Goal: Communication & Community: Answer question/provide support

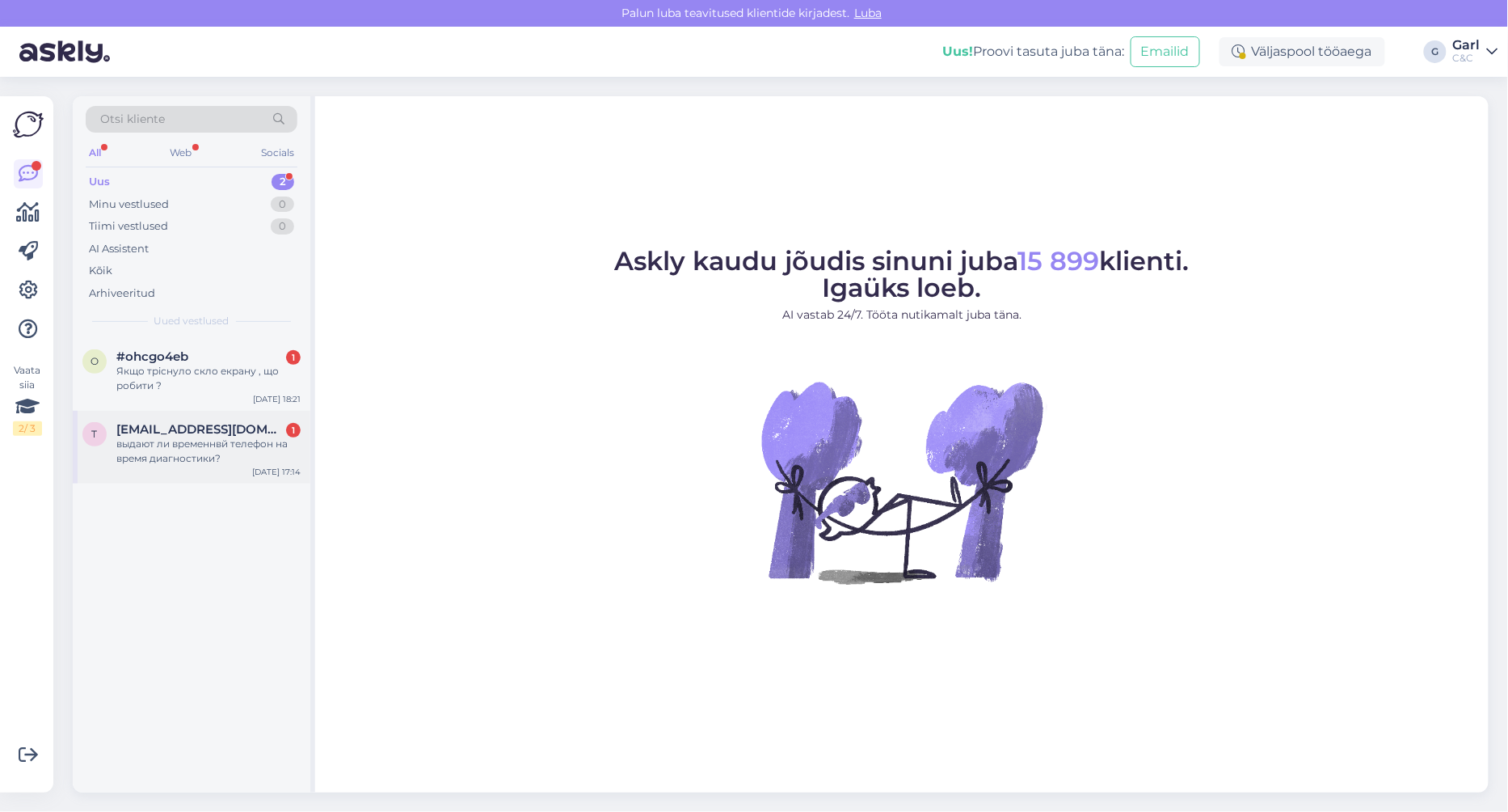
click at [226, 448] on div "выдают ли временнвй телефон на время диагностики?" at bounding box center [208, 451] width 184 height 29
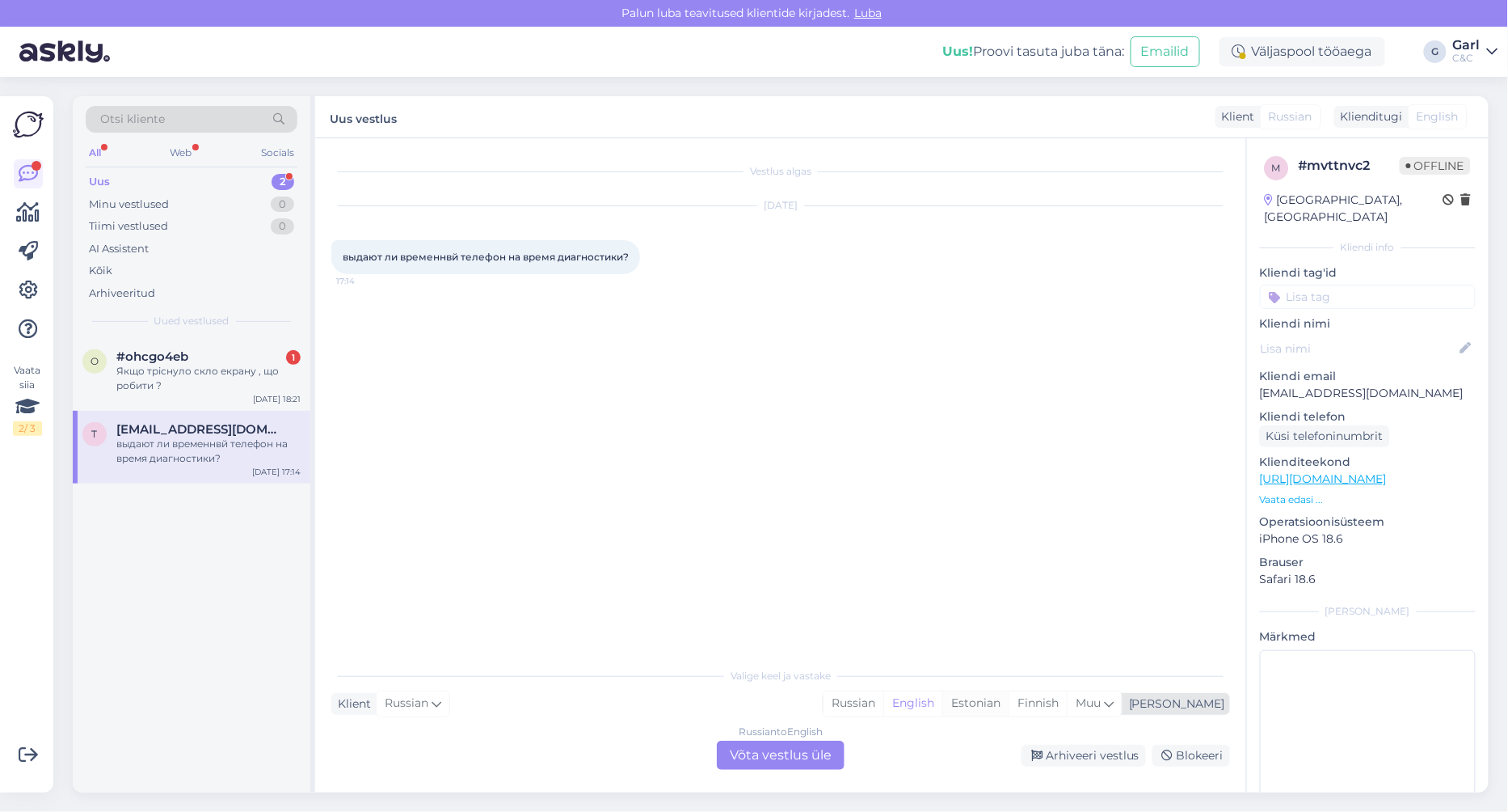
click at [1009, 707] on div "Estonian" at bounding box center [976, 703] width 67 height 24
click at [821, 760] on div "Russian to Estonian Võta vestlus üle" at bounding box center [781, 755] width 128 height 29
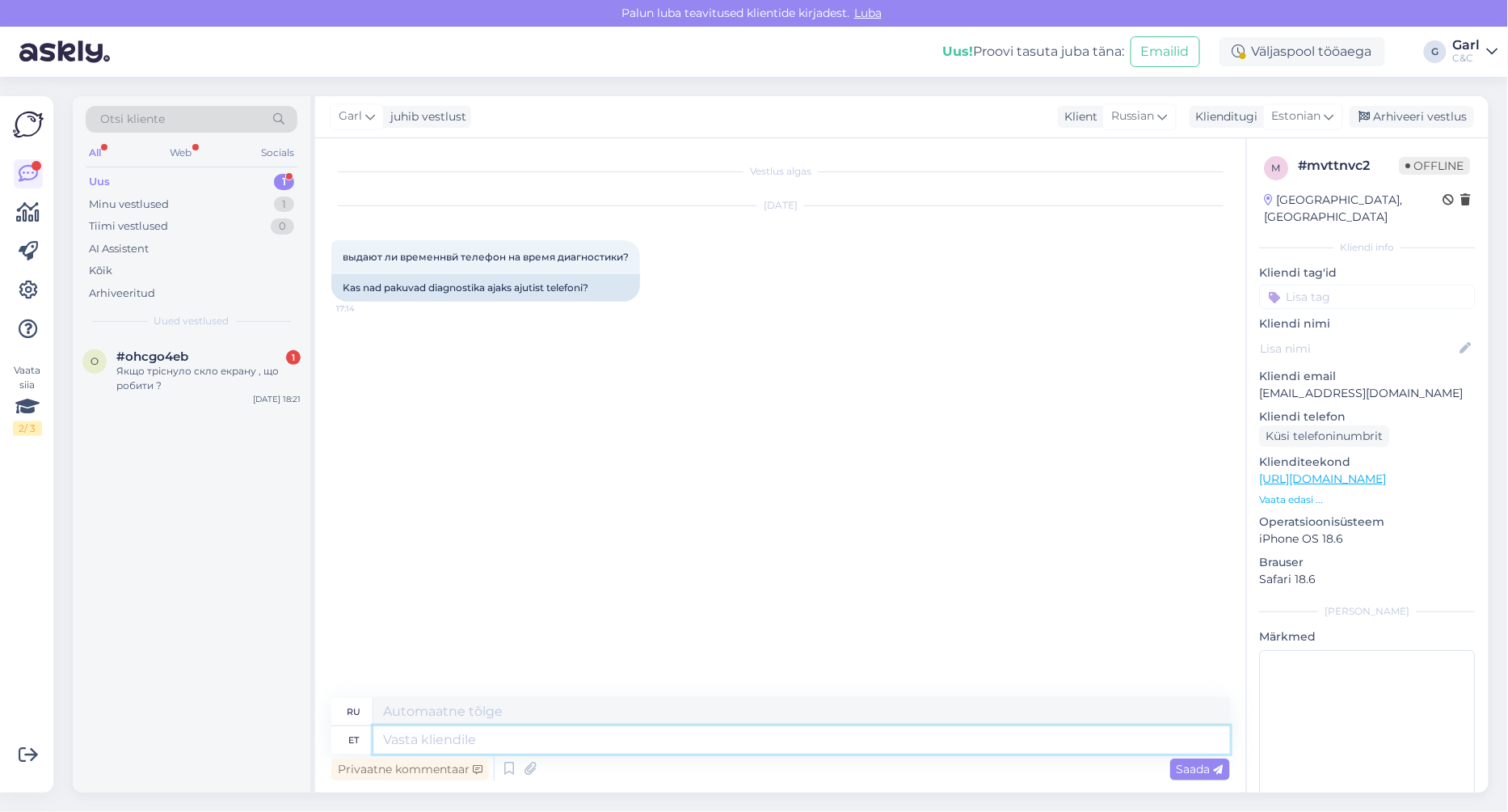
click at [789, 731] on textarea at bounding box center [802, 740] width 857 height 28
type textarea "Tere!"
type textarea "Привет!"
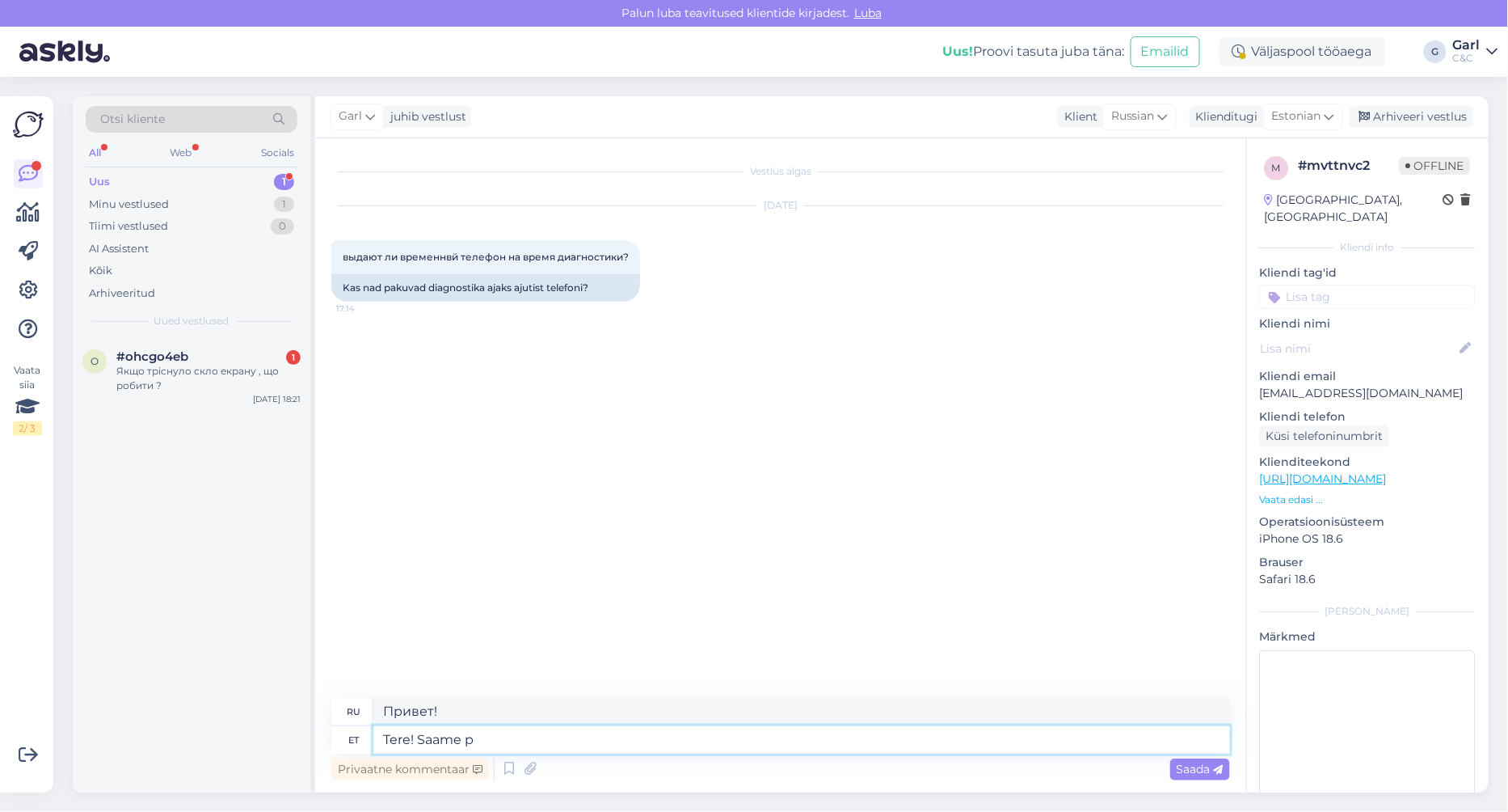
type textarea "Tere! Saame pa"
type textarea "Привет! Мы можем"
type textarea "Tere! [PERSON_NAME] as"
type textarea "Здравствуйте! Мы можем предложить"
type textarea "Tere! Saame pakkuda asendustelefoni h"
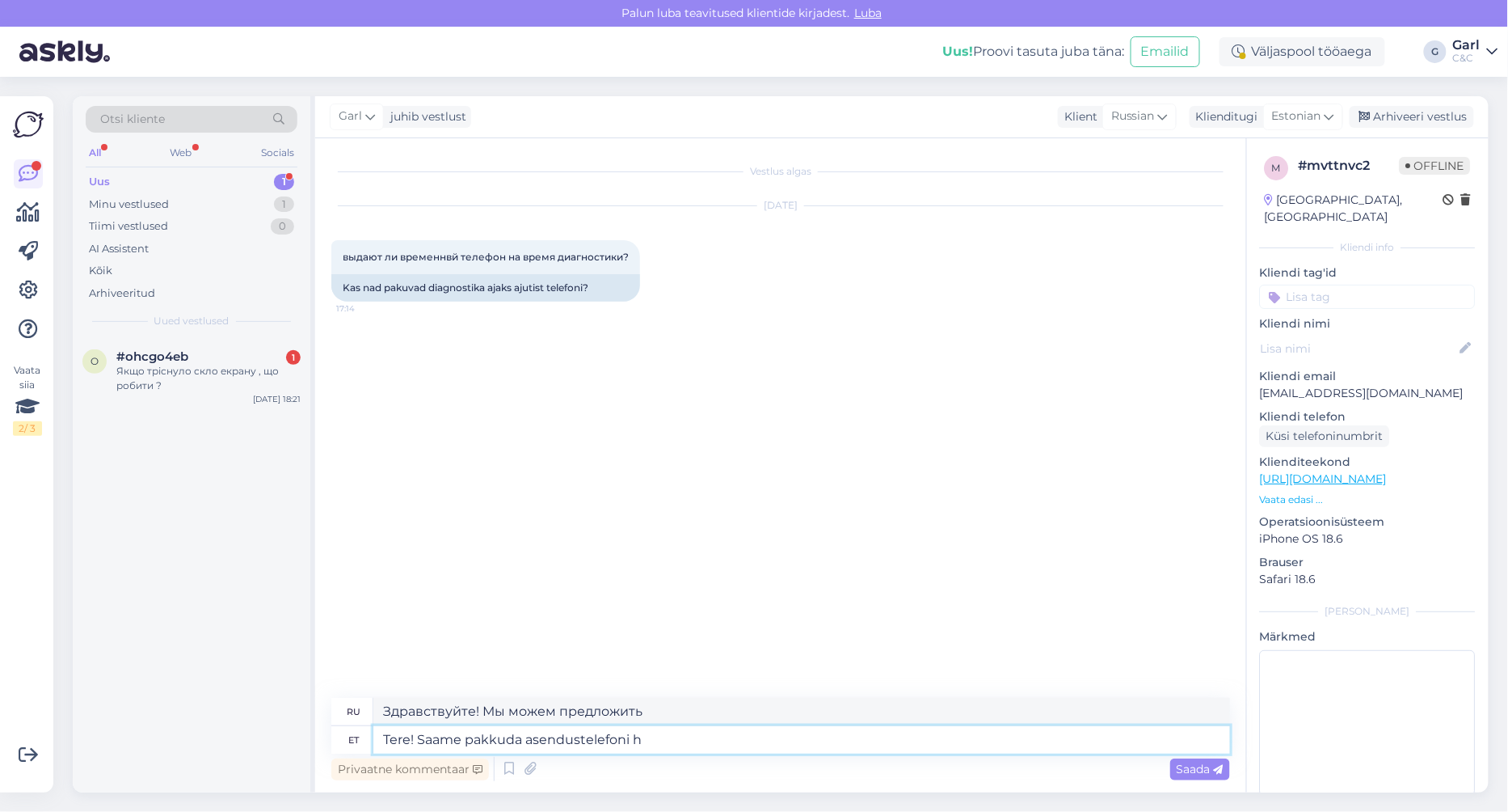
type textarea "Здравствуйте! Мы можем предложить вам замену телефона."
type textarea "Tere! Saame pakkuda asendustelefoni hinnaga 2"
type textarea "Здравствуйте! Мы можем предложить вам замену телефона по выгодной цене."
type textarea "Tere! Saame pakkuda asendustelefoni hinnaga 20€."
type textarea "Здравствуйте! Мы можем заменить телефон за 20 евро."
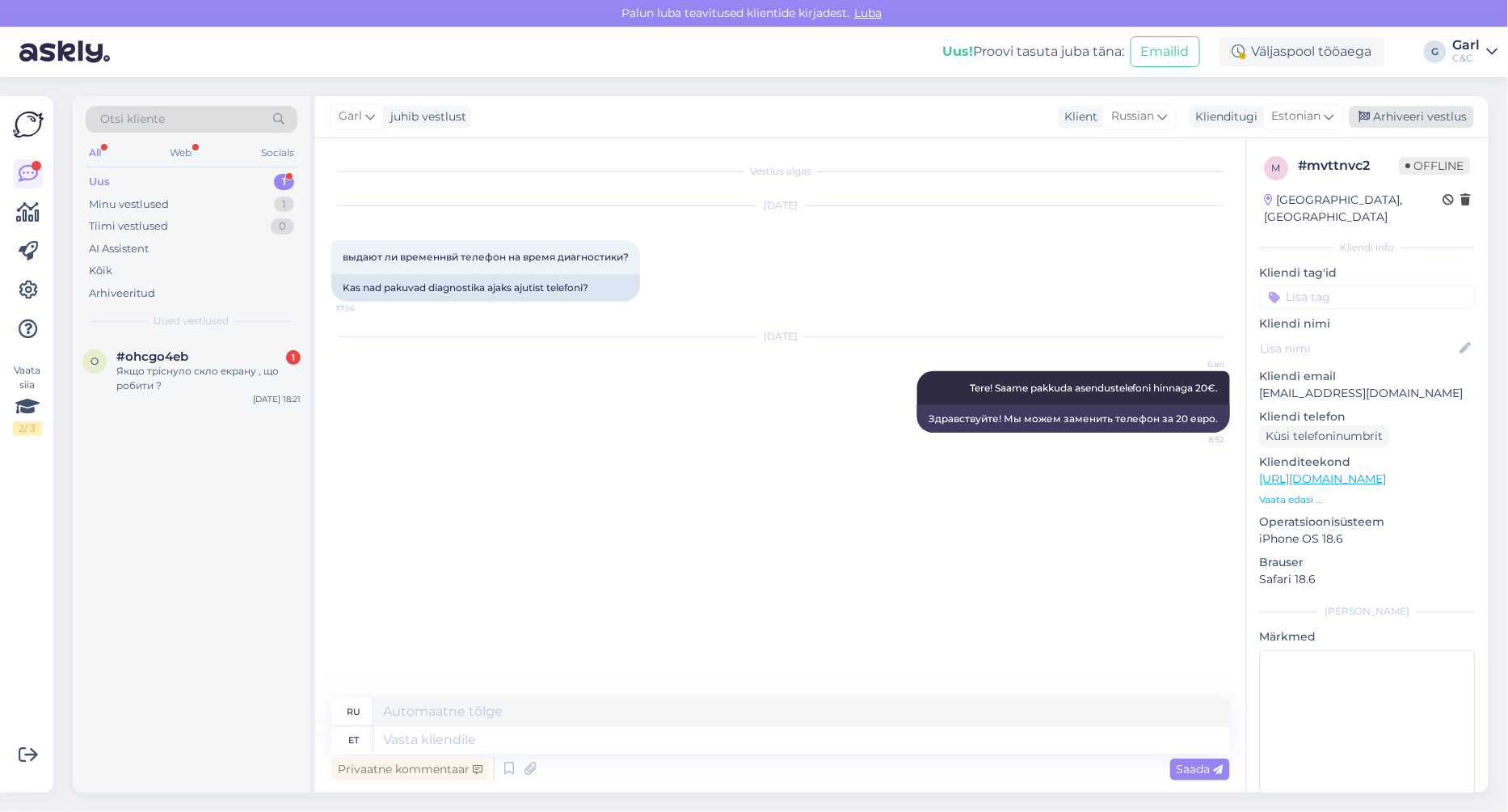
click at [1397, 113] on div "Arhiveeri vestlus" at bounding box center [1412, 116] width 125 height 22
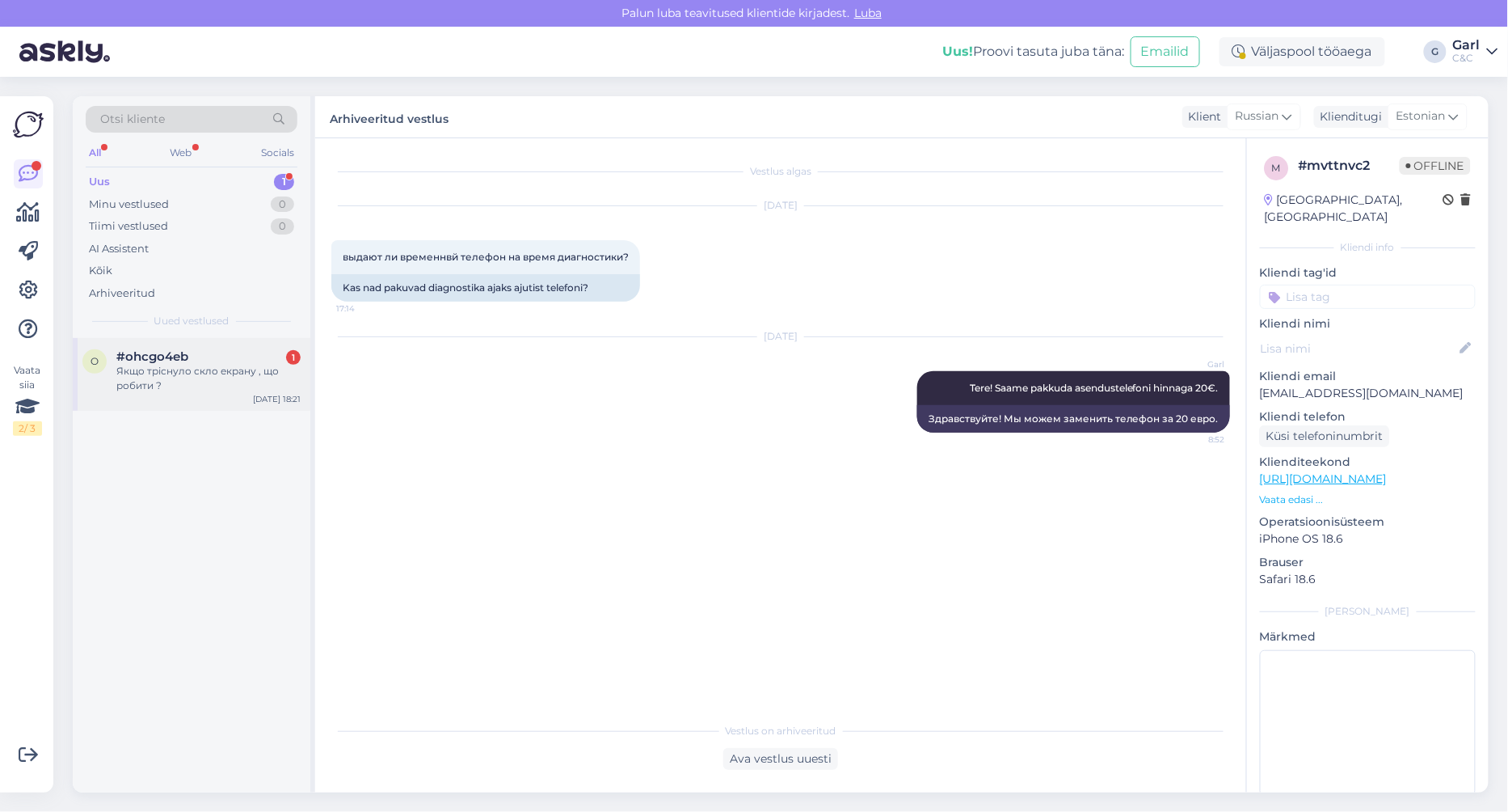
click at [244, 375] on div "Якщо тріснуло скло екрану , що робити ?" at bounding box center [208, 378] width 184 height 29
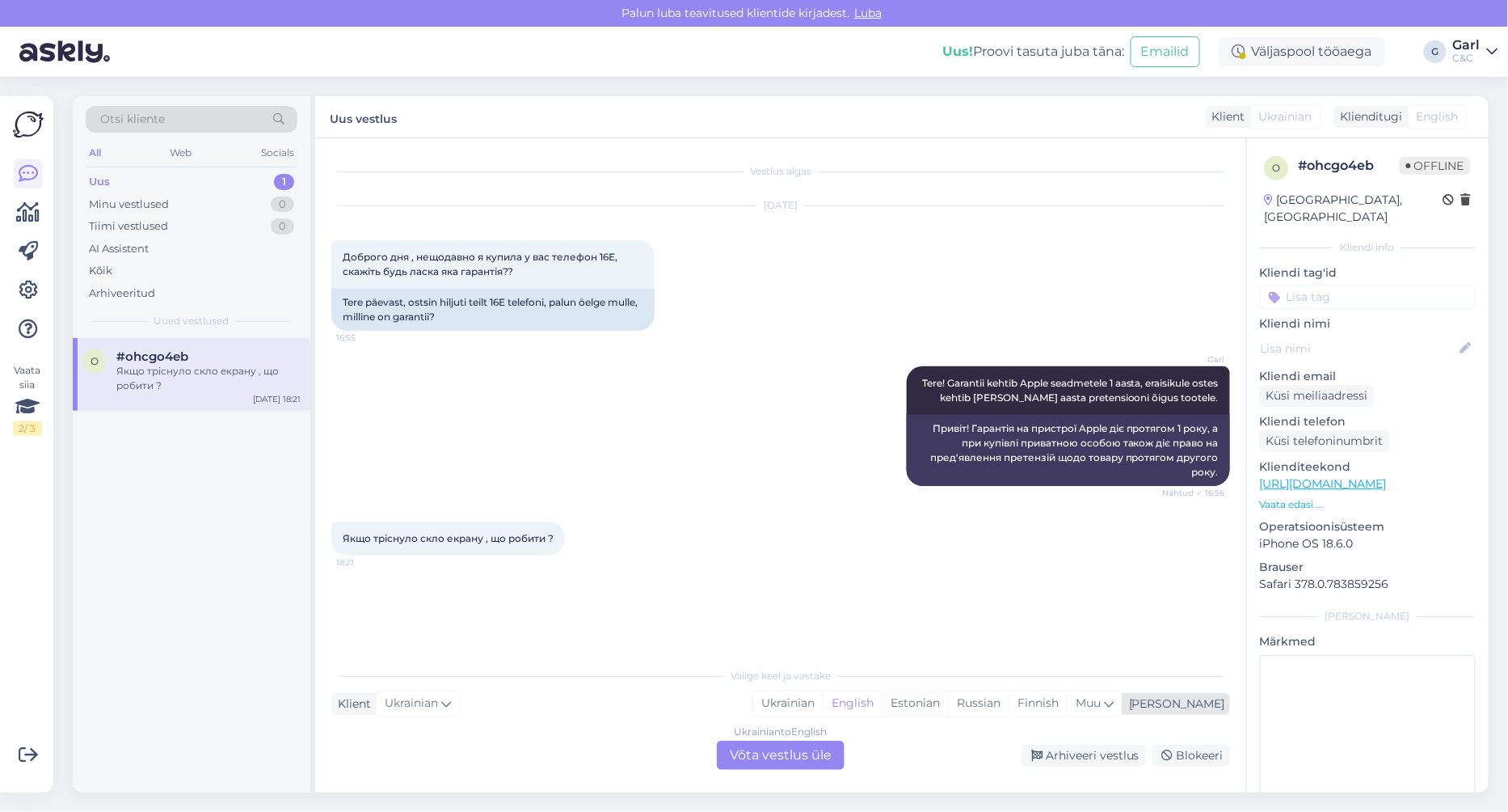
click at [948, 709] on div "Estonian" at bounding box center [915, 703] width 67 height 24
click at [760, 757] on div "Ukrainian to Estonian Võta vestlus üle" at bounding box center [781, 755] width 128 height 29
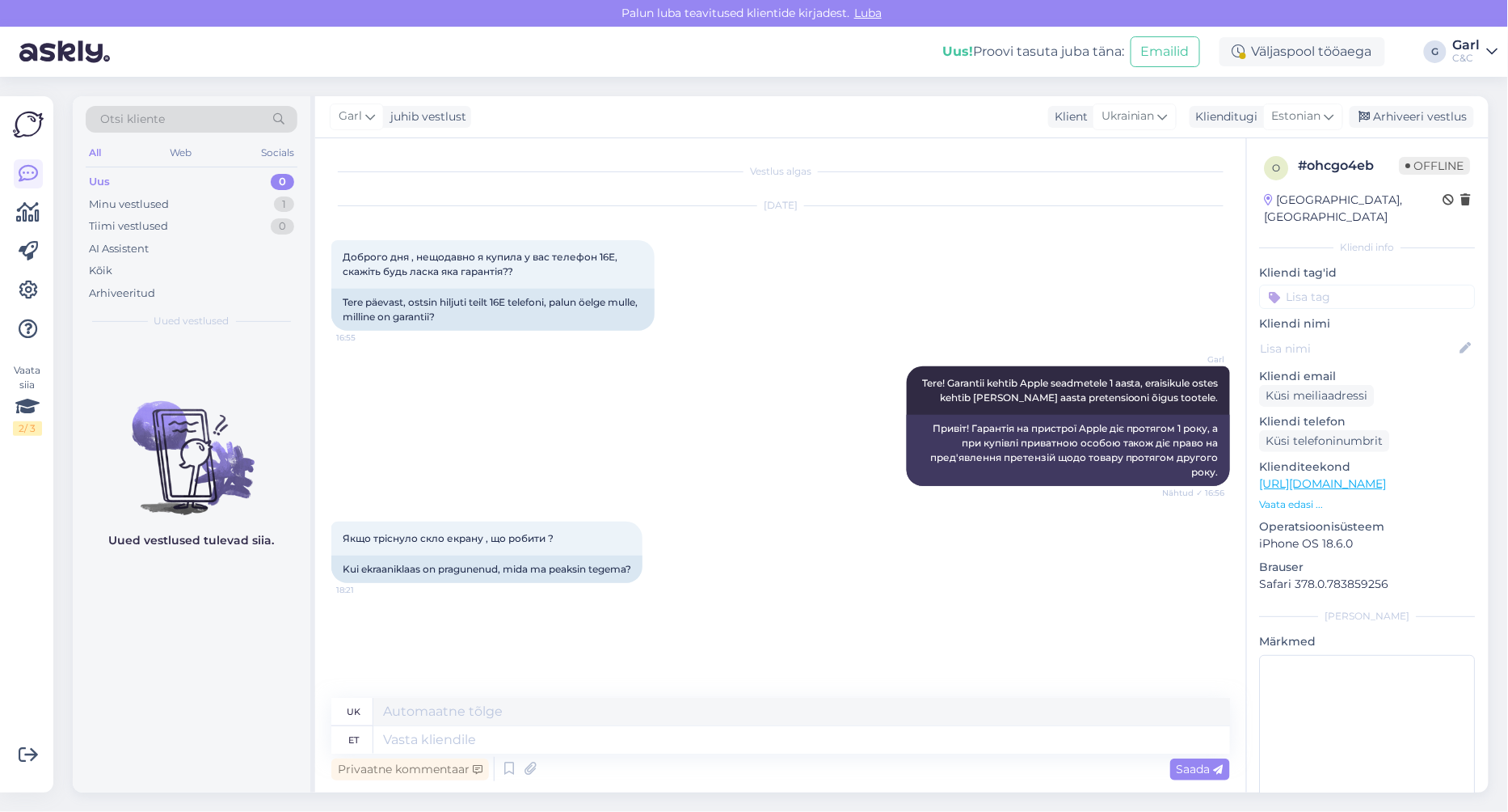
click at [747, 756] on div "Privaatne kommentaar Saada" at bounding box center [781, 768] width 899 height 30
click at [744, 749] on textarea at bounding box center [802, 740] width 857 height 28
type textarea "Kui ek"
type textarea "Якщо"
type textarea "K"
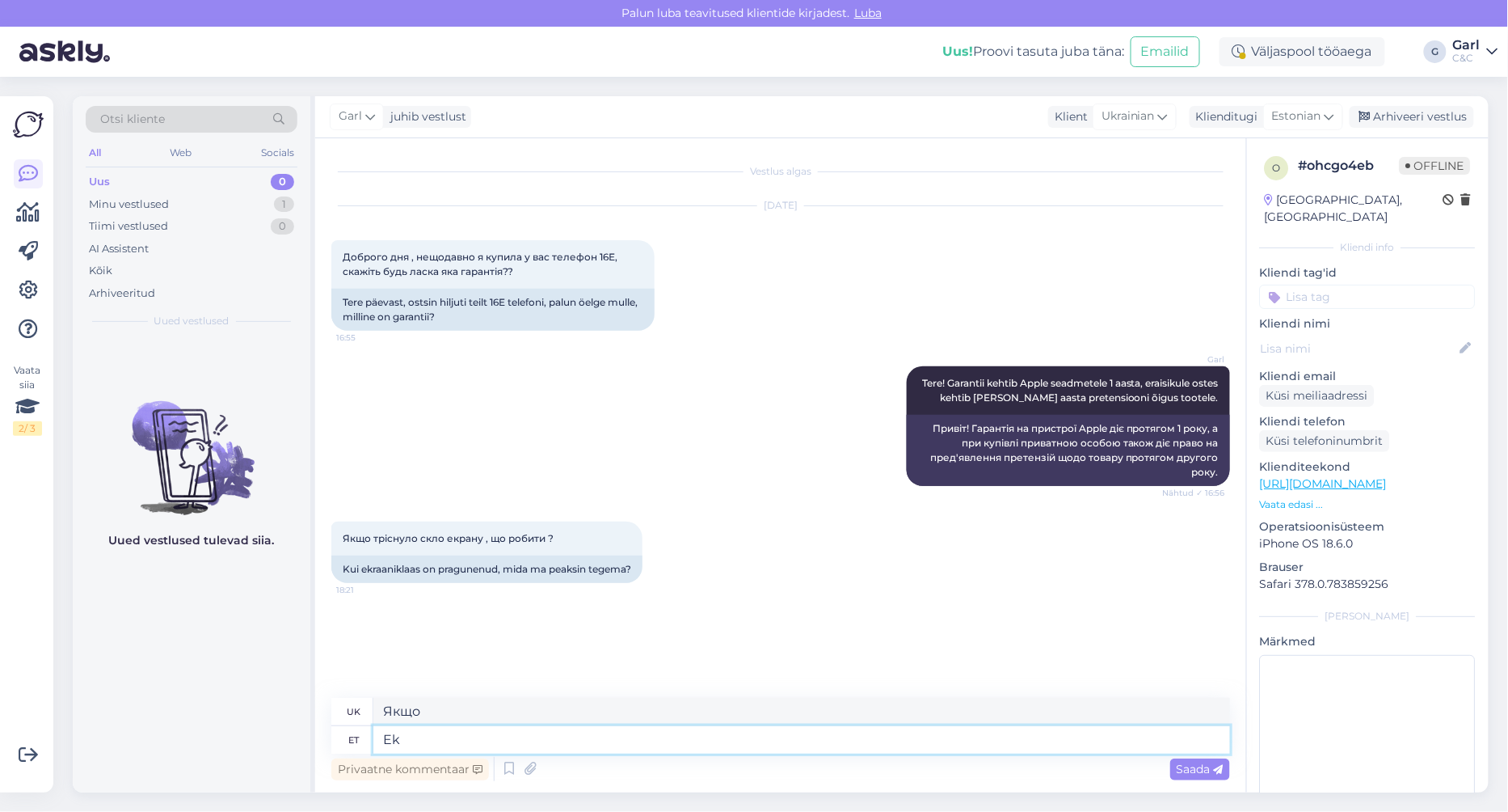
type textarea "E"
type textarea "Füüsilised ka"
type textarea "Фізичний"
type textarea "Füüsilised kahjustused"
type textarea "Фізичні пошкодження"
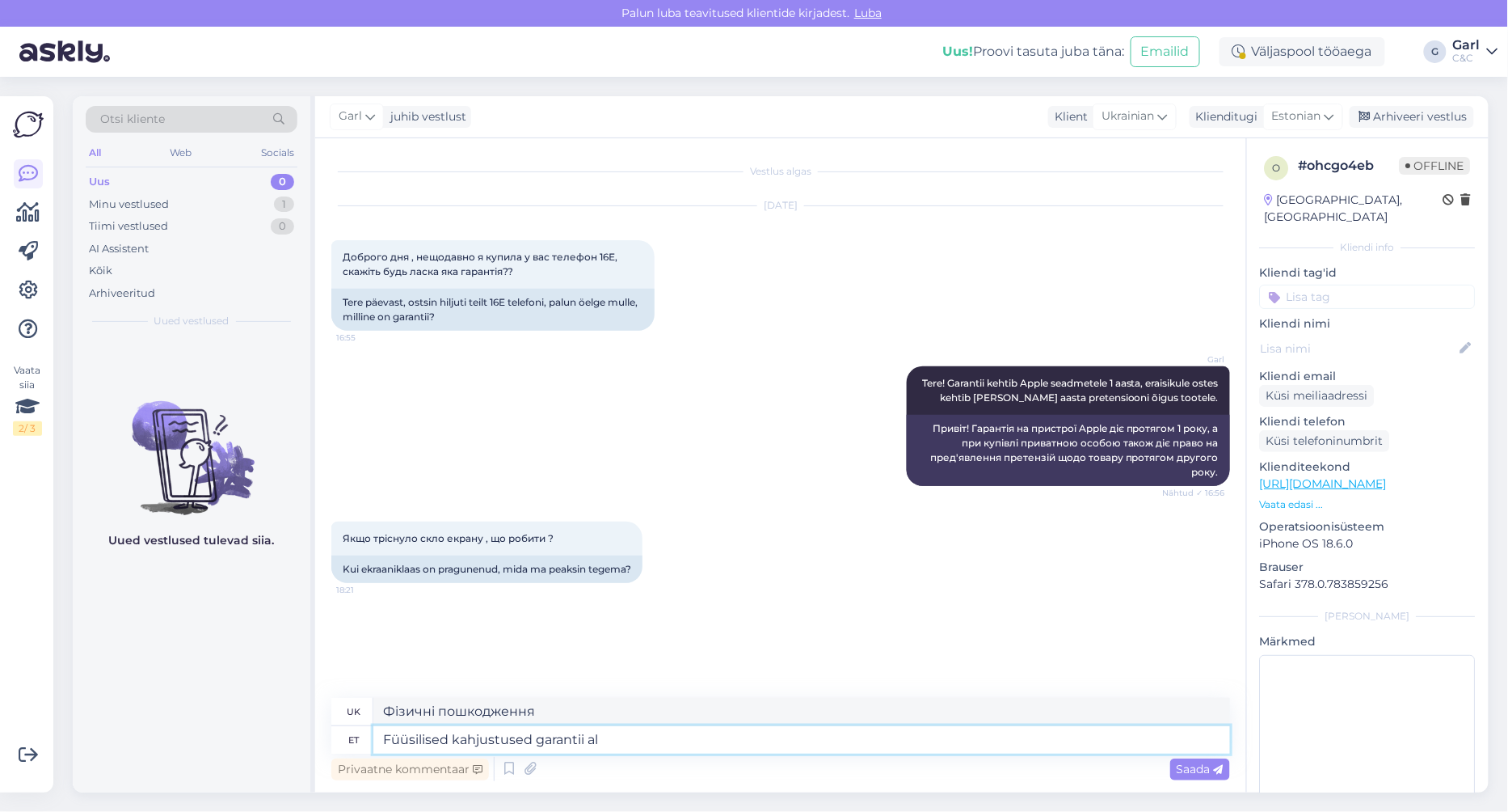
type textarea "Füüsilised kahjustused garantii all"
type textarea "Гарантія на фізичне пошкодження"
type textarea "Füüsilised kahjustused garantii alla e"
type textarea "Фізичні пошкодження за гарантією"
type textarea "Füüsilised kahjustused garantii alla ei ku"
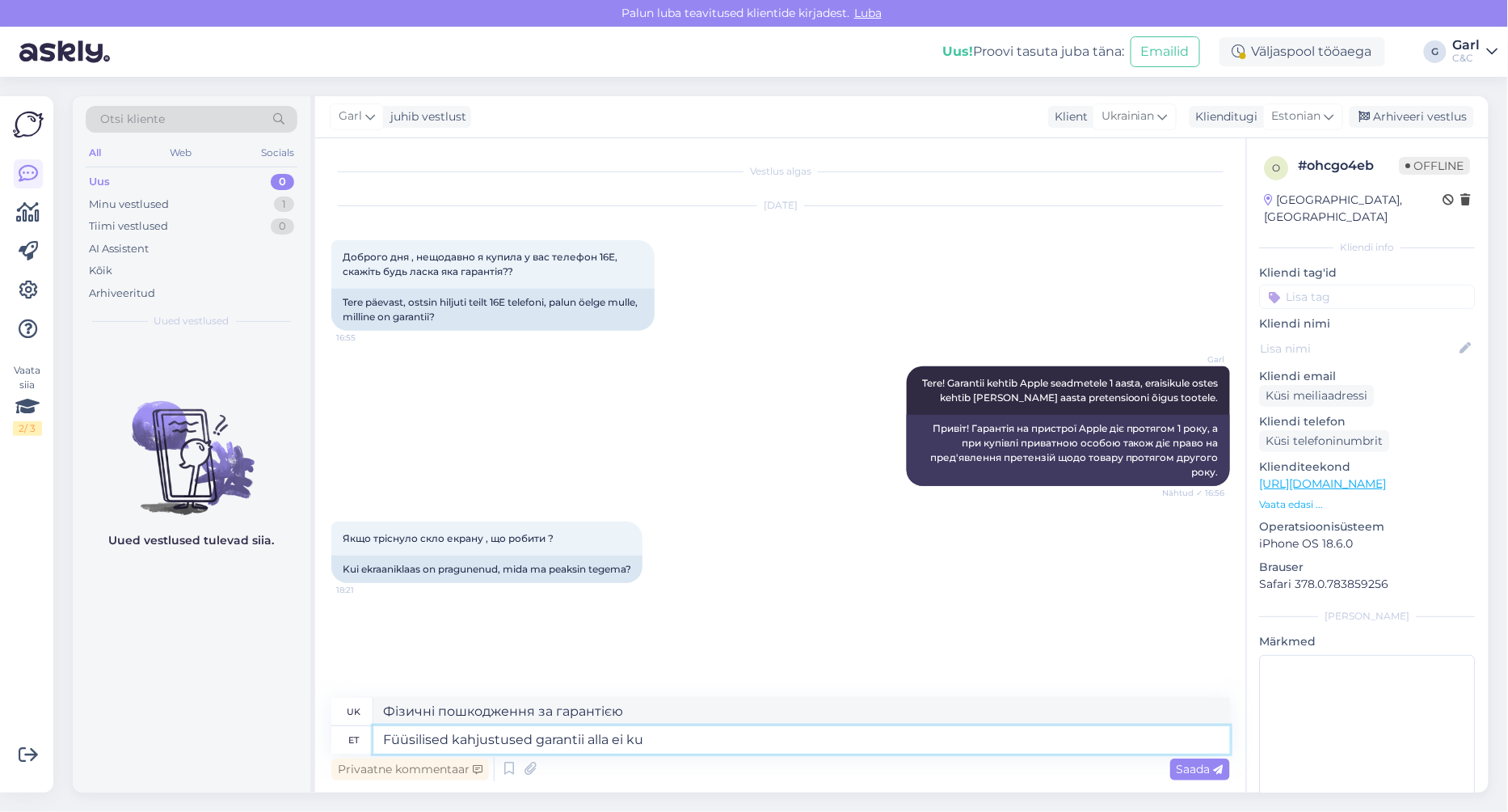
type textarea "Фізичні пошкодження не покриваються гарантією."
type textarea "Füüsilised kahjustused garantii alla ei kuulu. Tuleks teh"
type textarea "Фізичні пошкодження не покриваються гарантією. Слід"
type textarea "Füüsilised kahjustused garantii alla ei kuulu. Tuleks teha ta"
type textarea "Фізичні пошкодження не покриваються гарантією. Це слід зробити"
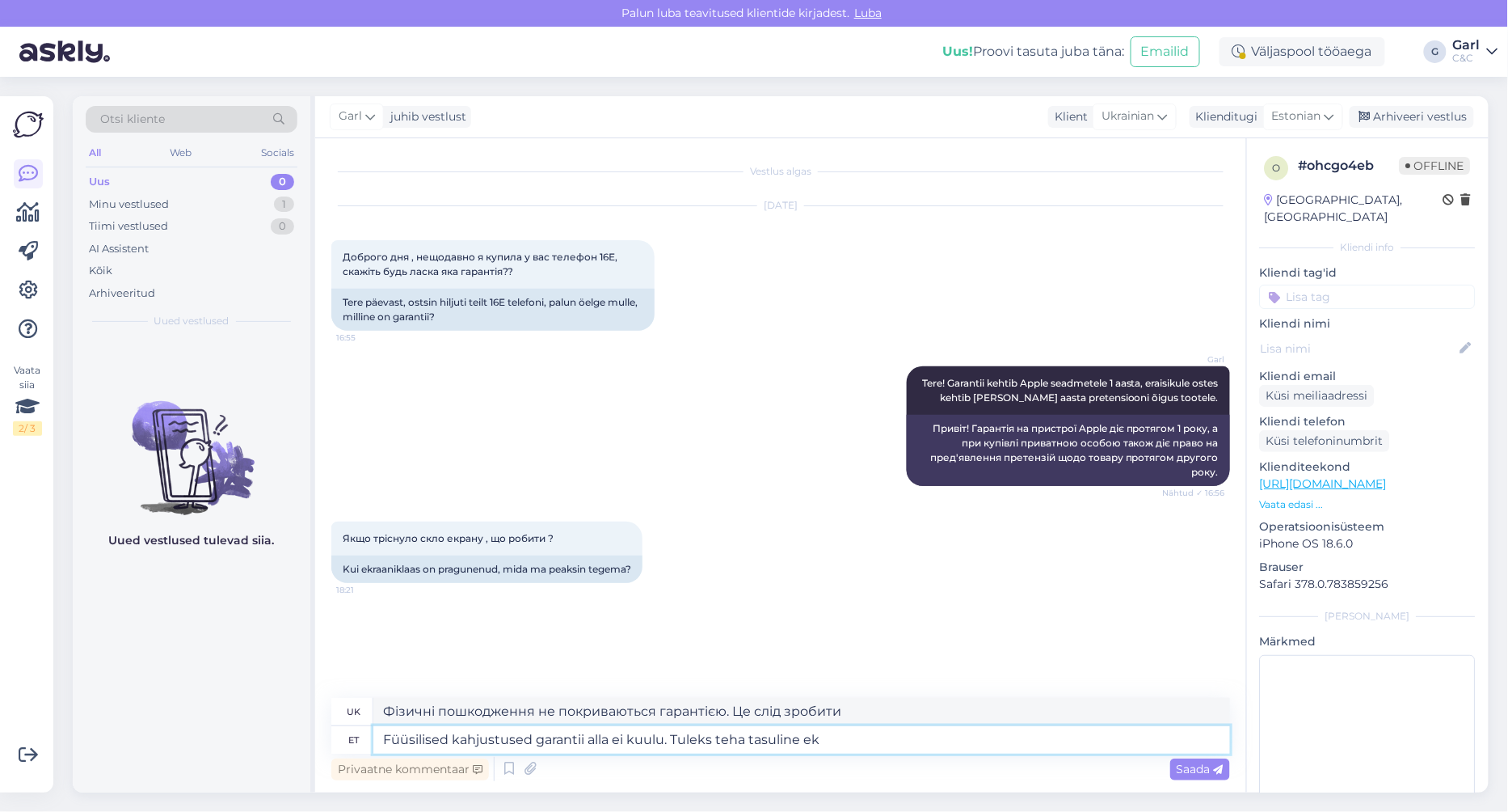
type textarea "Füüsilised kahjustused garantii alla ei kuulu. Tuleks teha tasuline ekr"
type textarea "Фізичні пошкодження не покриваються гарантією. Ремонт має бути здійснений за пл…"
type textarea "Füüsilised kahjustused garantii alla ei kuulu. Tuleks teha tasuline ekraanivahe…"
type textarea "Фізичні пошкодження не покриваються гарантією. Слід виконати платну заміну екра…"
type textarea "Füüsilised kahjustused garantii alla ei kuulu. Tuleks teha tasuline ekraanivahe…"
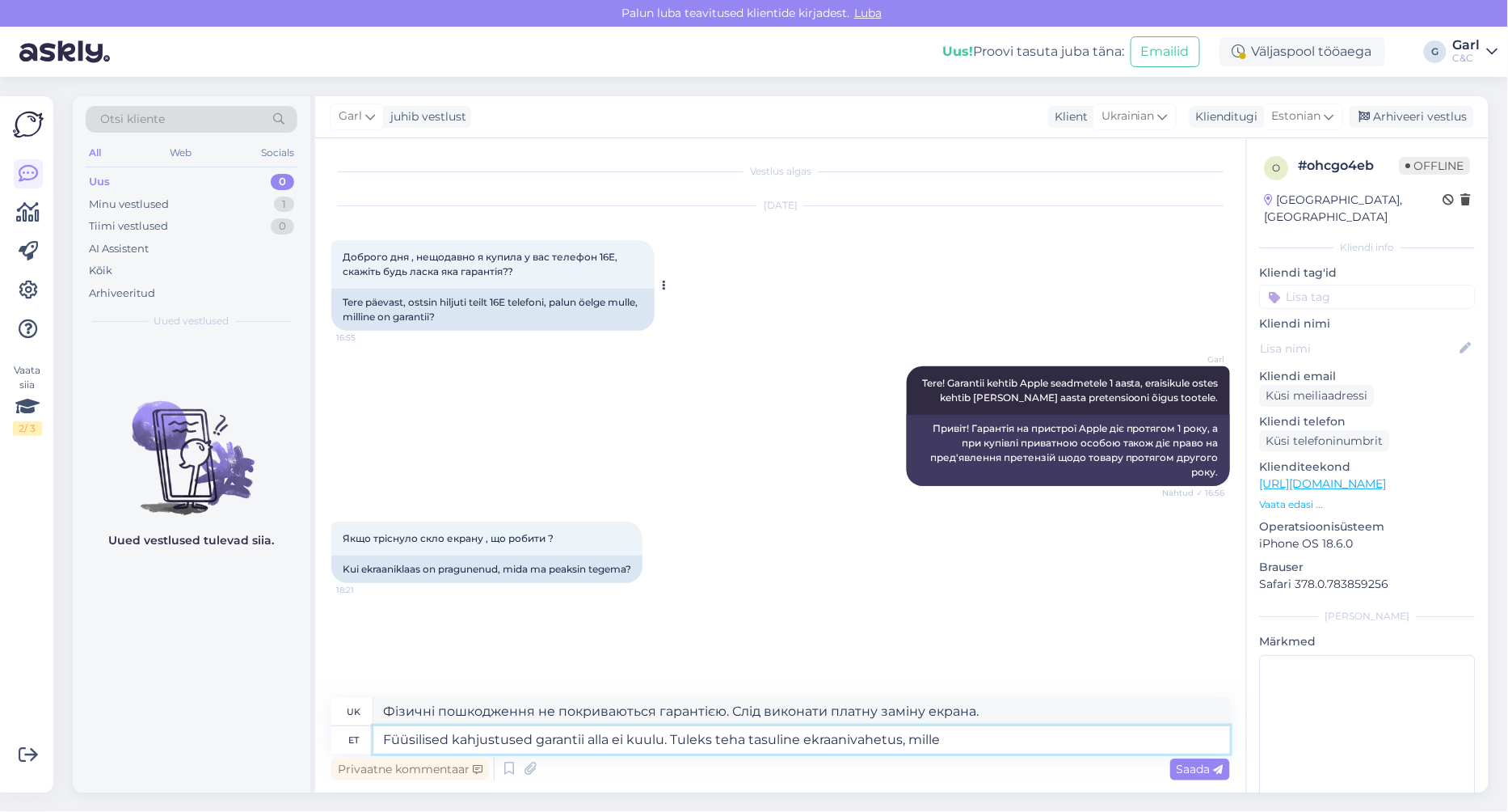
type textarea "Фізичні пошкодження не покриваються гарантією. Слід виконати платну заміну екра…"
type textarea "Füüsilised kahjustused garantii alla ei kuulu. Tuleks teha tasuline ekraanivahe…"
type textarea "Фізичні пошкодження не покриваються гарантією. Слід виконати платну заміну екра…"
type textarea "Füüsilised kahjustused garantii alla ei kuulu. Tuleks teha tasuline ekraanivahe…"
type textarea "Фізичні пошкодження не покриваються гарантією. Необхідно виконати платну заміну…"
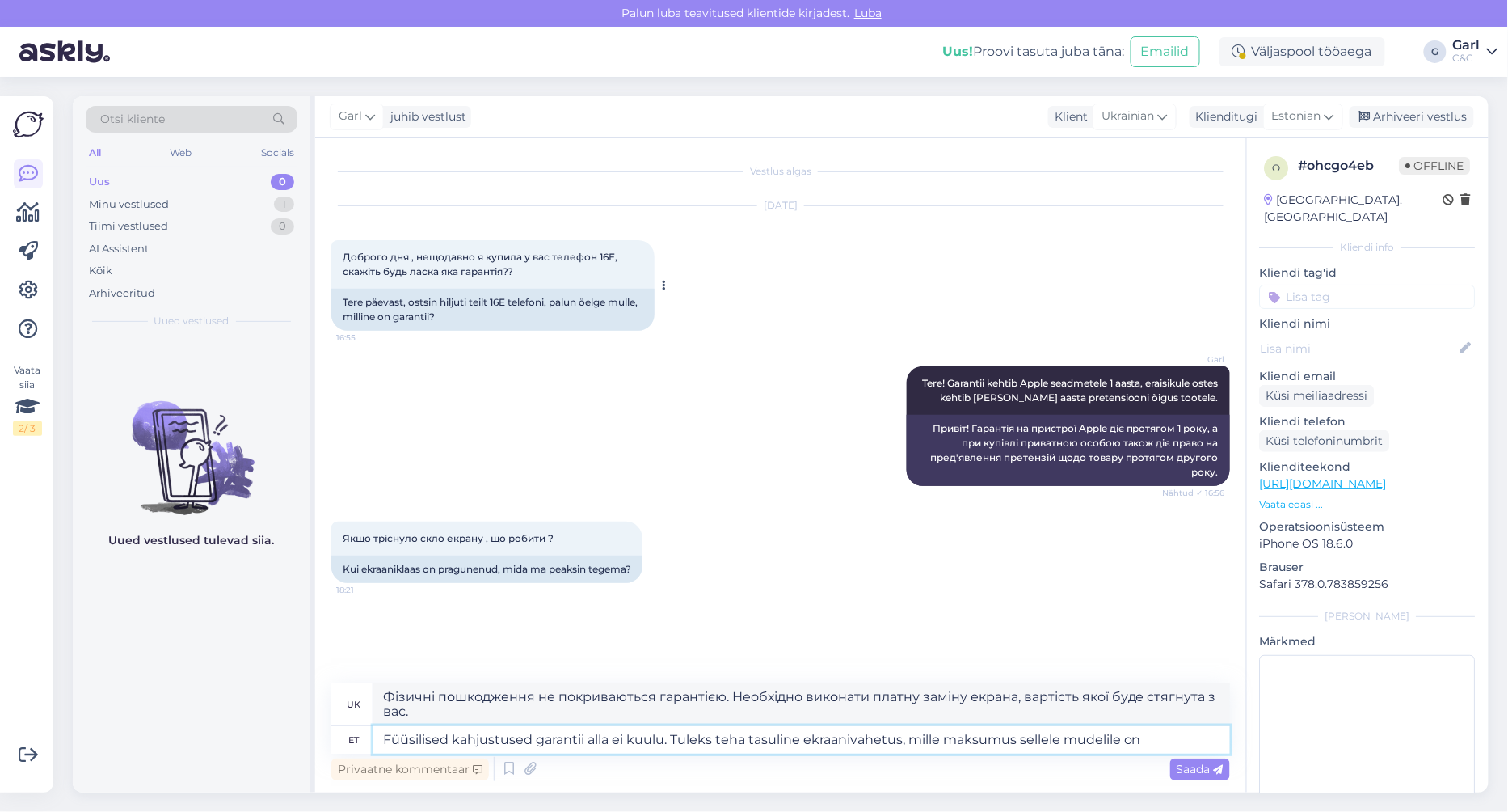
type textarea "Füüsilised kahjustused garantii alla ei kuulu. Tuleks teha tasuline ekraanivahe…"
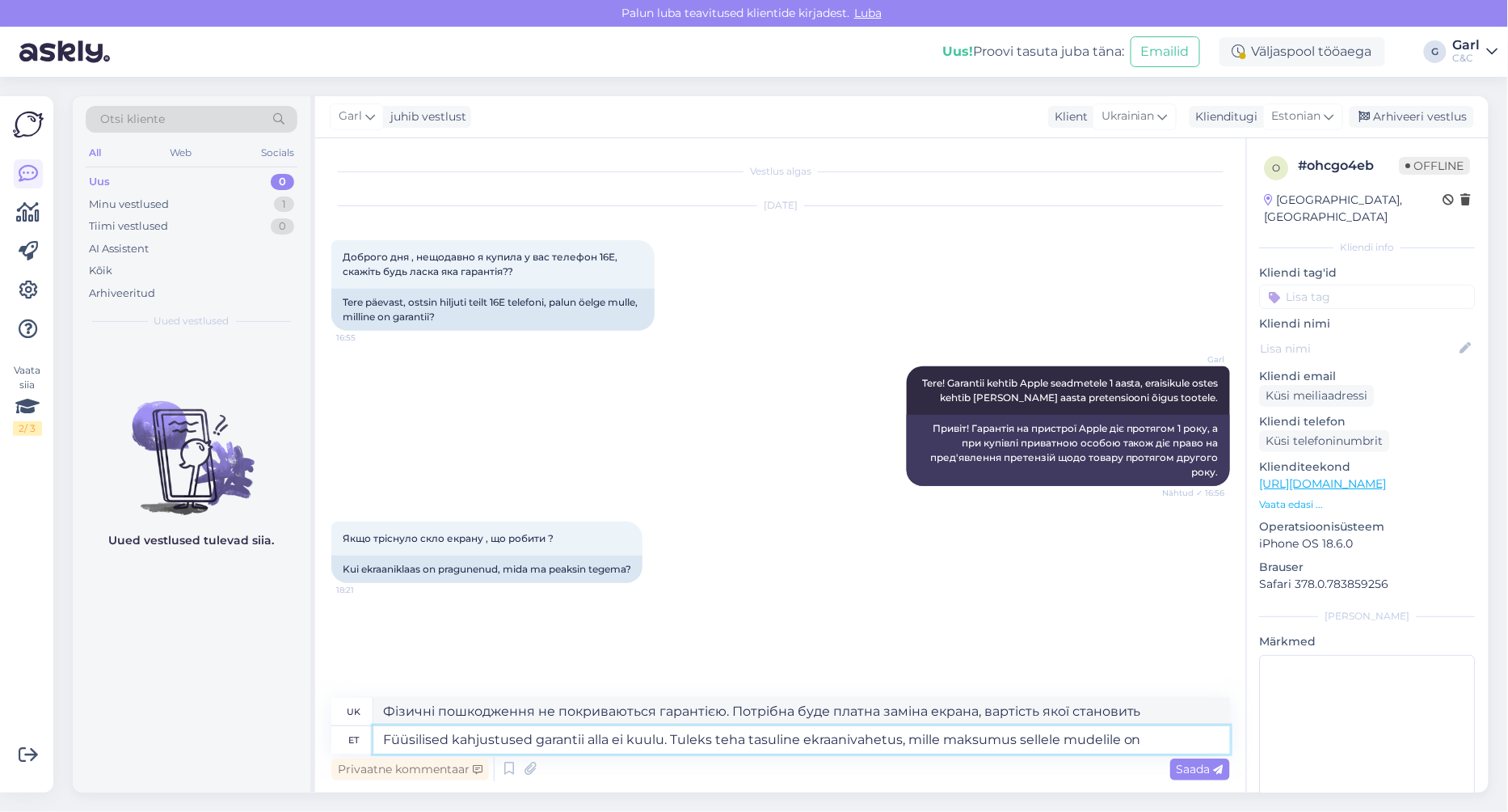
type textarea "Фізичні пошкодження не покриваються гарантією. Потрібна буде платна заміна екра…"
type textarea "Füüsilised kahjustused garantii alla ei kuulu. Tuleks teha tasuline ekraanivahe…"
type textarea "Фізичні пошкодження не покриваються гарантією. Потрібна буде платна заміна екра…"
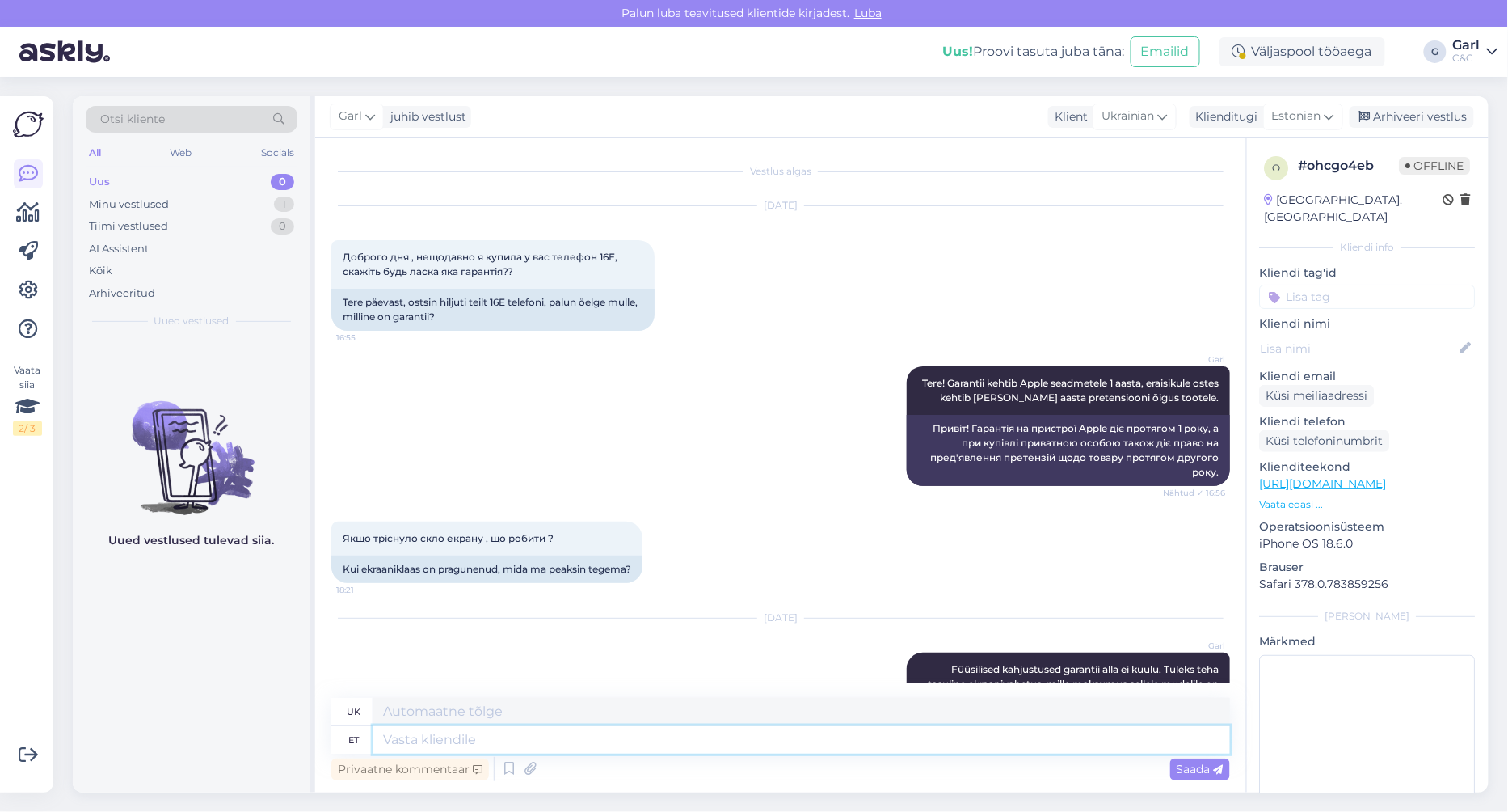
scroll to position [105, 0]
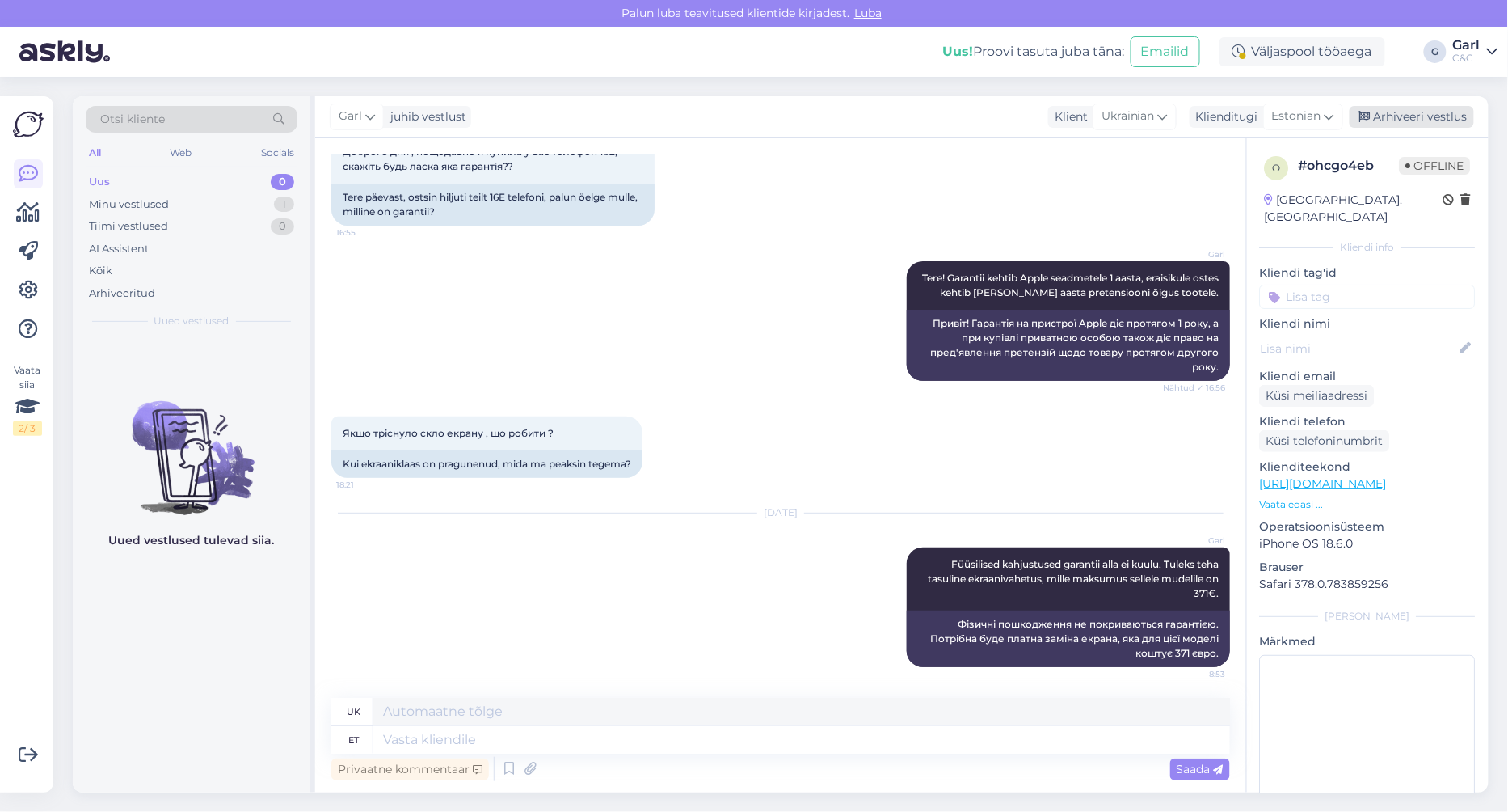
click at [1386, 121] on div "Arhiveeri vestlus" at bounding box center [1412, 116] width 125 height 22
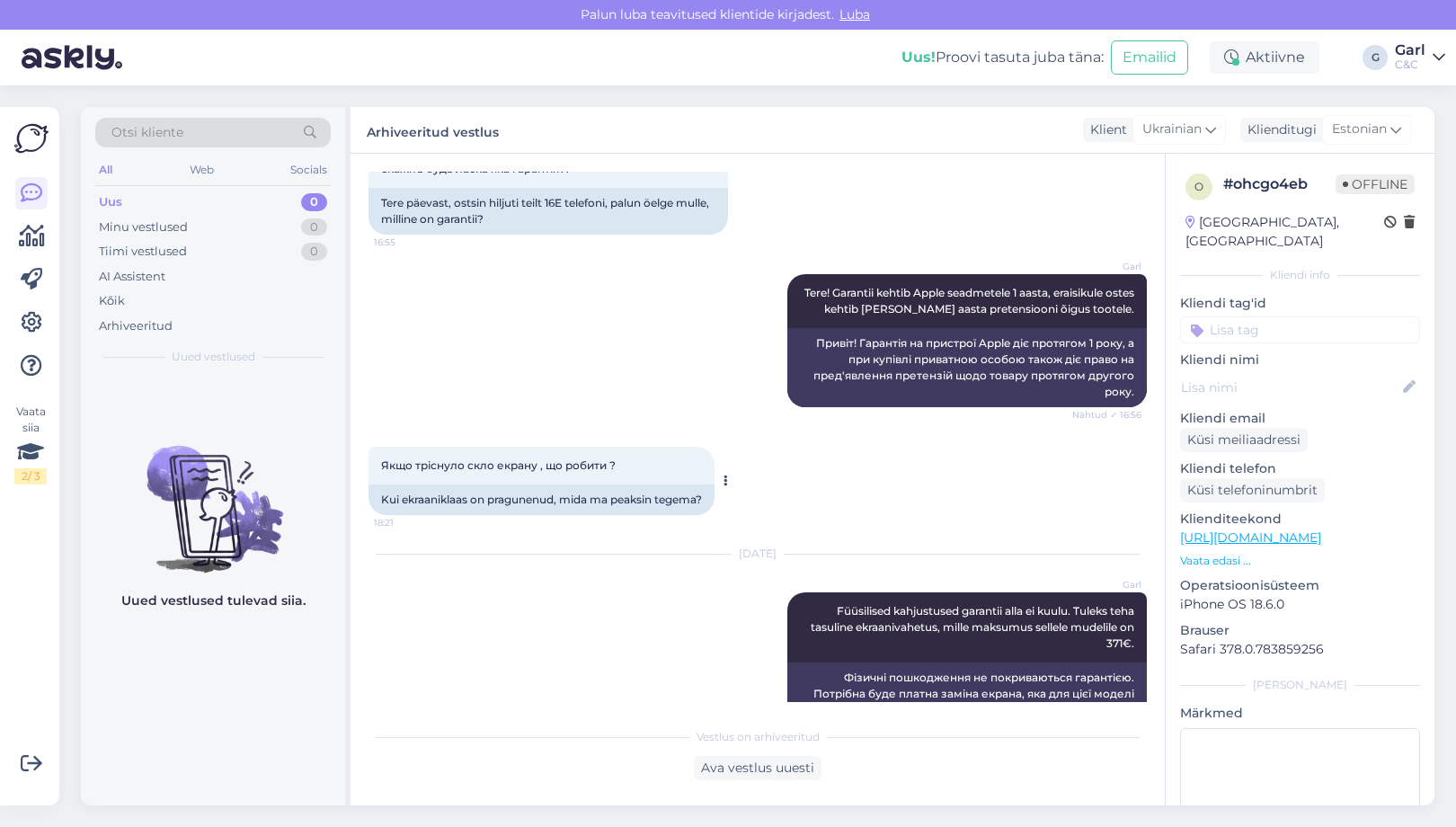
scroll to position [175, 0]
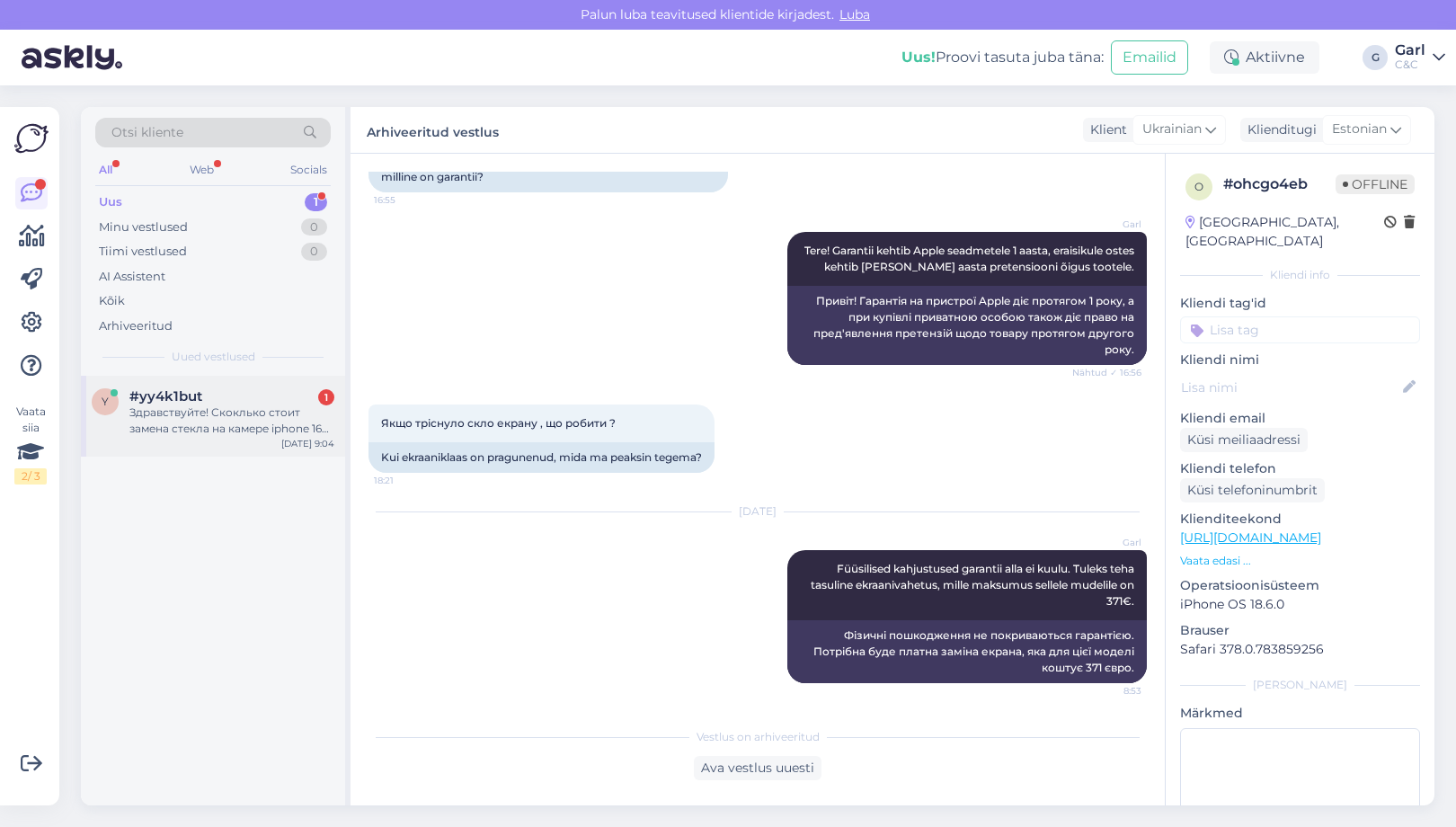
click at [246, 388] on div "#yy4k1but 1" at bounding box center [231, 396] width 205 height 16
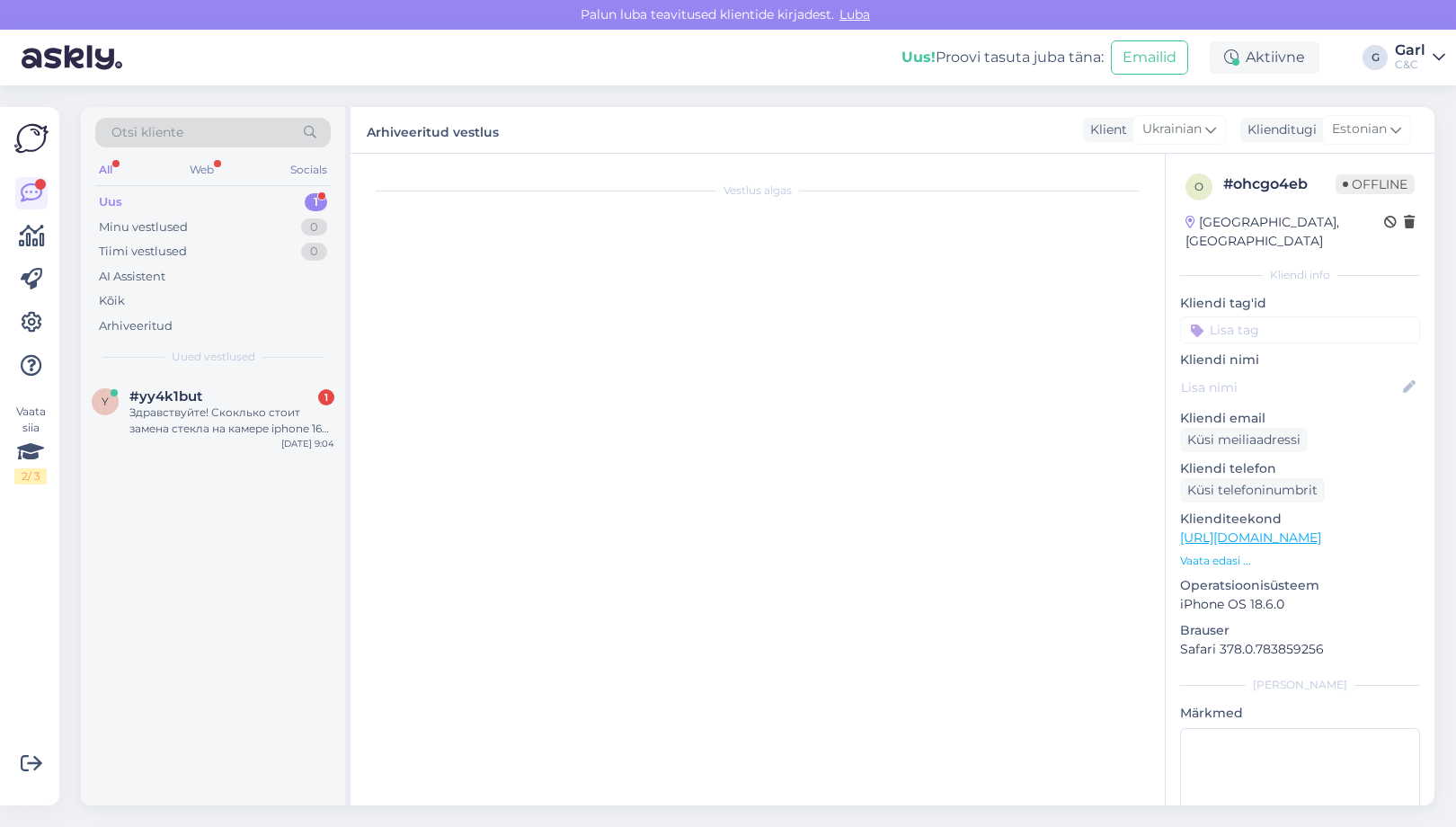
scroll to position [0, 0]
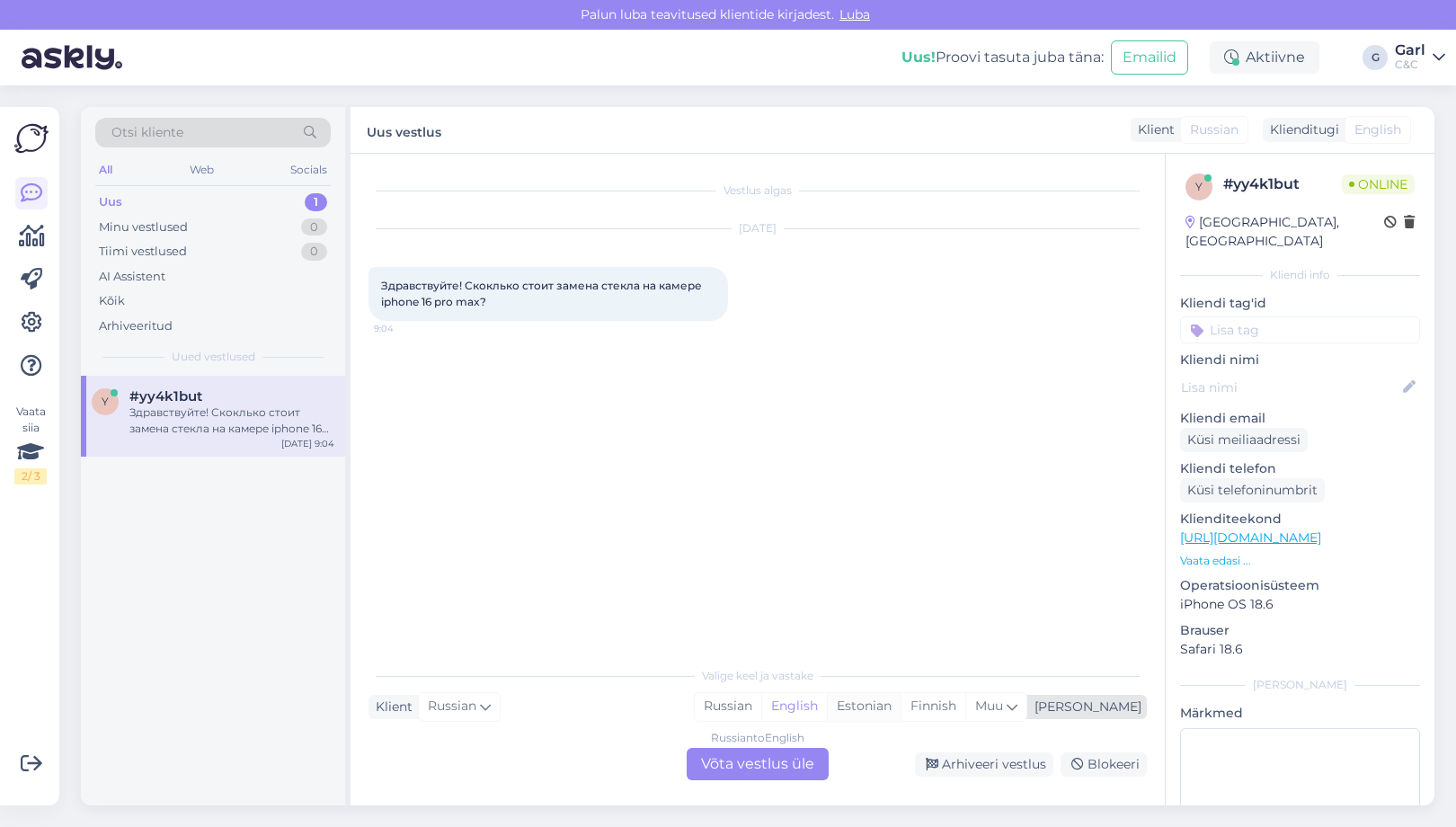
click at [901, 710] on div "Estonian" at bounding box center [863, 707] width 74 height 27
click at [766, 752] on div "Russian to Estonian Võta vestlus üle" at bounding box center [757, 764] width 142 height 33
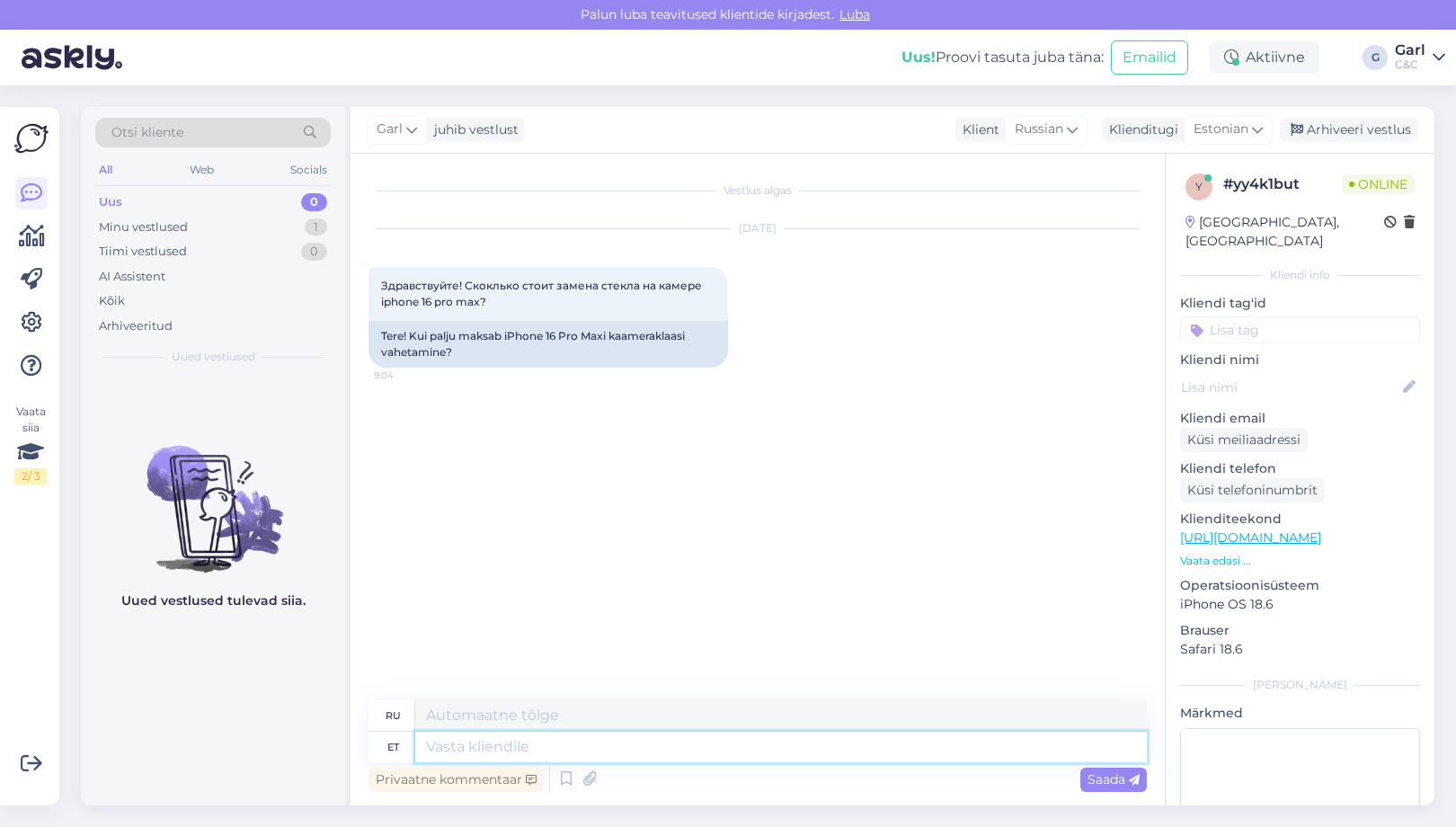
click at [530, 754] on textarea at bounding box center [780, 747] width 731 height 31
type textarea "Tere! V"
type textarea "Привет!"
type textarea "Tere! Välja tu"
type textarea "Привет! Выход"
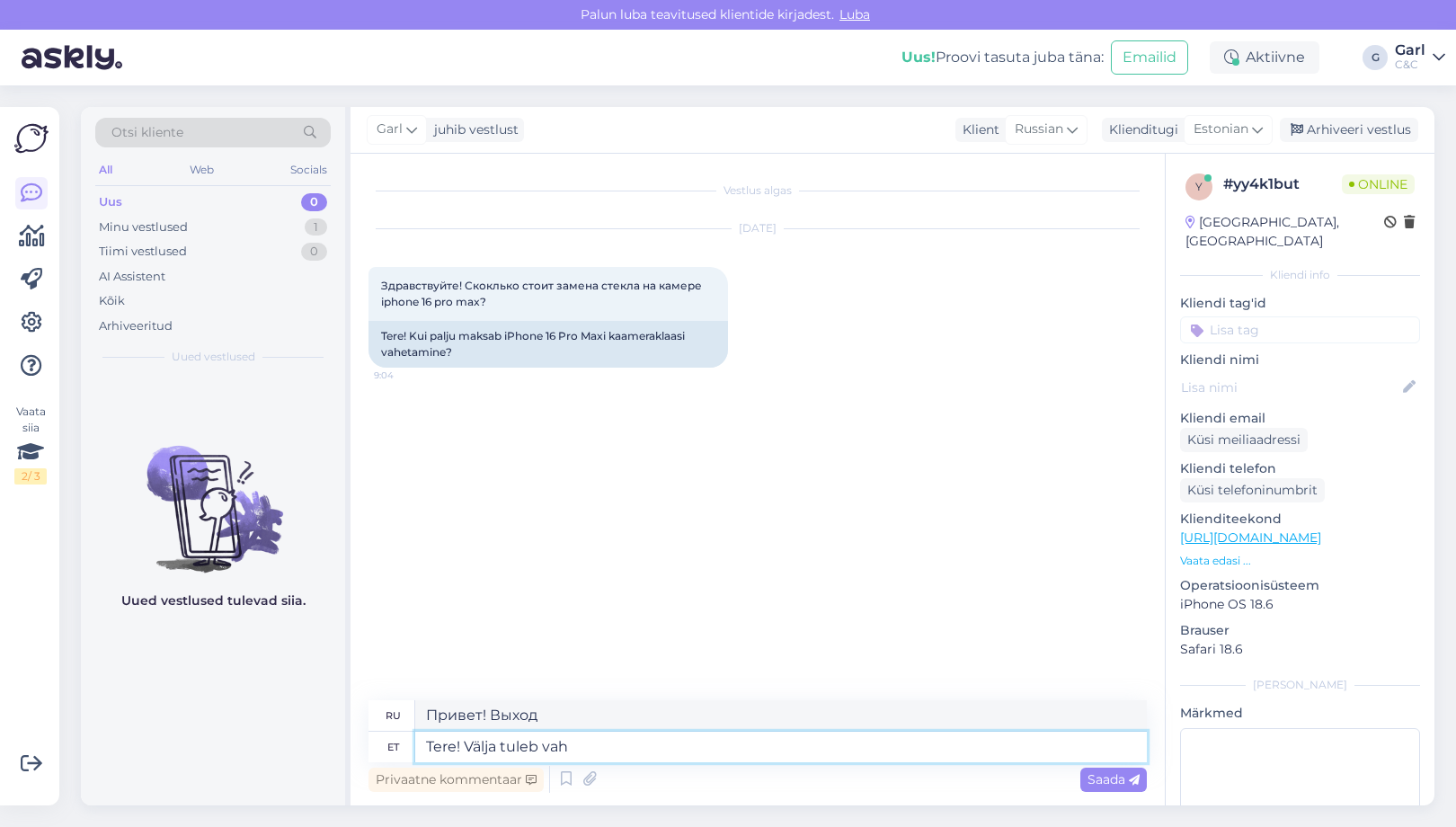
type textarea "Tere! Välja tuleb [PERSON_NAME]"
type textarea "Привет! Выходи!"
type textarea "Tere! Välja tuleb vahetada"
type textarea "Здравствуйте! Его нужно заменить."
type textarea "Tere! Välja tuleb vahetada tagaklaas"
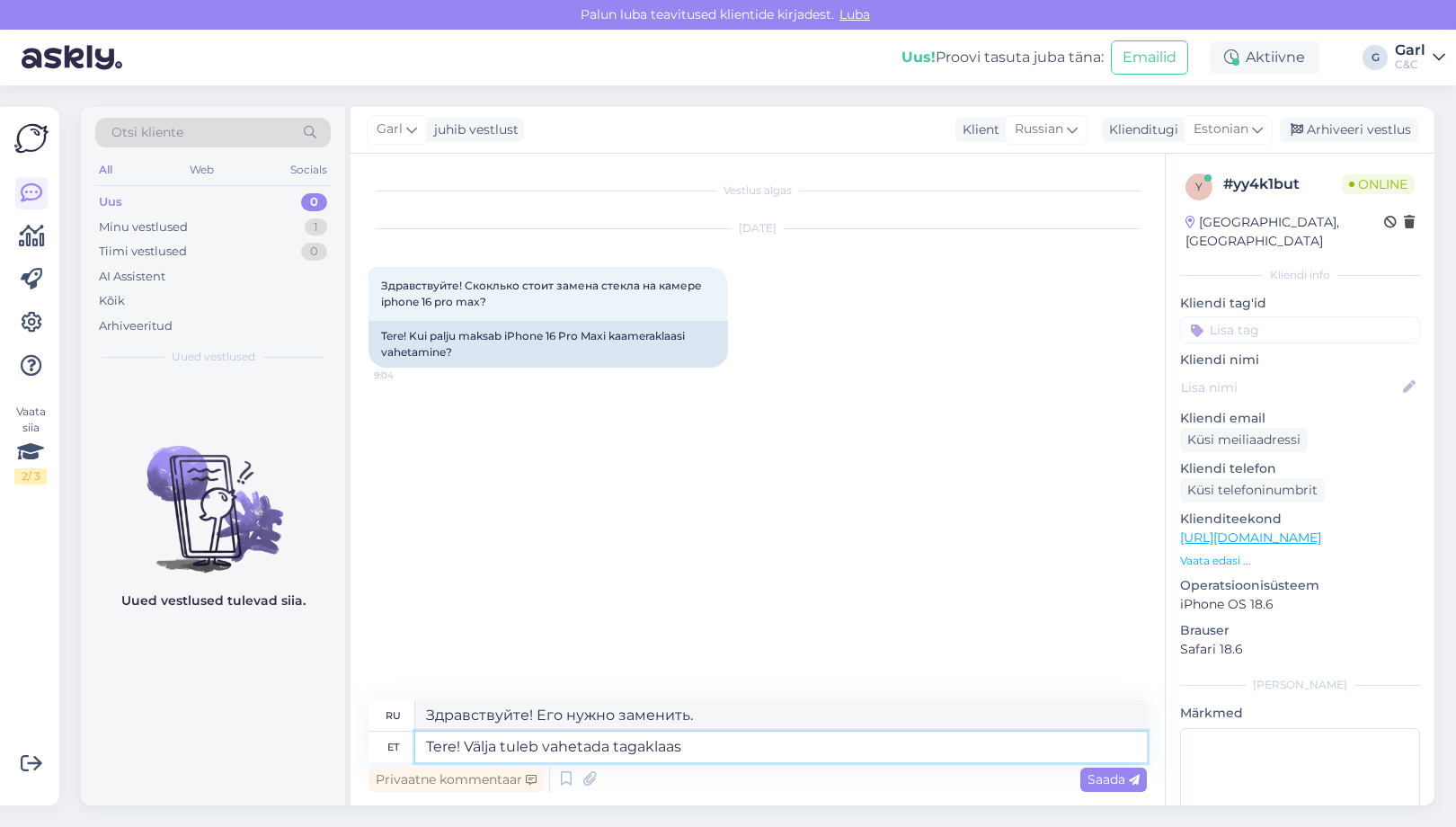
type textarea "Здравствуйте! Необходимо заменить заднее стекло."
type textarea "Tere! Välja tuleb vahetada tagaklaas, m"
type textarea "Здравствуйте! Нужно заменить заднее стекло."
type textarea "Tere! Välja tuleb vahetada tagaklaas, mille vahetuse eeld"
type textarea "Здравствуйте! Нужно заменить заднее стекло. Какая замена?"
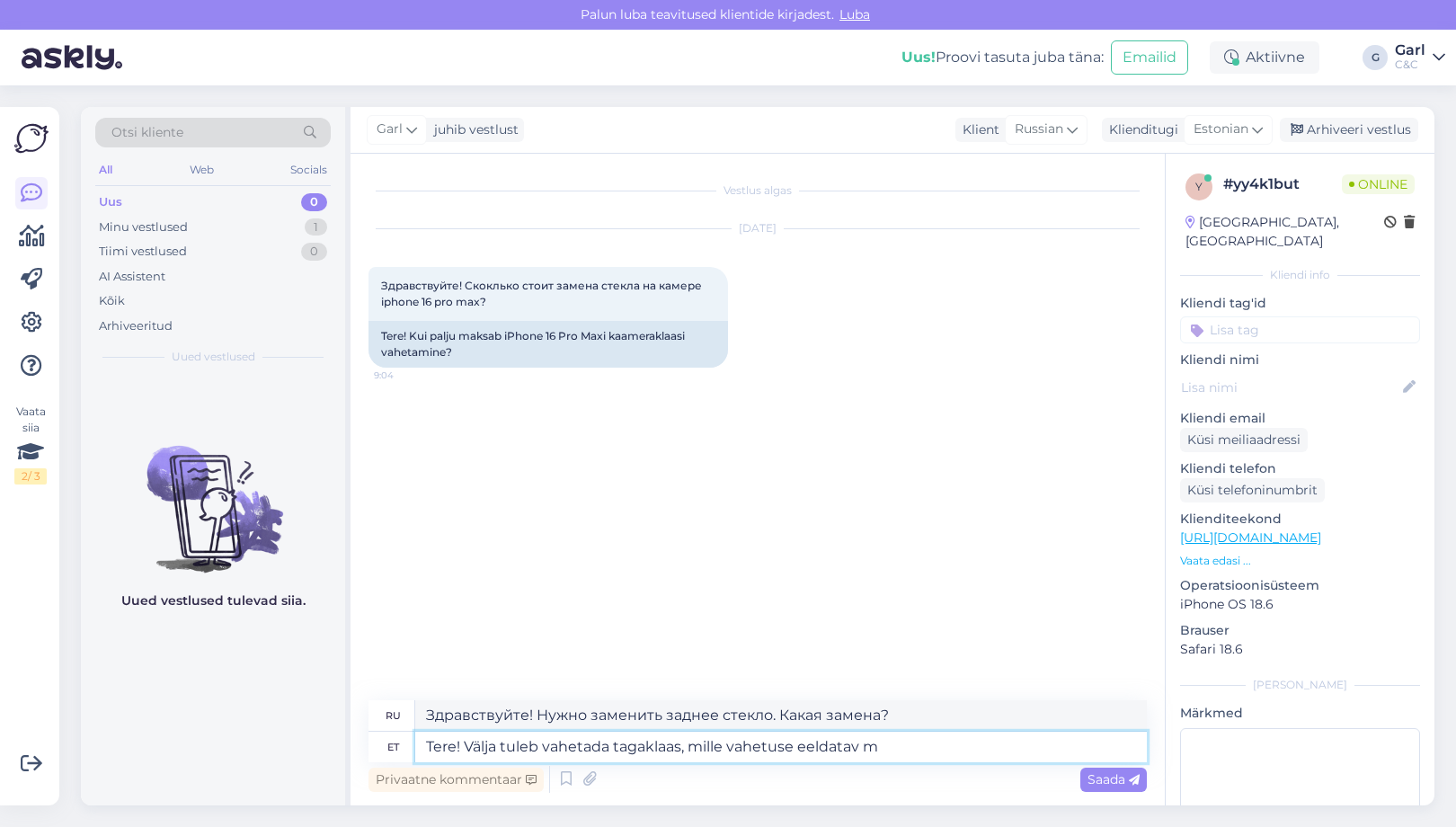
type textarea "Tere! Välja tuleb vahetada tagaklaas, mille vahetuse eeldatav ma"
type textarea "Здравствуйте! Необходимо заменить заднее стекло. Ориентировочное время замены:"
type textarea "Tere! Välja tuleb vahetada tagaklaas, mille vahetuse eeldatav maksumus o"
type textarea "Здравствуйте! Нужно заменить заднее стекло. Какова примерная стоимость замены?"
type textarea "Tere! Välja tuleb vahetada tagaklaas, mille vahetuse eeldatav maksumus on 21"
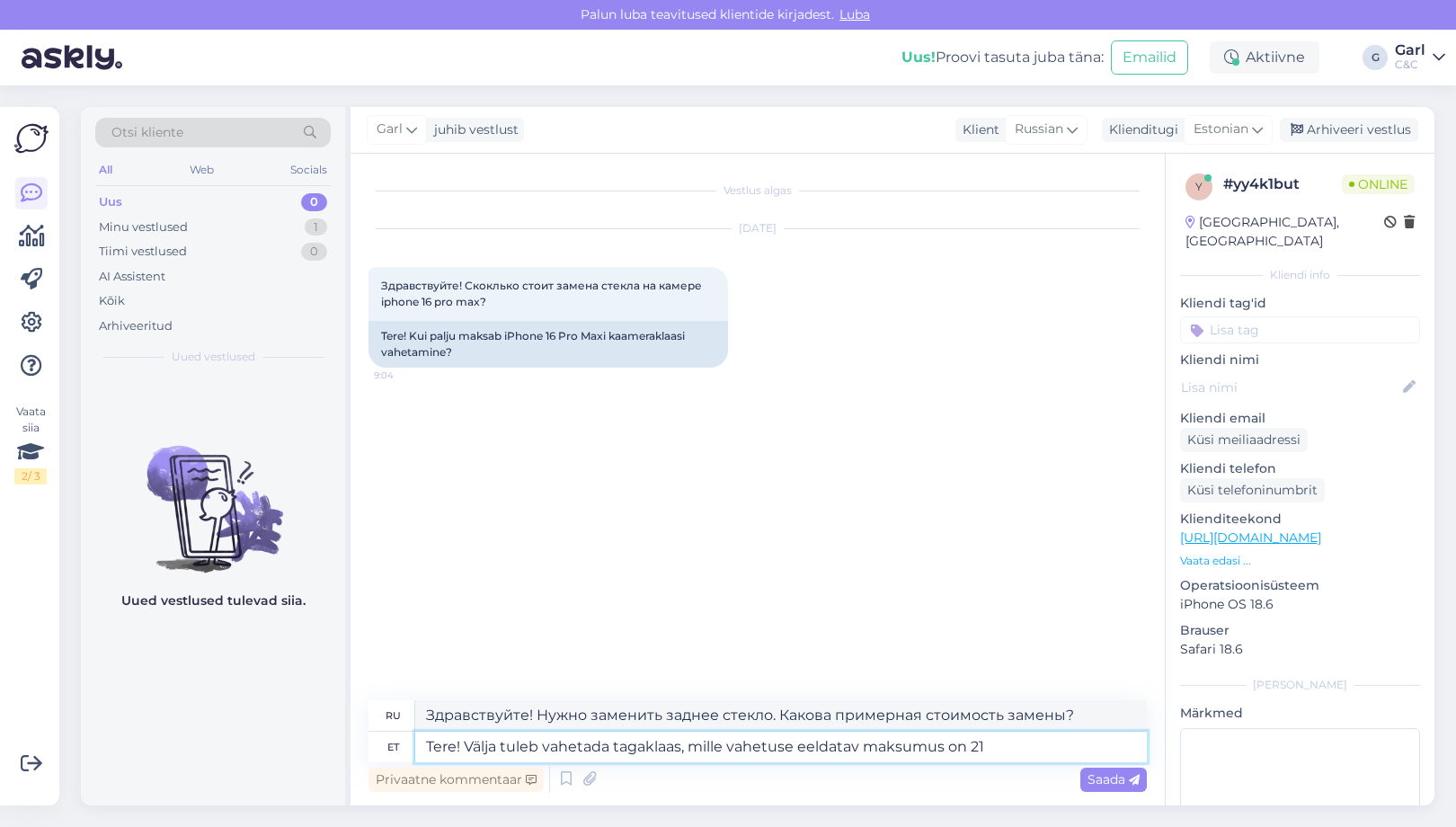
type textarea "Здравствуйте! Необходимо заменить заднее стекло. Ориентировочная стоимость заме…"
type textarea "Tere! Välja tuleb vahetada tagaklaas, mille vahetuse eeldatav maksumus on 210€.…"
type textarea "Здравствуйте! Необходимо заменить заднее стекло, ориентировочная стоимость — 21…"
type textarea "Tere! Välja tuleb vahetada tagaklaas, mille vahetuse eeldatav maksumus on 210€.…"
type textarea "Здравствуйте! Требуется замена заднего стекла, ориентировочная стоимость — 210 …"
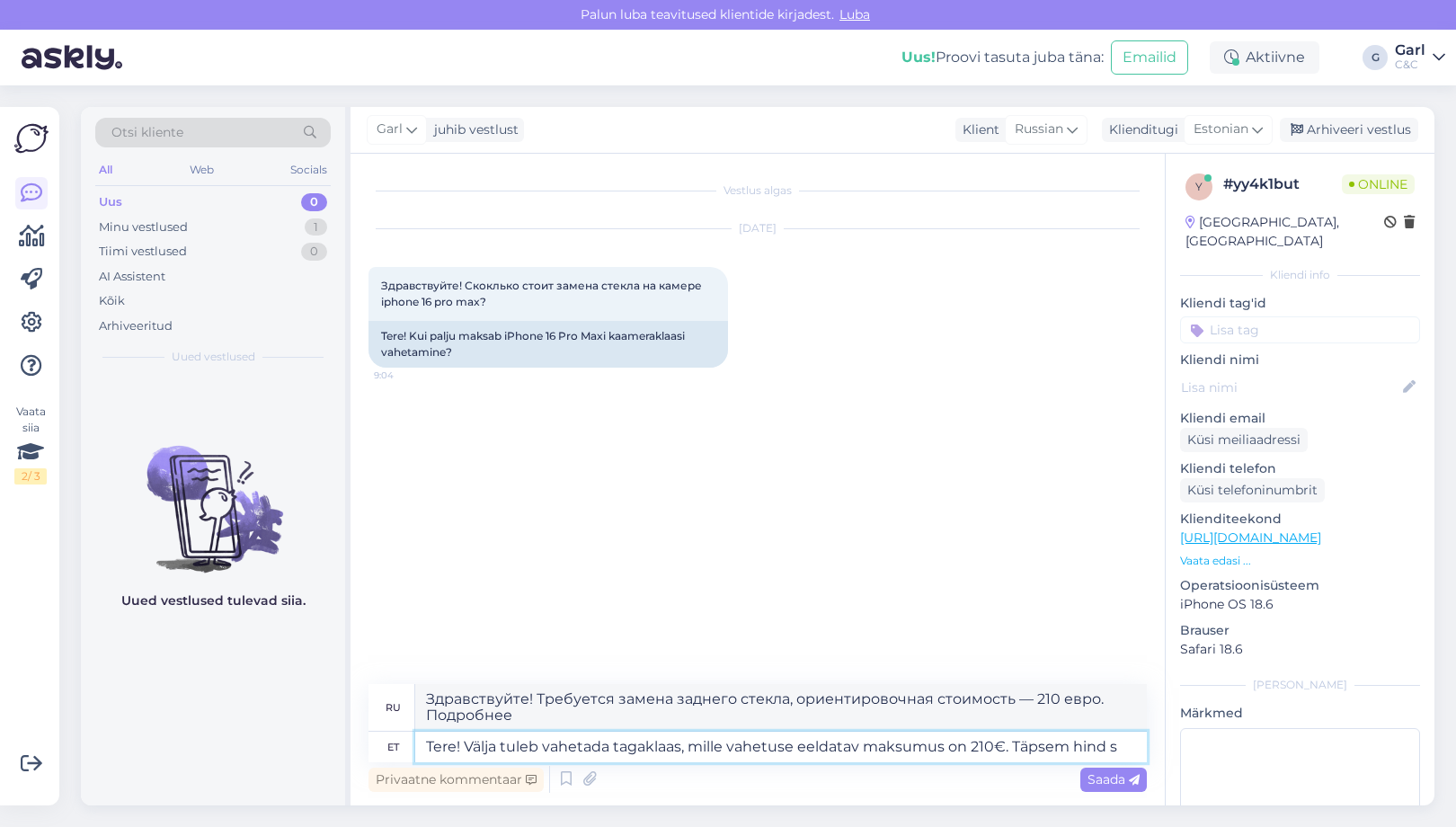
type textarea "Tere! Välja tuleb vahetada tagaklaas, mille vahetuse eeldatav maksumus on 210€.…"
type textarea "Здравствуйте! Требуется замена заднего стекла, ориентировочная стоимость 210 ев…"
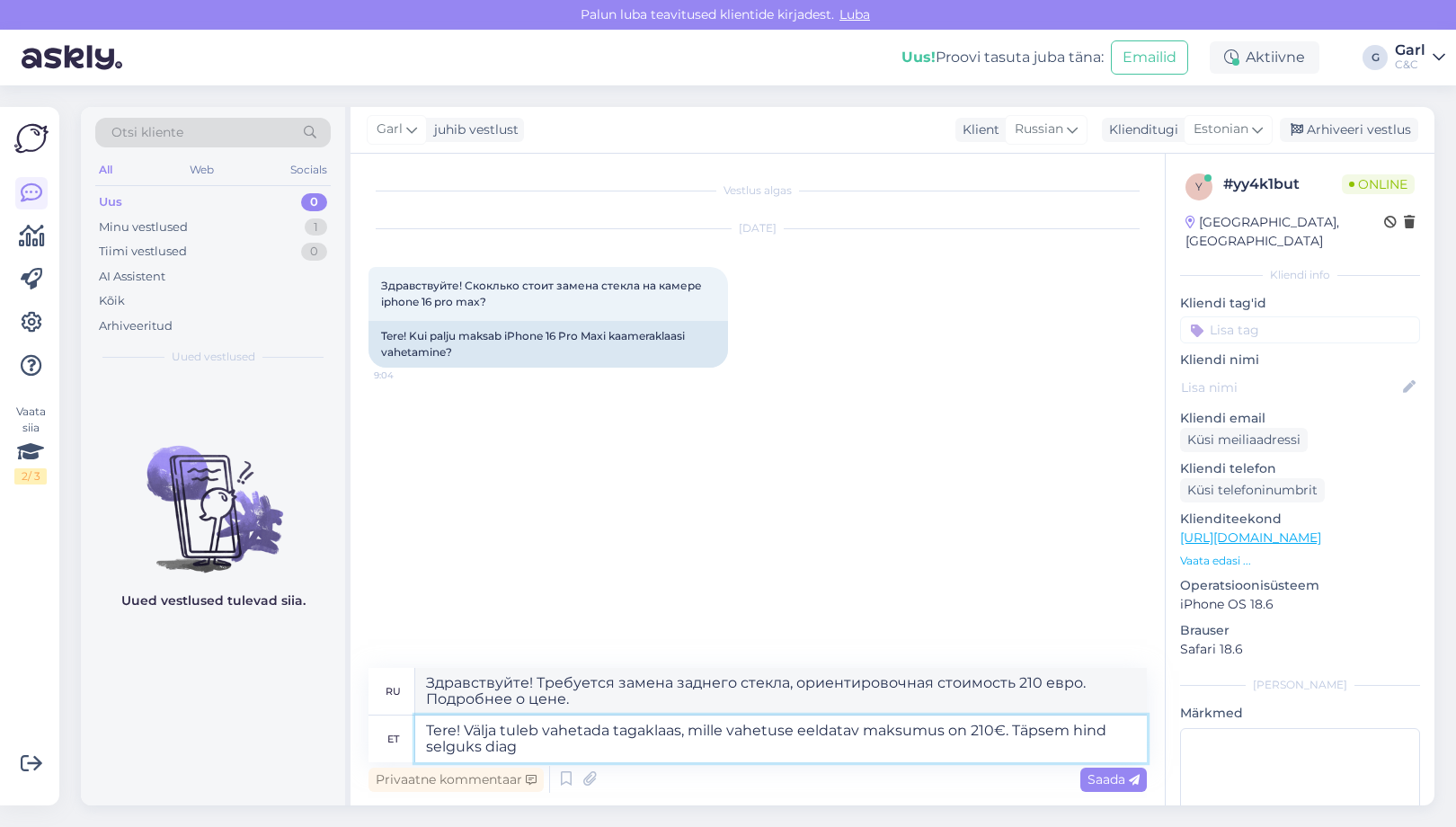
type textarea "Tere! Välja tuleb vahetada tagaklaas, mille vahetuse eeldatav maksumus on 210€.…"
type textarea "Здравствуйте! Требуется замена заднего стекла, ориентировочная стоимость — 210 …"
type textarea "Tere! Välja tuleb vahetada tagaklaas, mille vahetuse eeldatav maksumus on 210€.…"
type textarea "Здравствуйте! Требуется замена заднего стекла, ориентировочная стоимость — 210 …"
type textarea "Tere! Välja tuleb vahetada tagaklaas, mille vahetuse eeldatav maksumus on 210€.…"
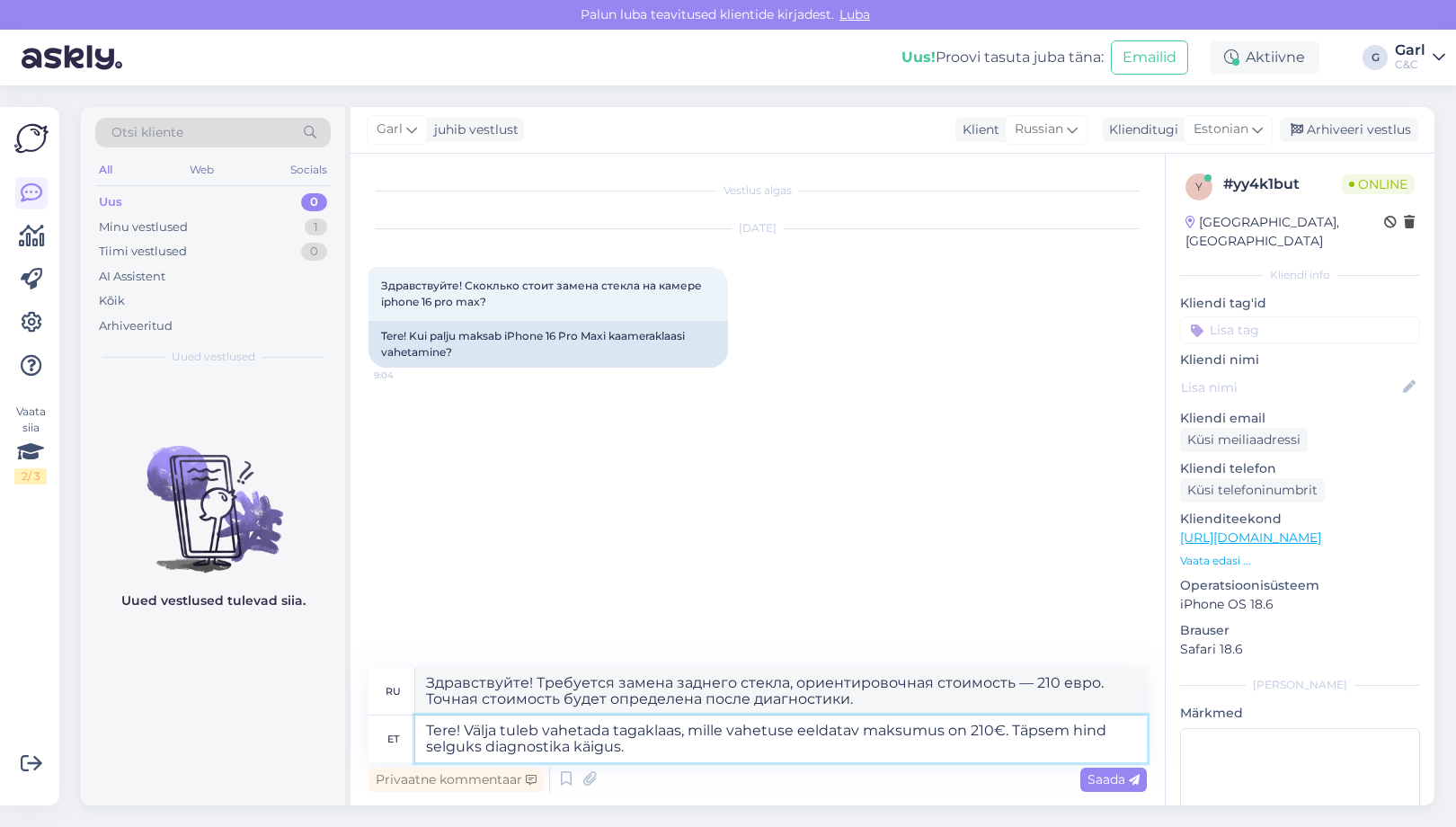
type textarea "Здравствуйте! Требуется замена заднего стекла, ориентировочная стоимость — 210 …"
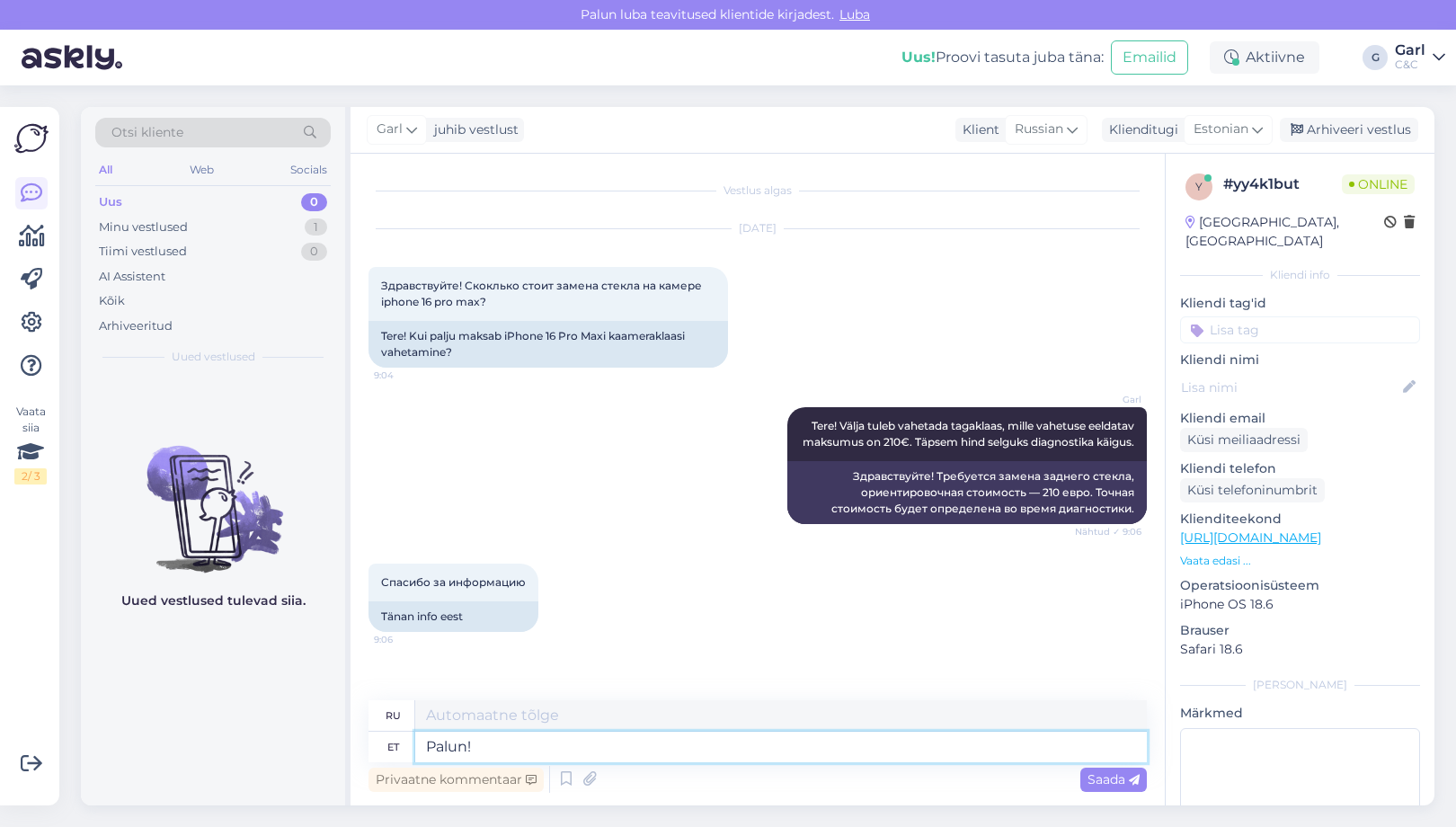
type textarea "Palun!"
type textarea "Пожалуйста!"
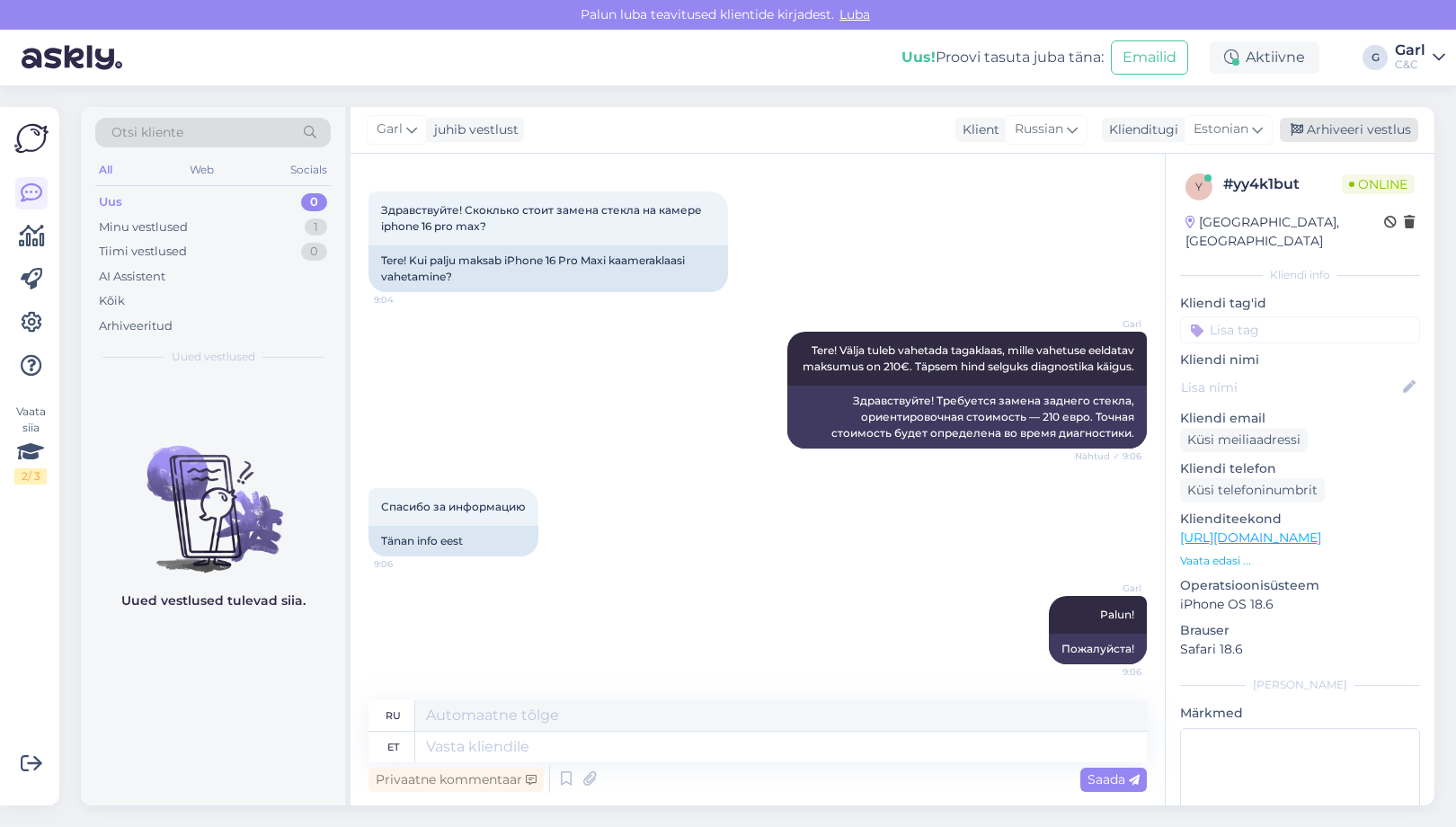
click at [1322, 131] on div "Arhiveeri vestlus" at bounding box center [1349, 129] width 139 height 24
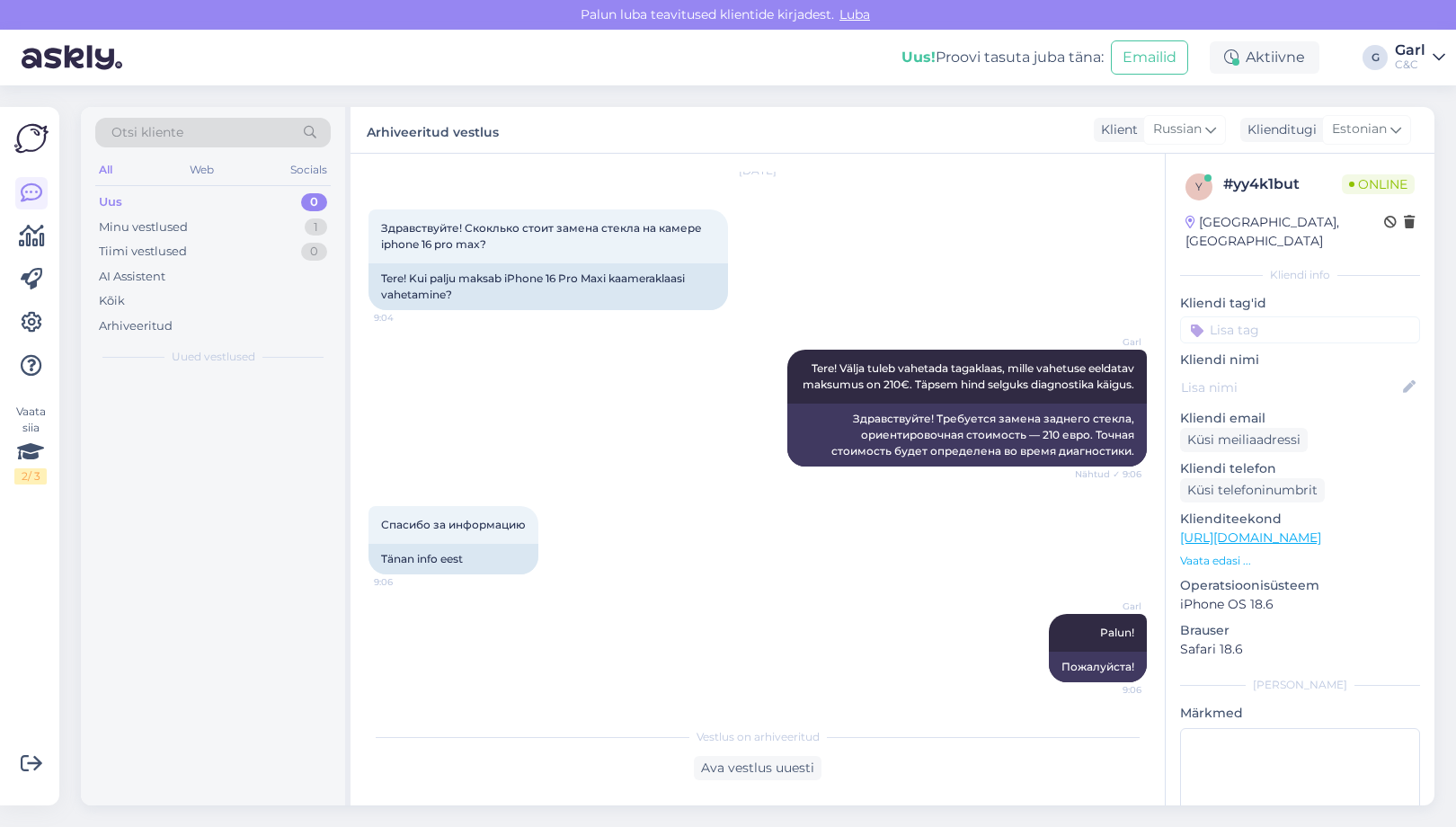
scroll to position [73, 0]
click at [265, 404] on div "Minu Apple watch vajab ilmselt remonti. [PERSON_NAME] viimase uuenduse alla laa…" at bounding box center [231, 421] width 205 height 33
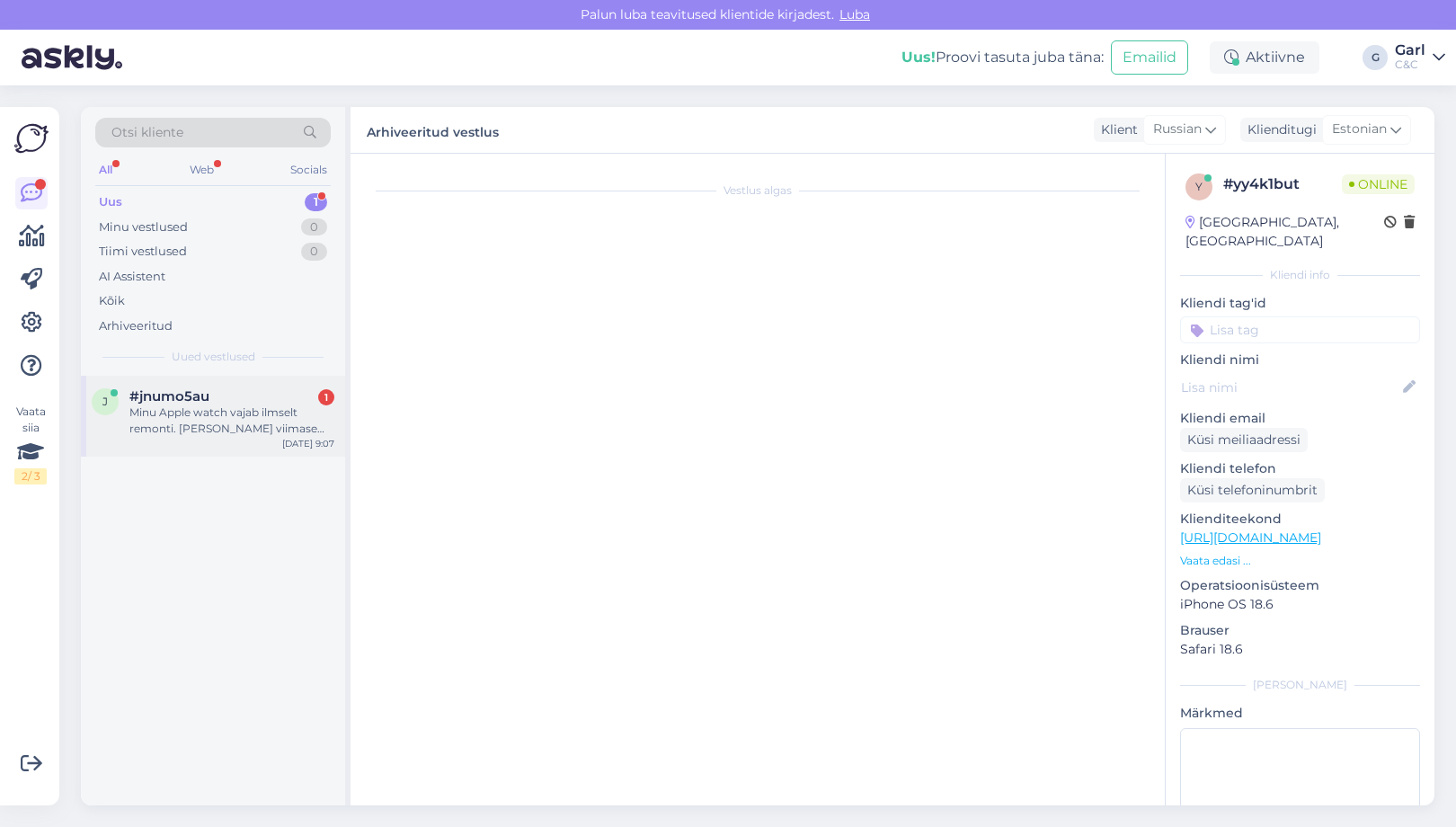
scroll to position [0, 0]
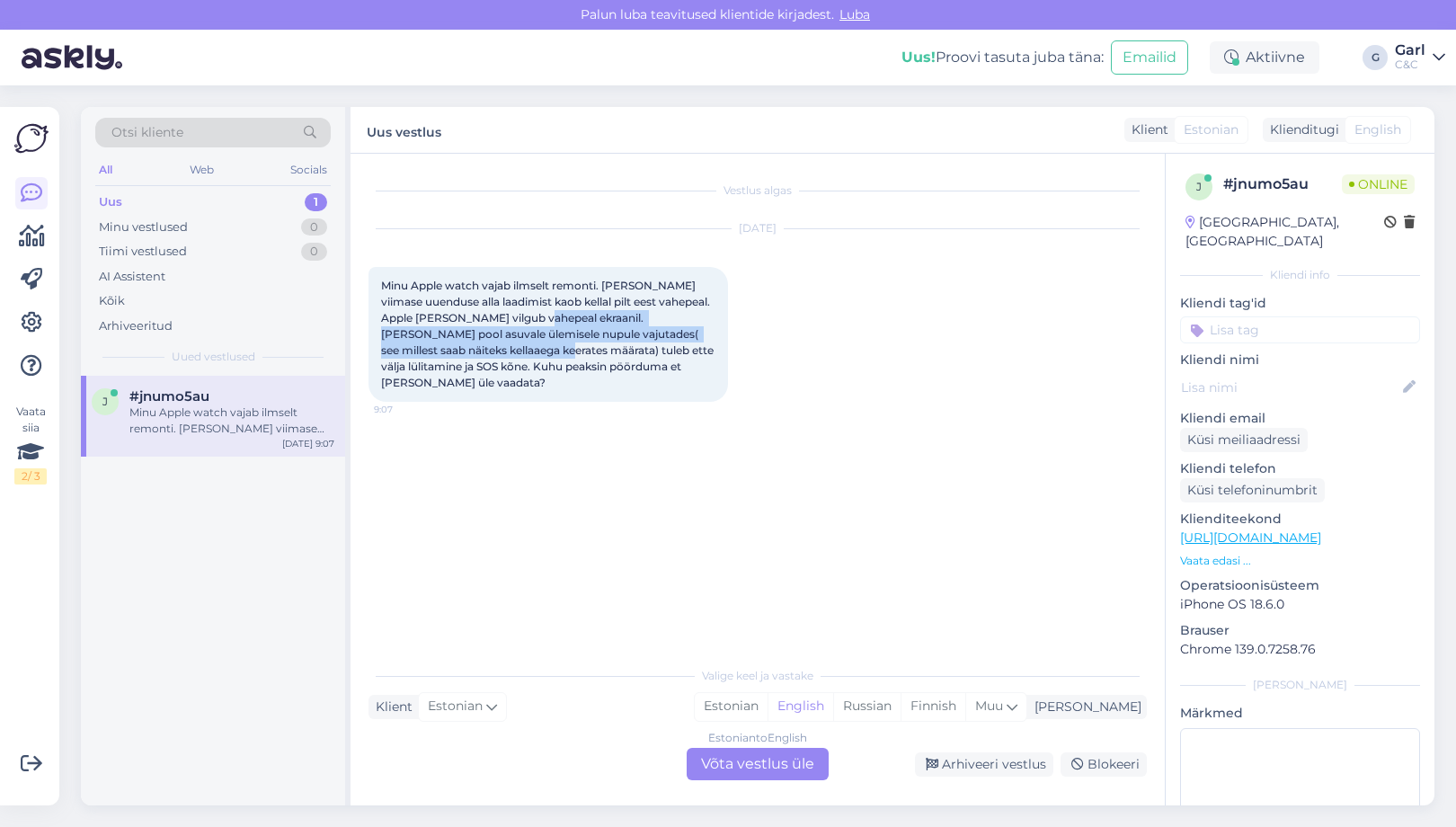
drag, startPoint x: 548, startPoint y: 316, endPoint x: 575, endPoint y: 347, distance: 41.1
click at [575, 347] on span "Minu Apple watch vajab ilmselt remonti. [PERSON_NAME] viimase uuenduse alla laa…" at bounding box center [549, 333] width 335 height 111
click at [621, 364] on span "Minu Apple watch vajab ilmselt remonti. [PERSON_NAME] viimase uuenduse alla laa…" at bounding box center [549, 333] width 335 height 111
click at [767, 705] on div "Estonian" at bounding box center [731, 707] width 73 height 27
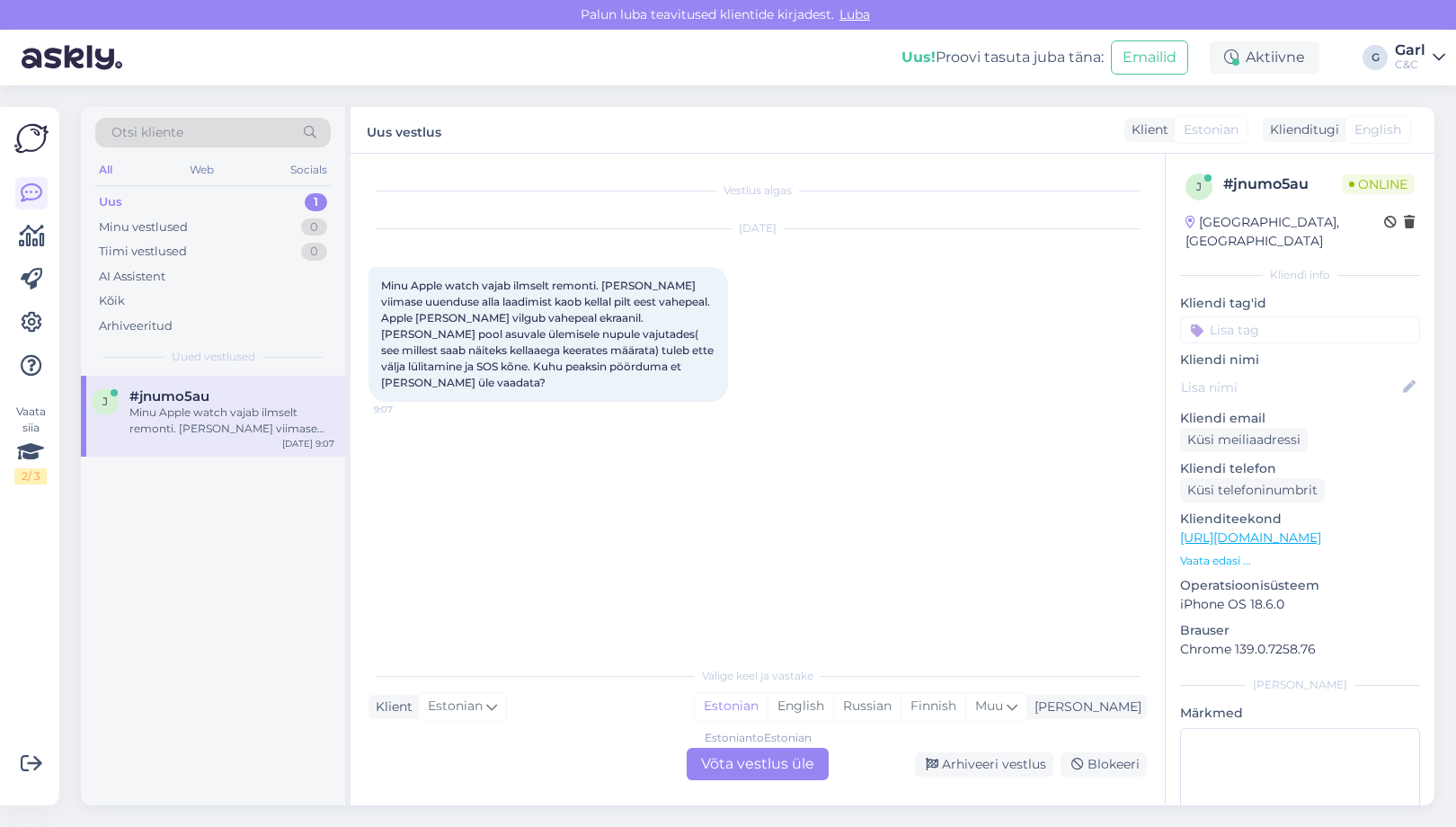
click at [759, 777] on div "Estonian to Estonian Võta vestlus üle" at bounding box center [757, 764] width 142 height 33
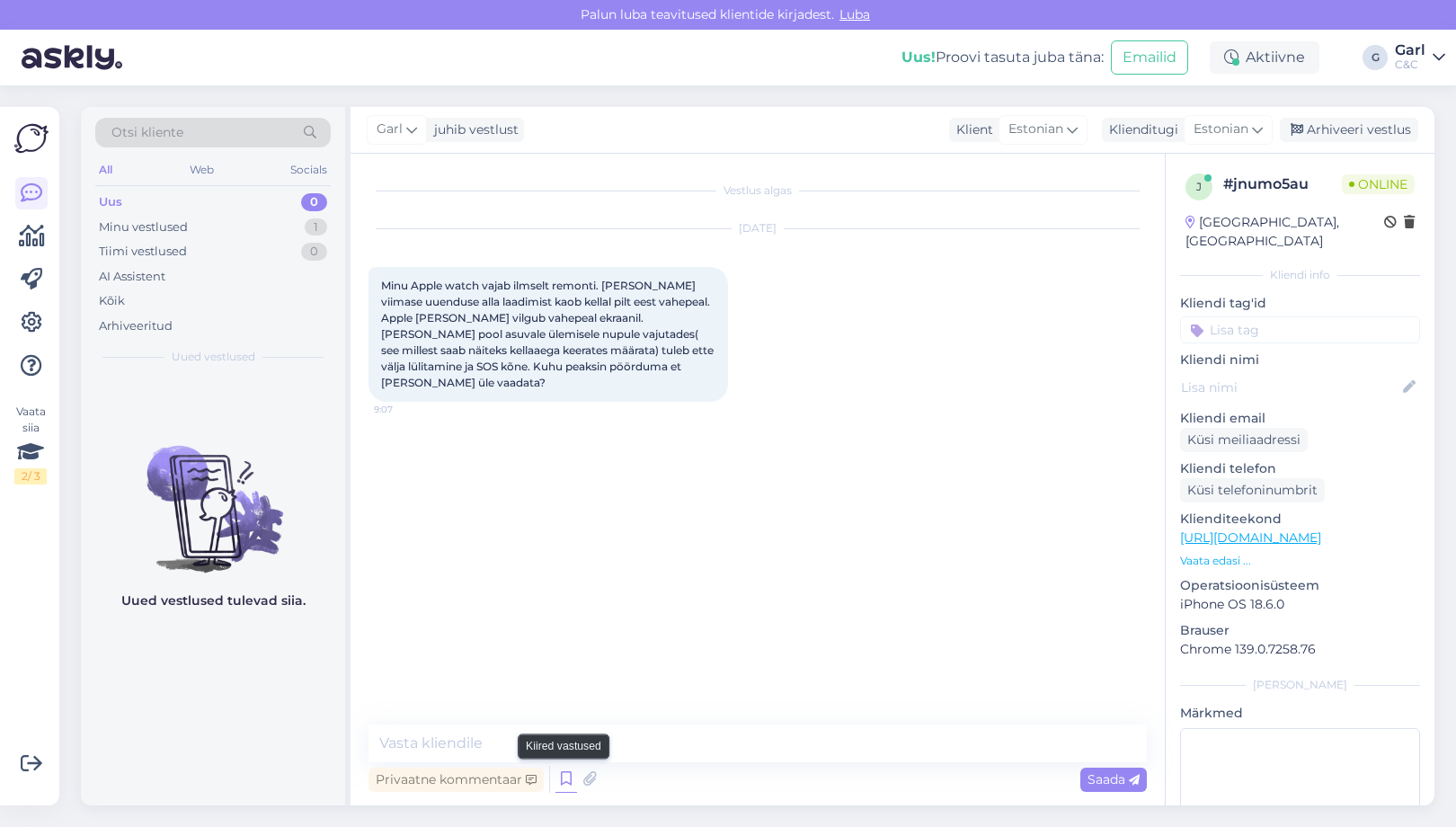
click at [566, 774] on icon at bounding box center [566, 780] width 21 height 27
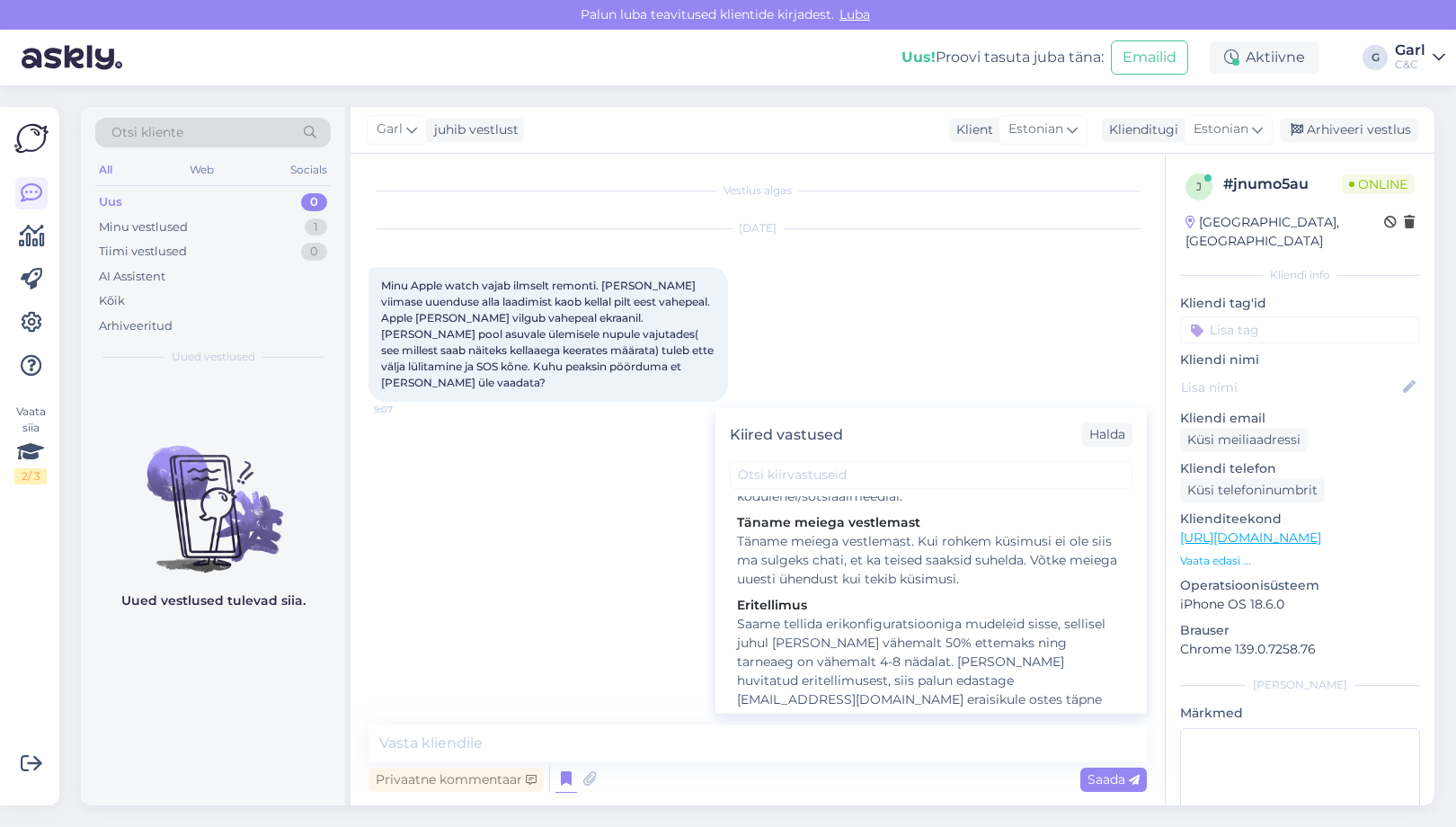
scroll to position [2693, 0]
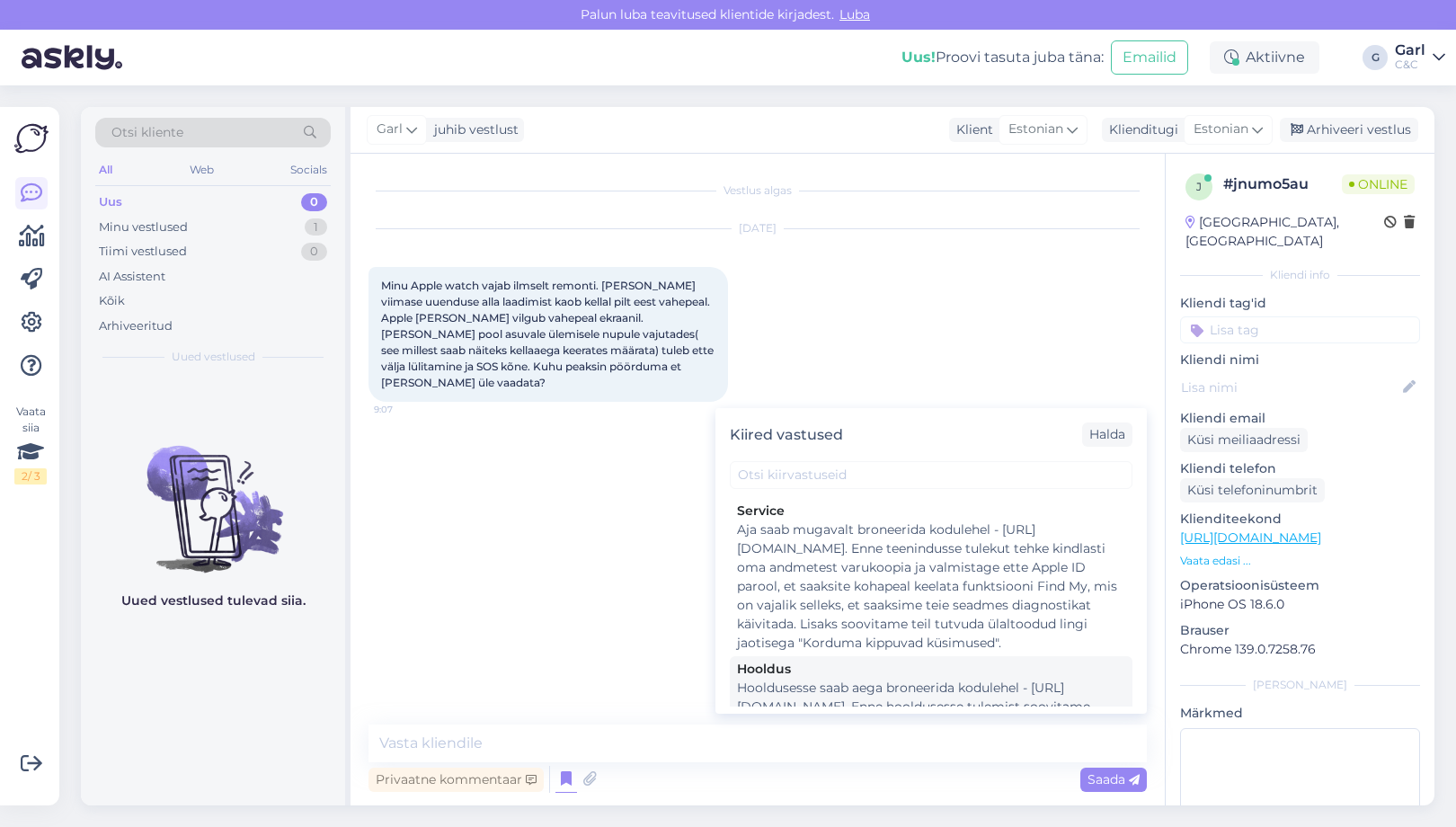
click at [892, 679] on div "Hooldusesse saab aega broneerida kodulehel - [URL][DOMAIN_NAME]. Enne hoolduses…" at bounding box center [931, 736] width 388 height 114
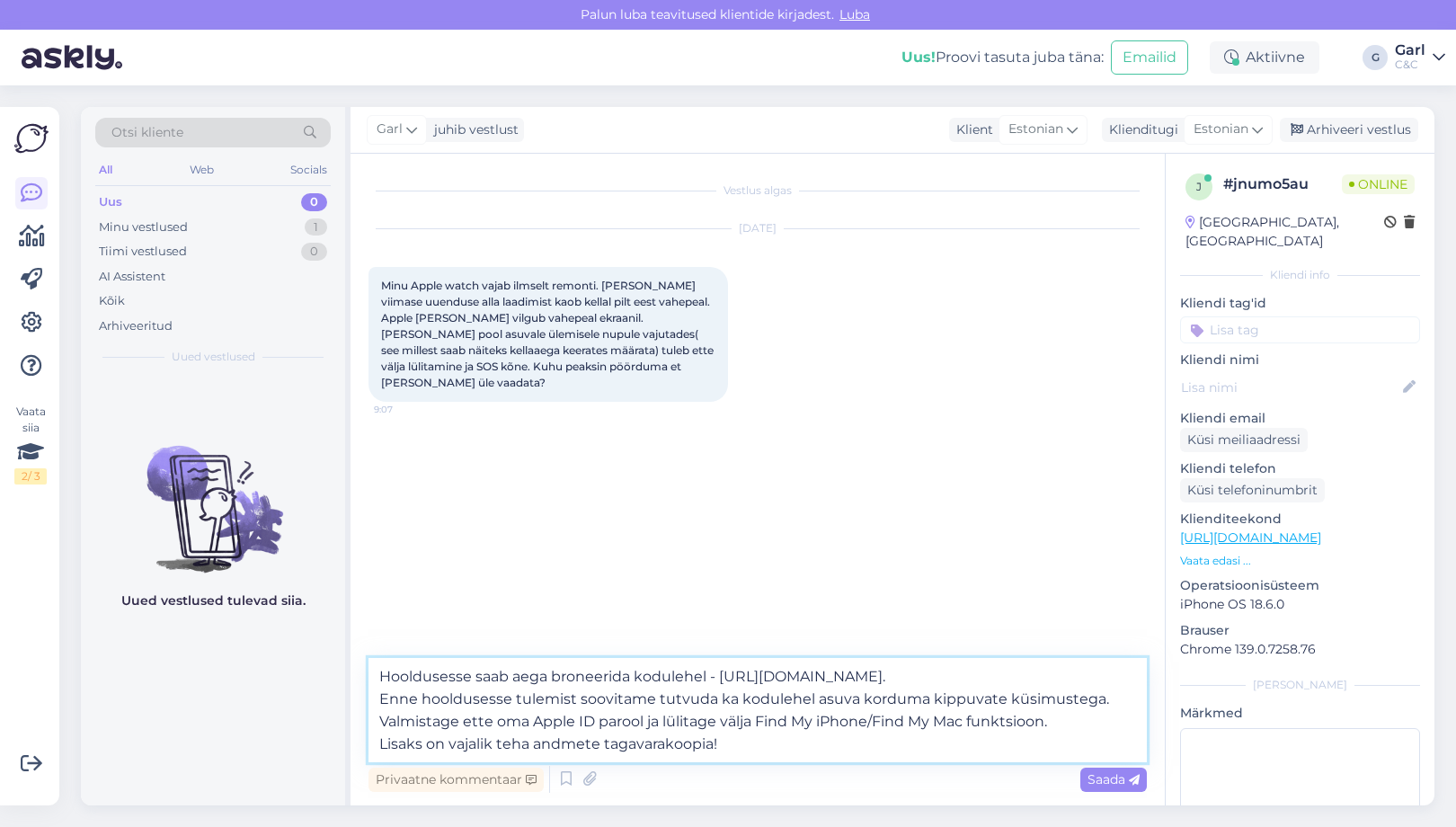
click at [380, 676] on textarea "Hooldusesse saab aega broneerida kodulehel - [URL][DOMAIN_NAME]. Enne hoolduses…" at bounding box center [757, 711] width 779 height 104
type textarea "Tere! Hooldusesse saab aega broneerida kodulehel - [URL][DOMAIN_NAME]. Enne hoo…"
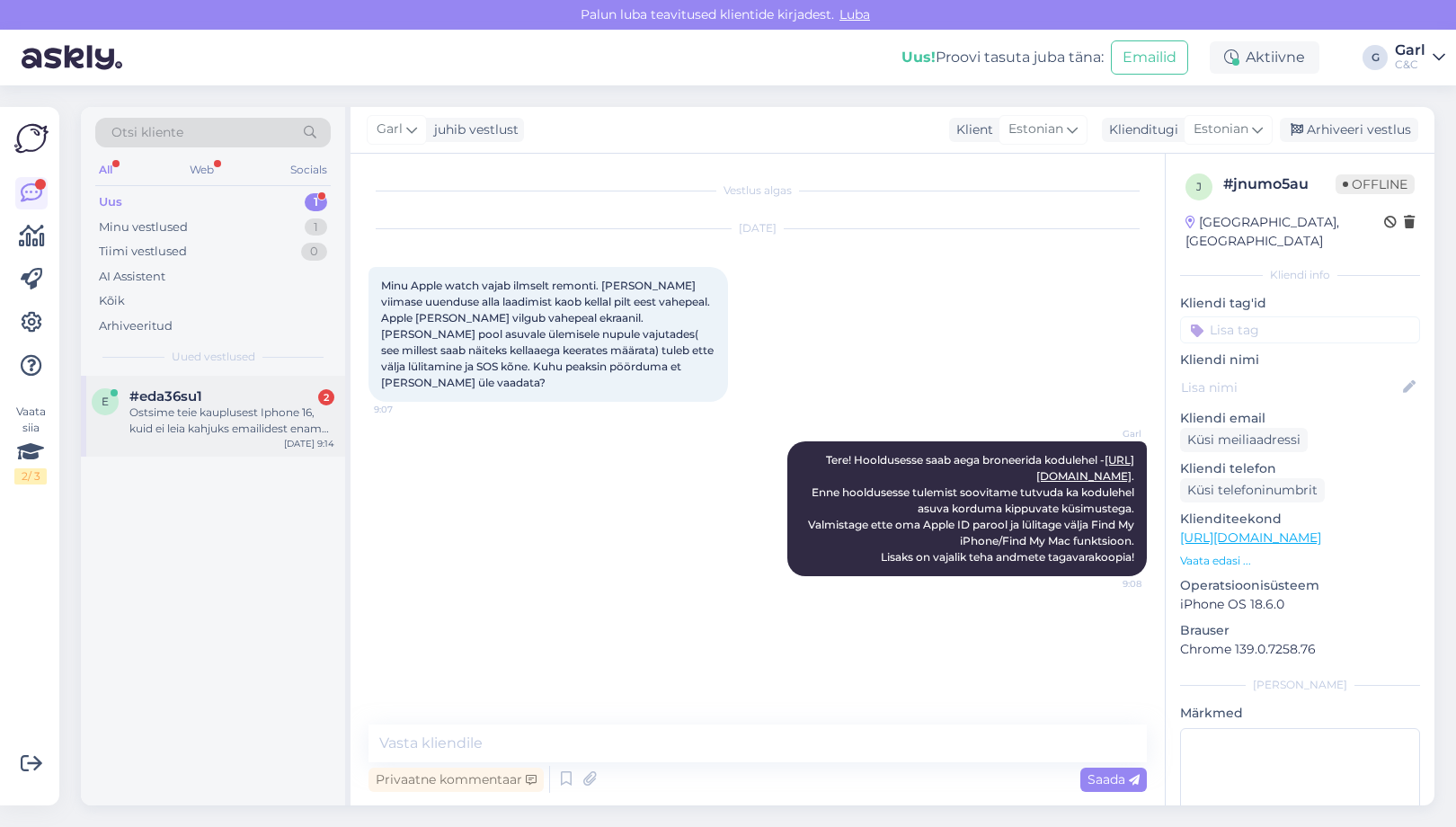
click at [221, 422] on div "Ostsime teie kauplusest Iphone 16, kuid ei leia kahjuks emailidest enam kviitun…" at bounding box center [231, 421] width 205 height 33
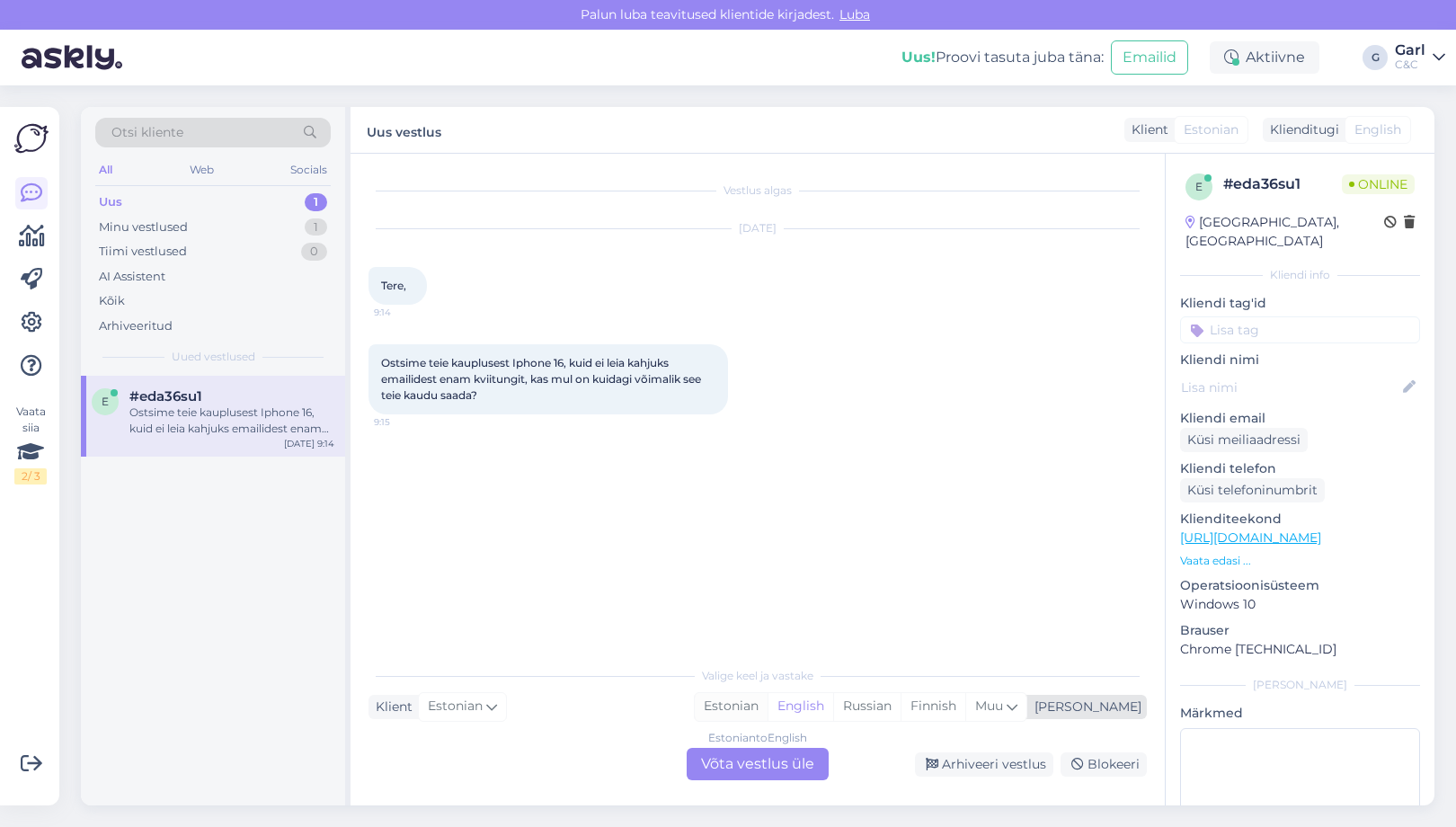
click at [767, 710] on div "Estonian" at bounding box center [731, 707] width 73 height 27
click at [795, 759] on div "Estonian to Estonian Võta vestlus üle" at bounding box center [757, 764] width 142 height 33
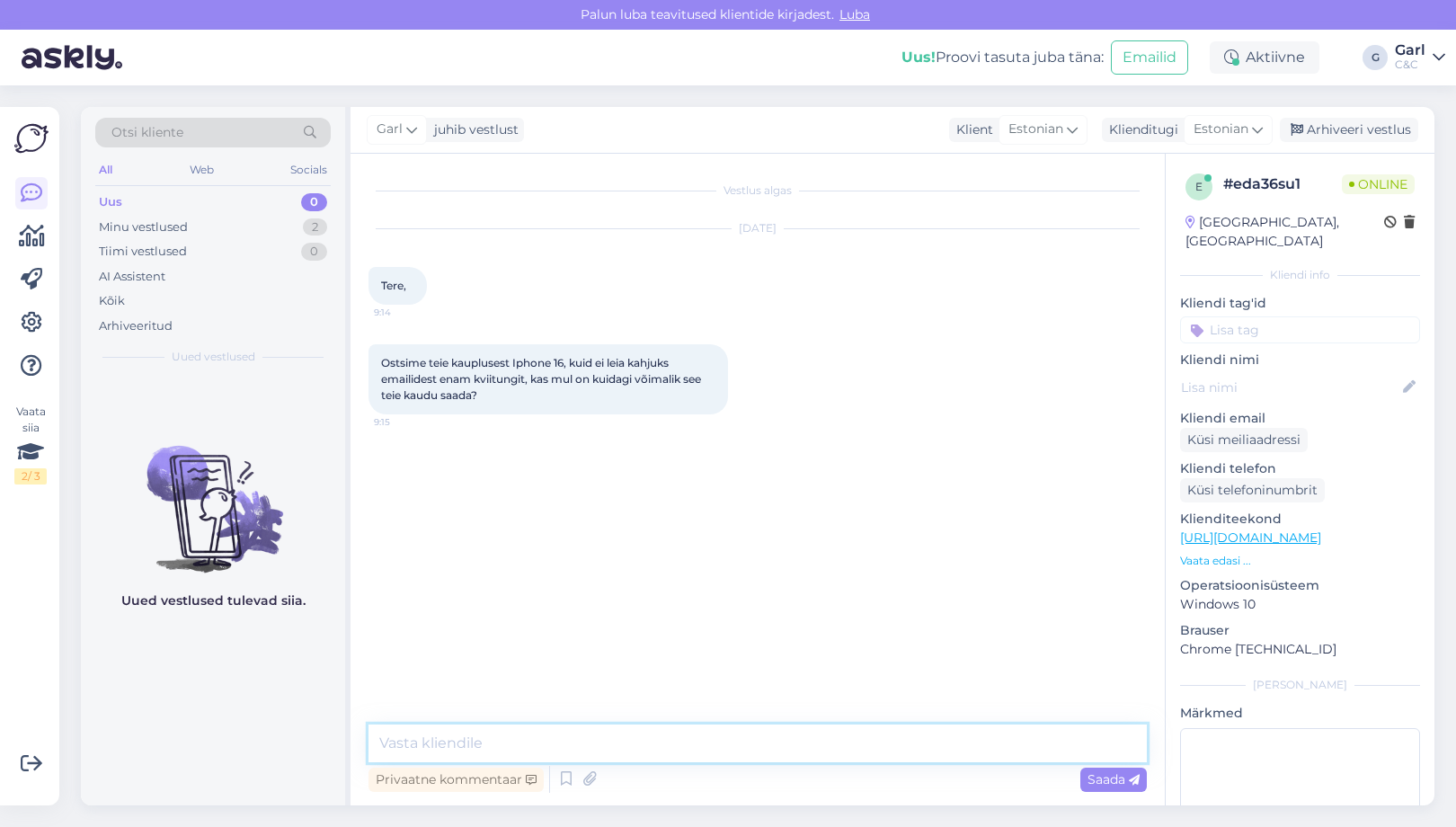
click at [794, 747] on textarea at bounding box center [757, 743] width 779 height 38
type textarea "Tere! [PERSON_NAME] nimele sai tellimus tehtud?"
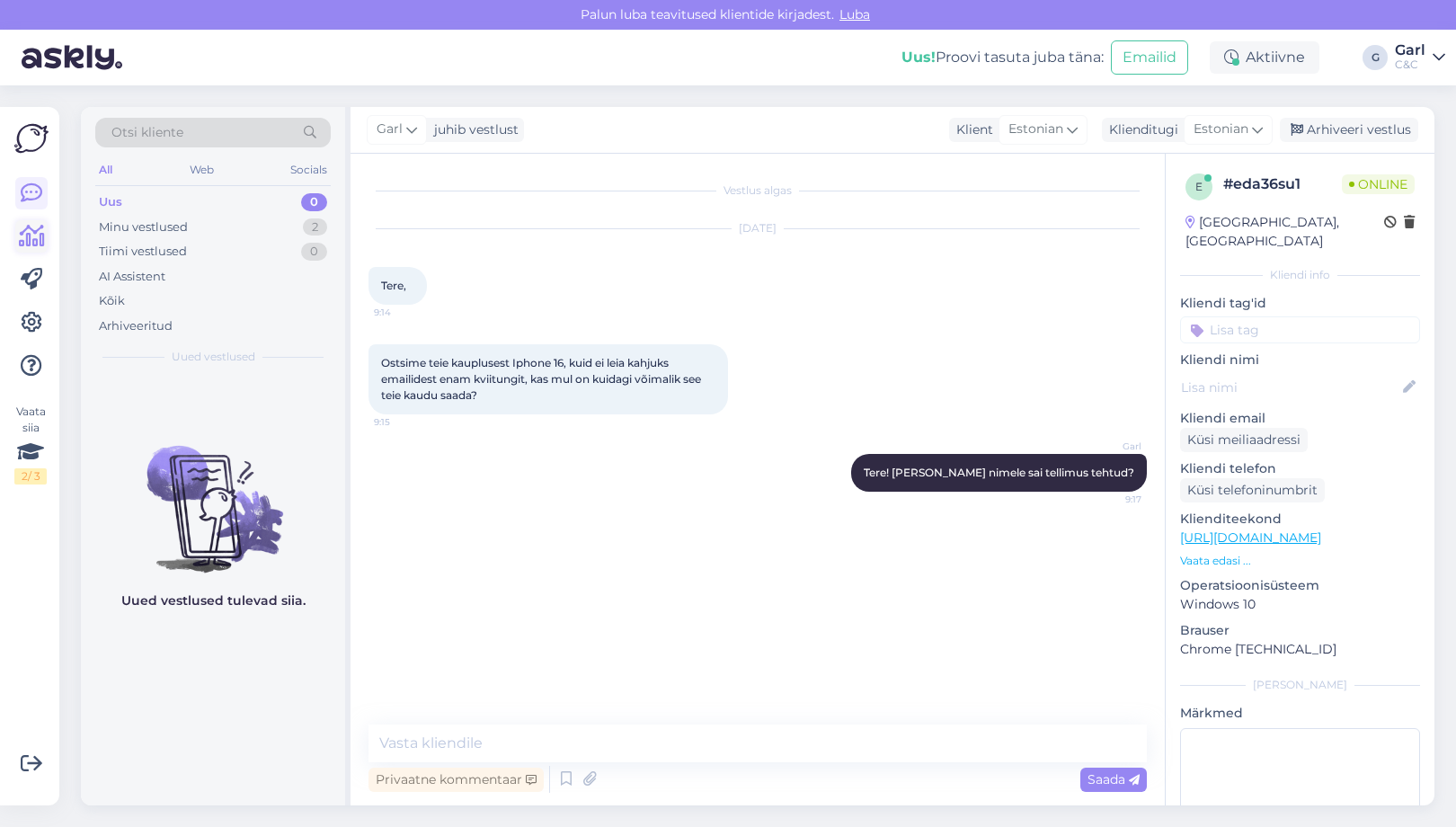
click at [20, 228] on icon at bounding box center [32, 236] width 26 height 21
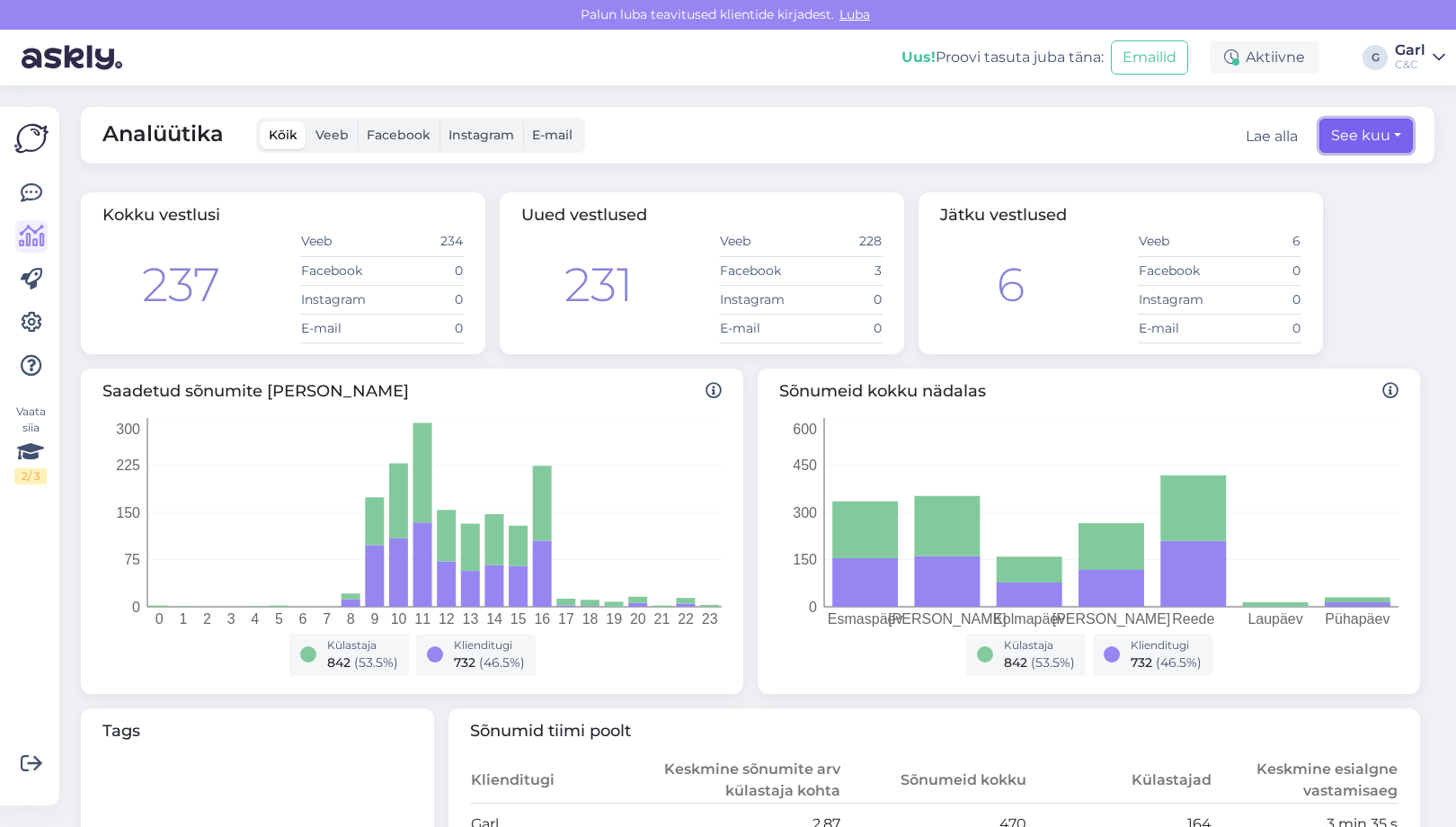
click at [1390, 139] on button "See kuu" at bounding box center [1366, 135] width 93 height 34
select select "7"
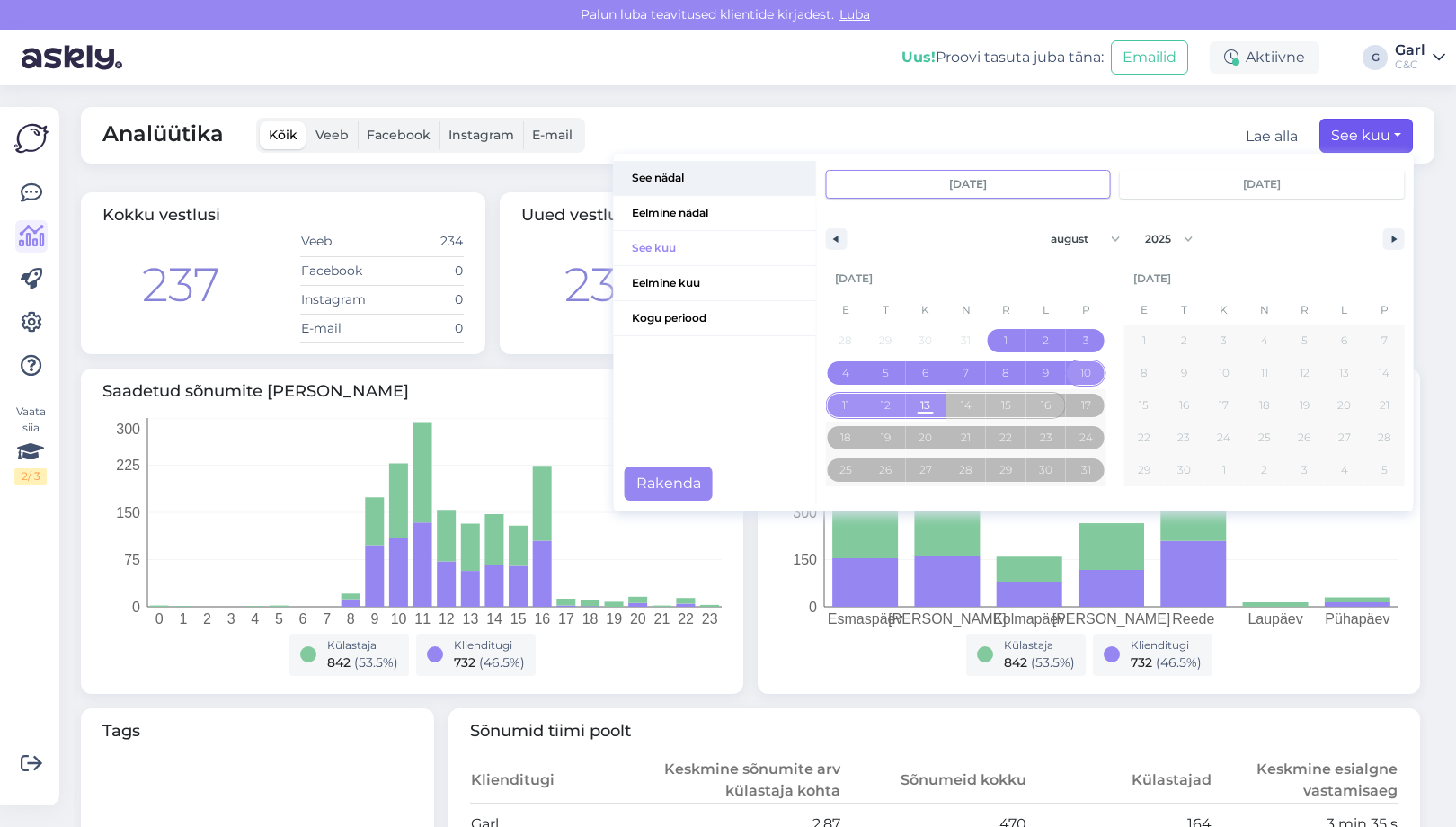
click at [697, 190] on span "See nädal" at bounding box center [715, 177] width 202 height 34
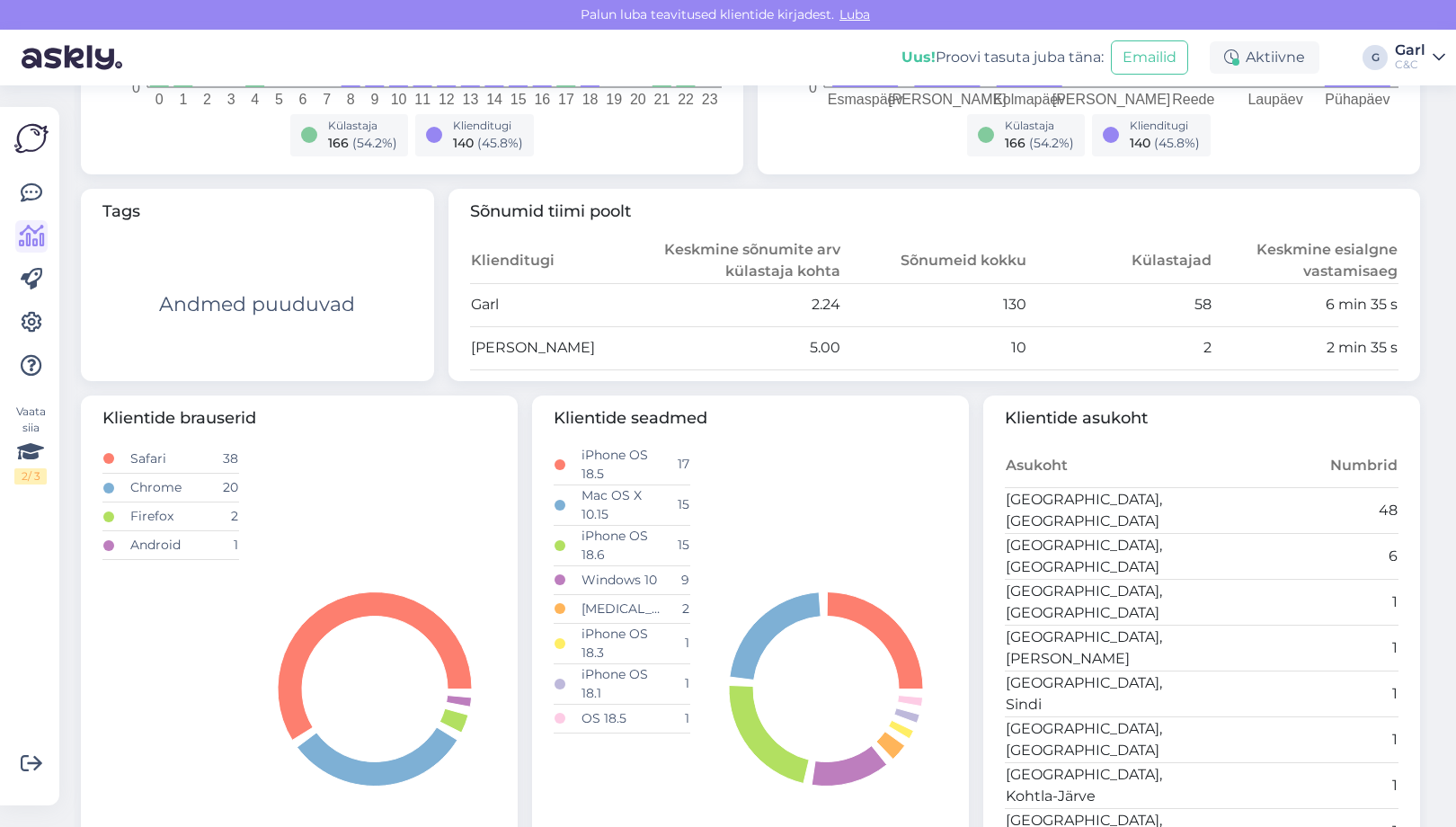
scroll to position [504, 0]
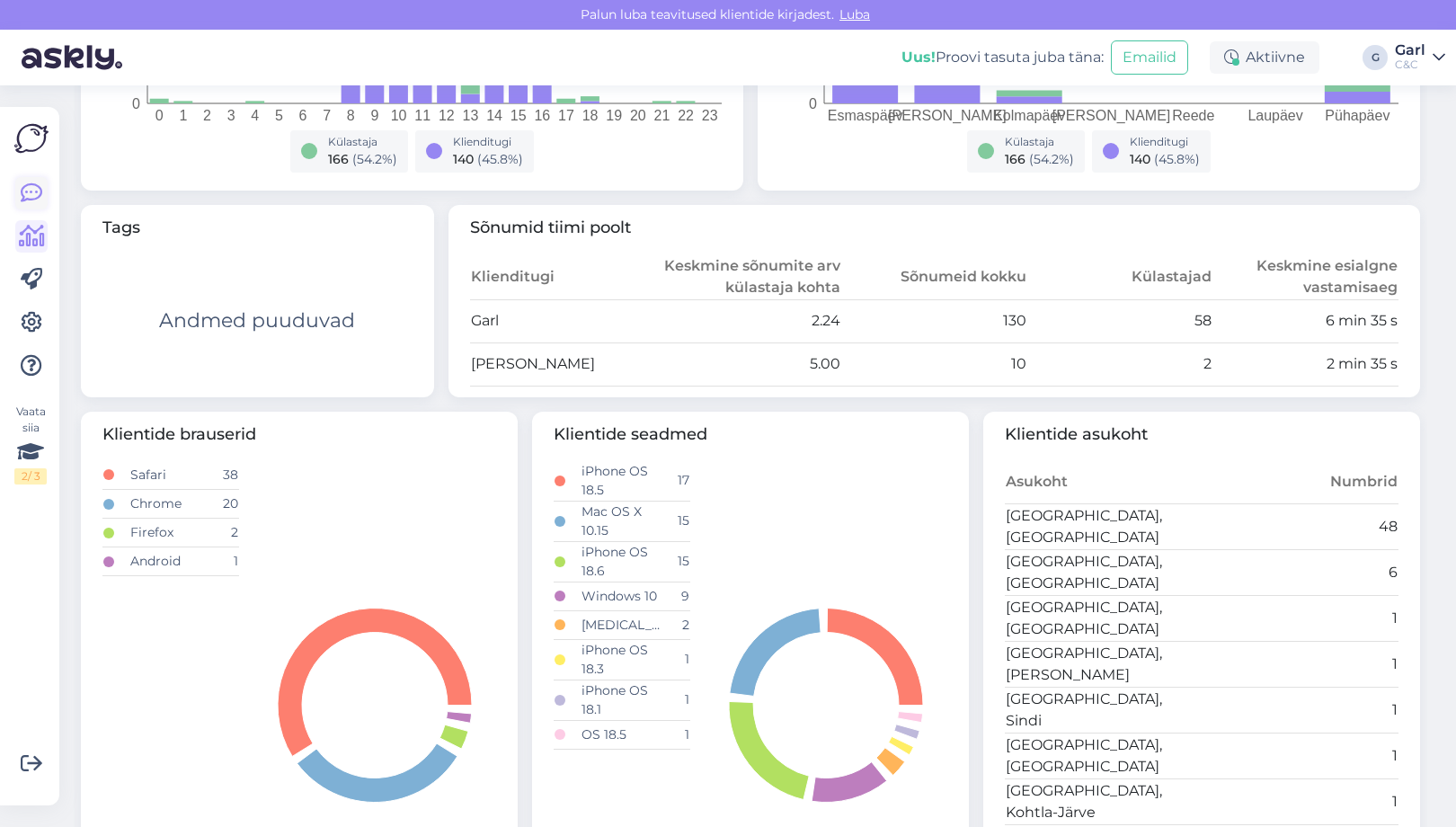
click at [36, 181] on link at bounding box center [32, 194] width 33 height 33
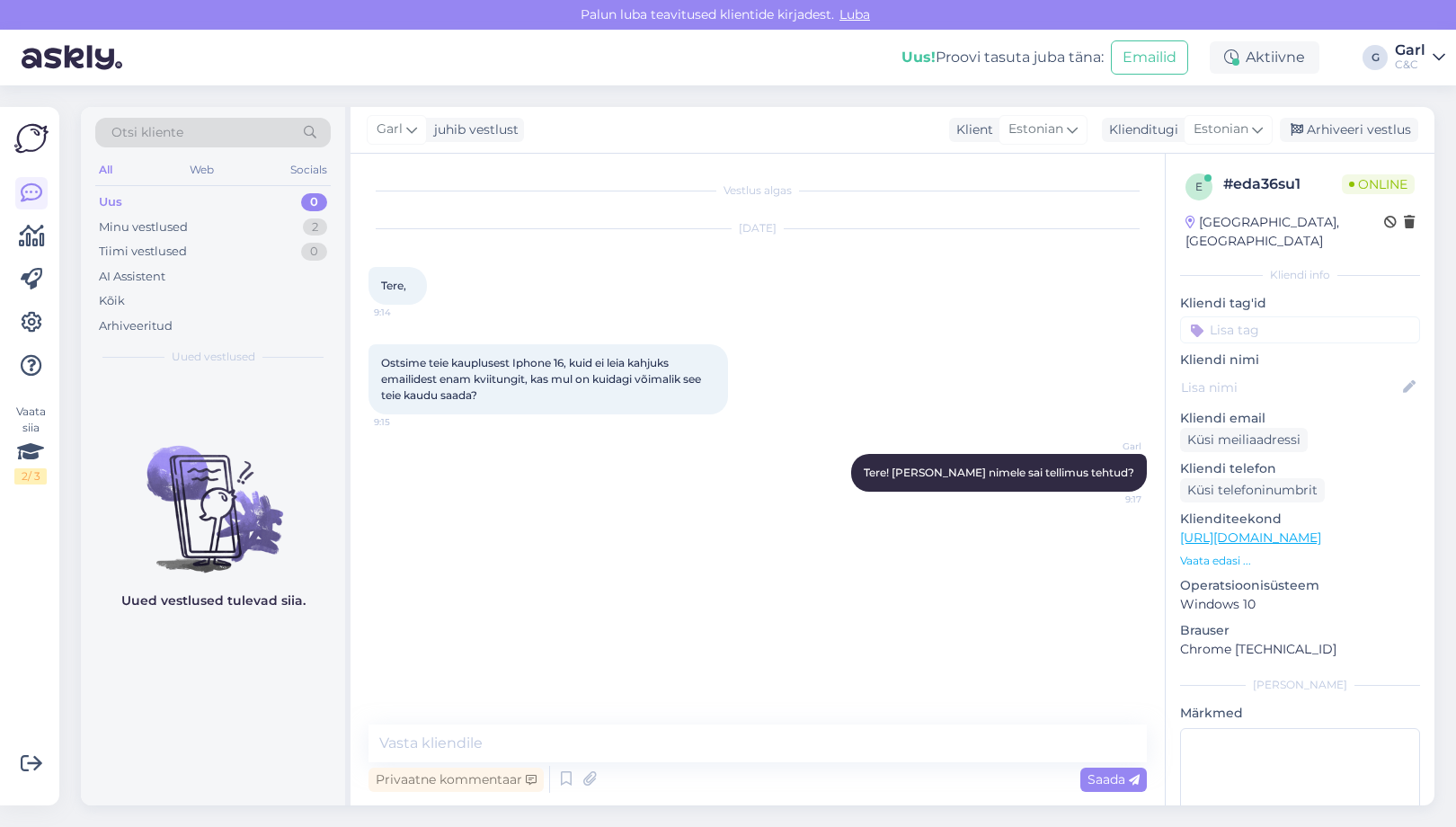
click at [24, 142] on img at bounding box center [31, 138] width 34 height 34
drag, startPoint x: 376, startPoint y: 543, endPoint x: 449, endPoint y: 550, distance: 73.3
click at [449, 550] on div "[DEMOGRAPHIC_DATA][PERSON_NAME] 9:23" at bounding box center [428, 550] width 119 height 38
copy span "[PERSON_NAME]"
click at [579, 754] on textarea at bounding box center [757, 743] width 779 height 38
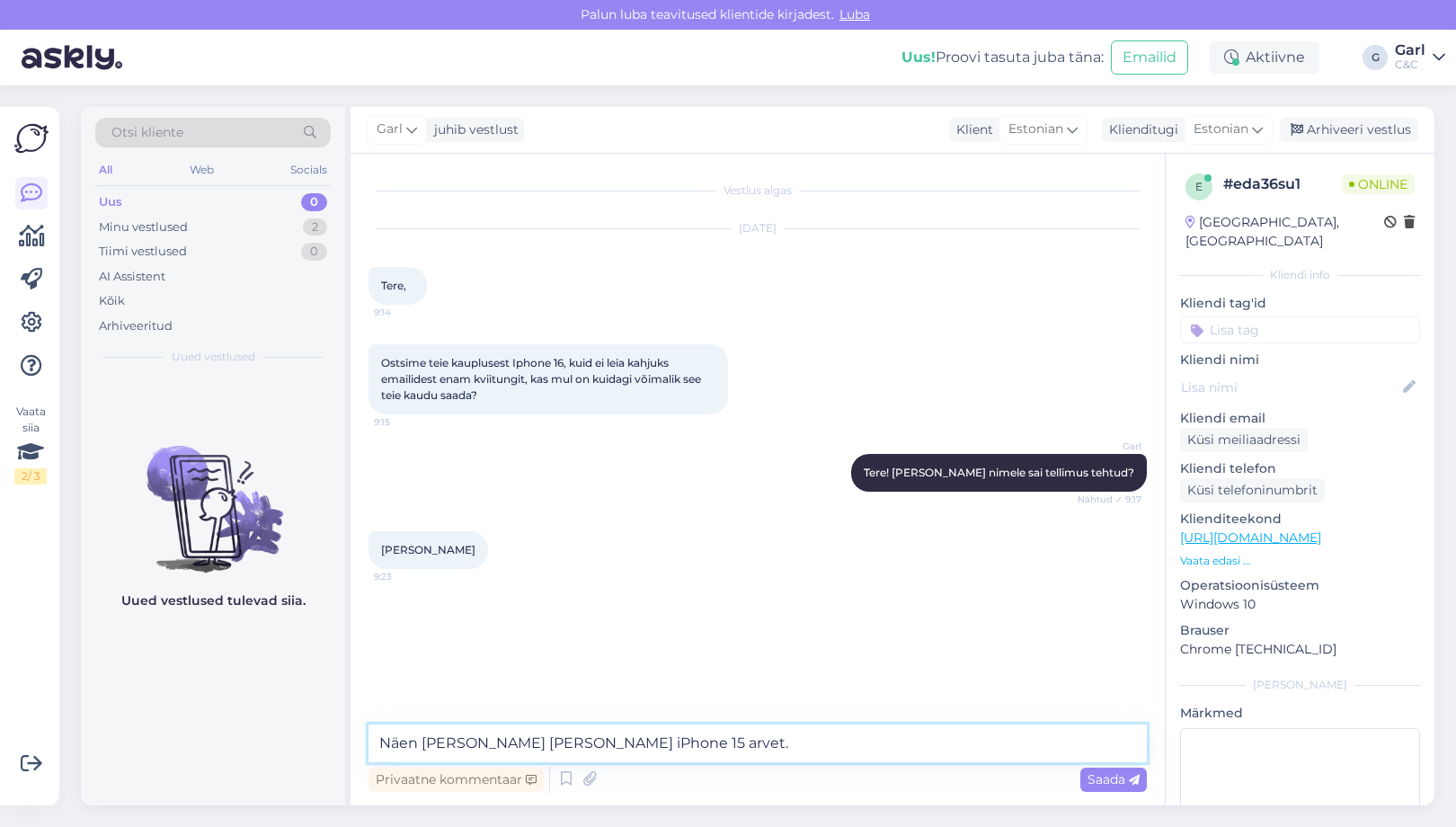
type textarea "Näen [PERSON_NAME] [PERSON_NAME] iPhone 15 arvet."
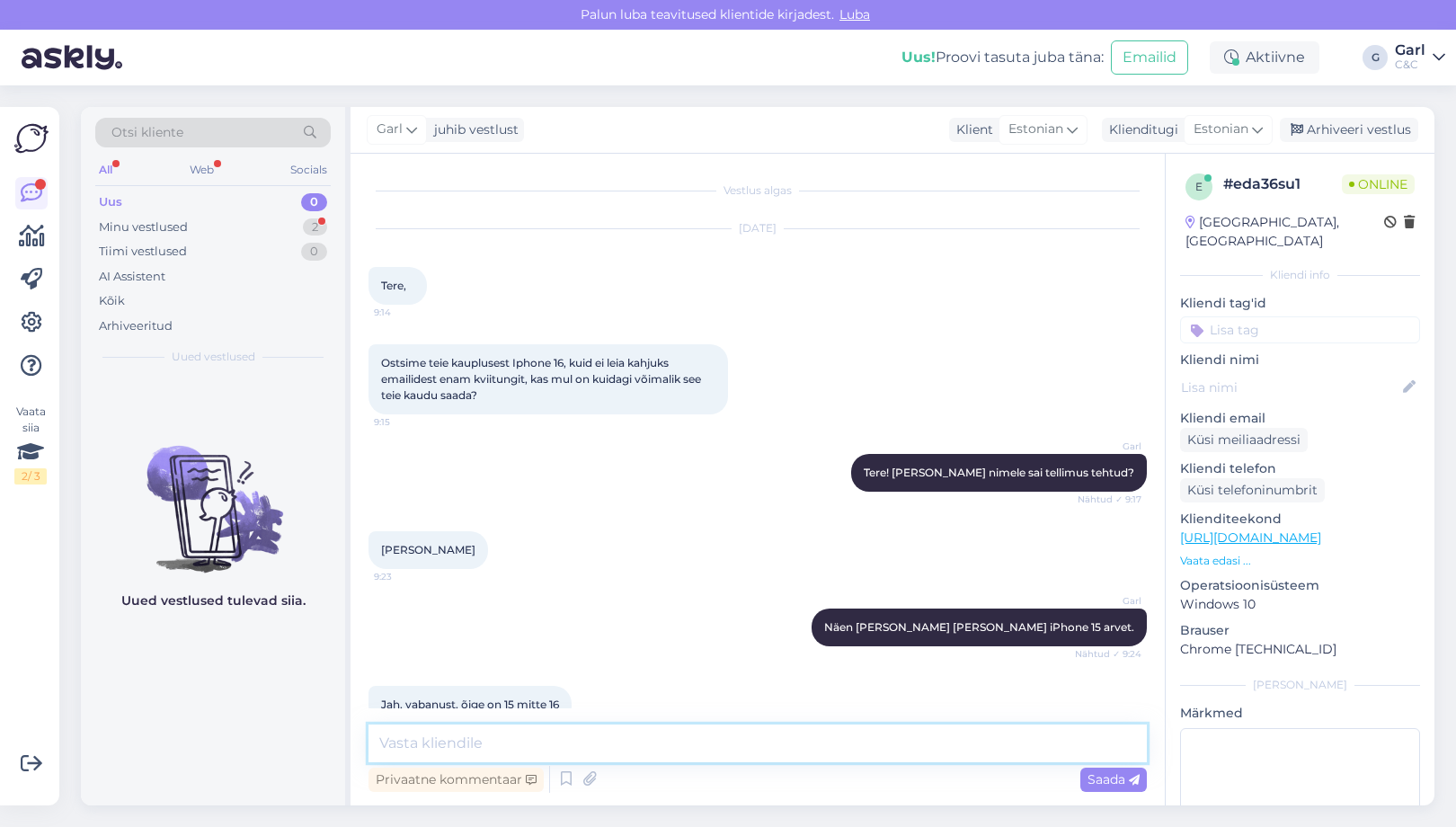
scroll to position [34, 0]
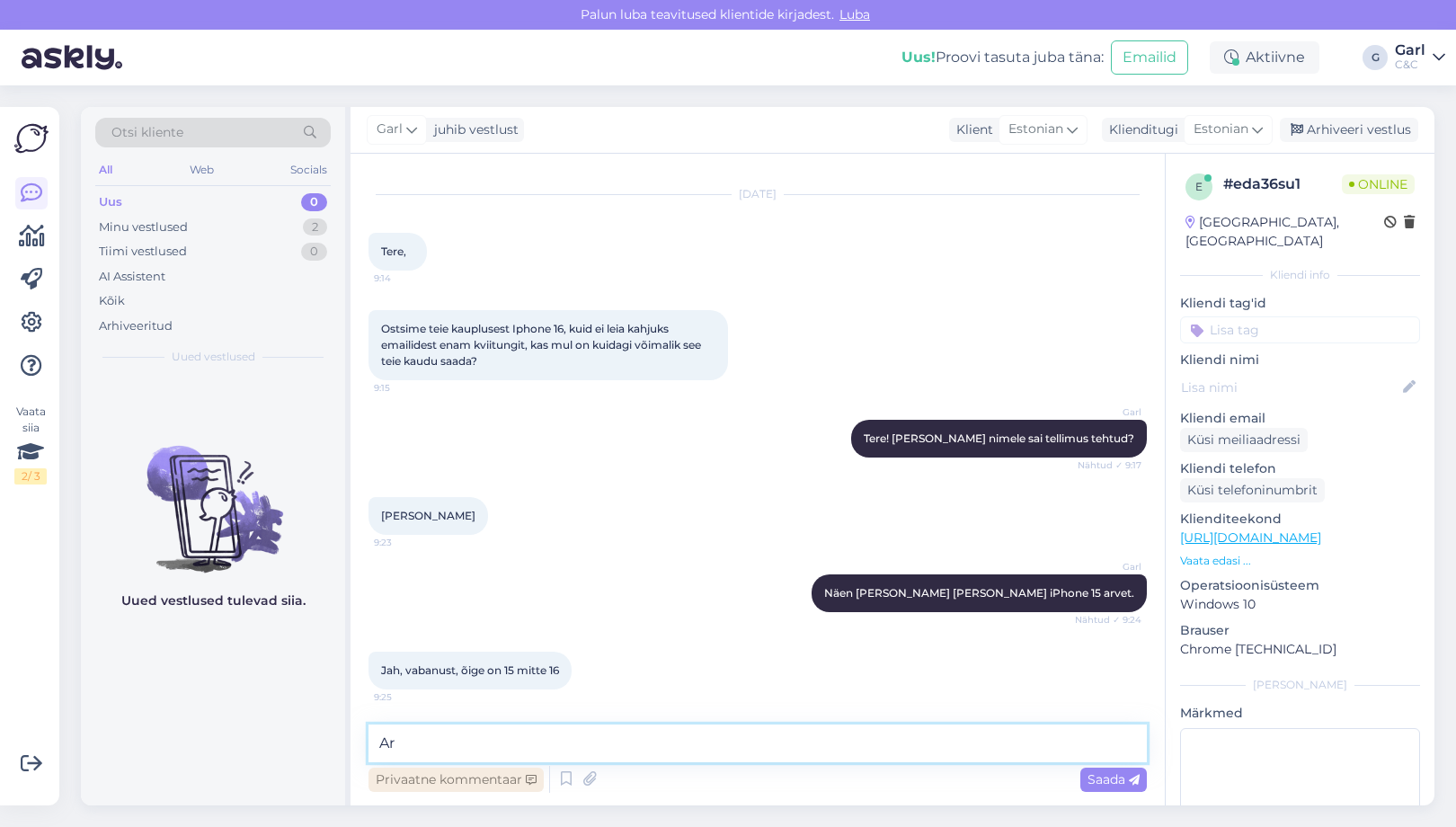
type textarea "A"
type textarea "Hästi, arve edastatud e-mailile."
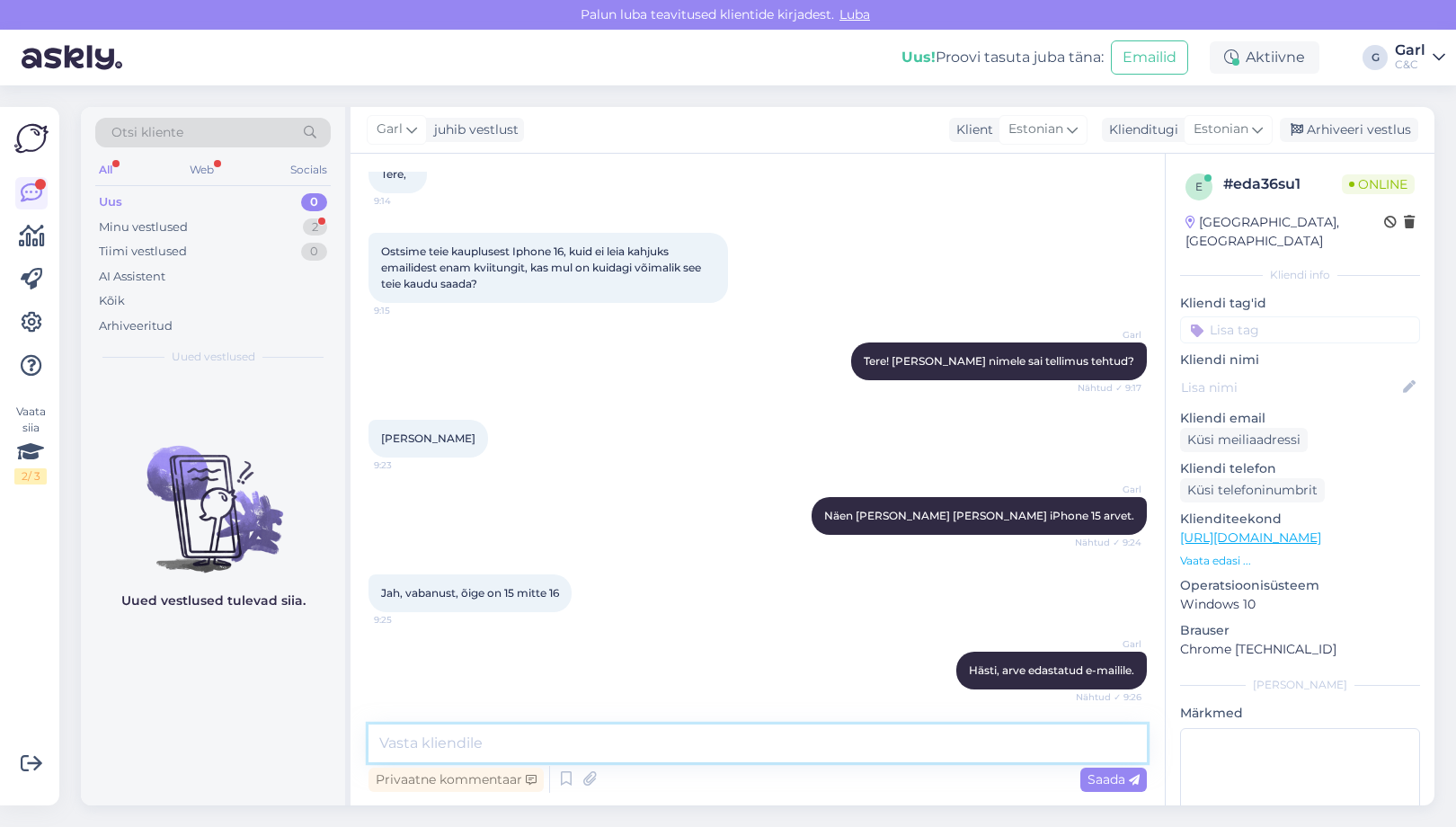
scroll to position [189, 0]
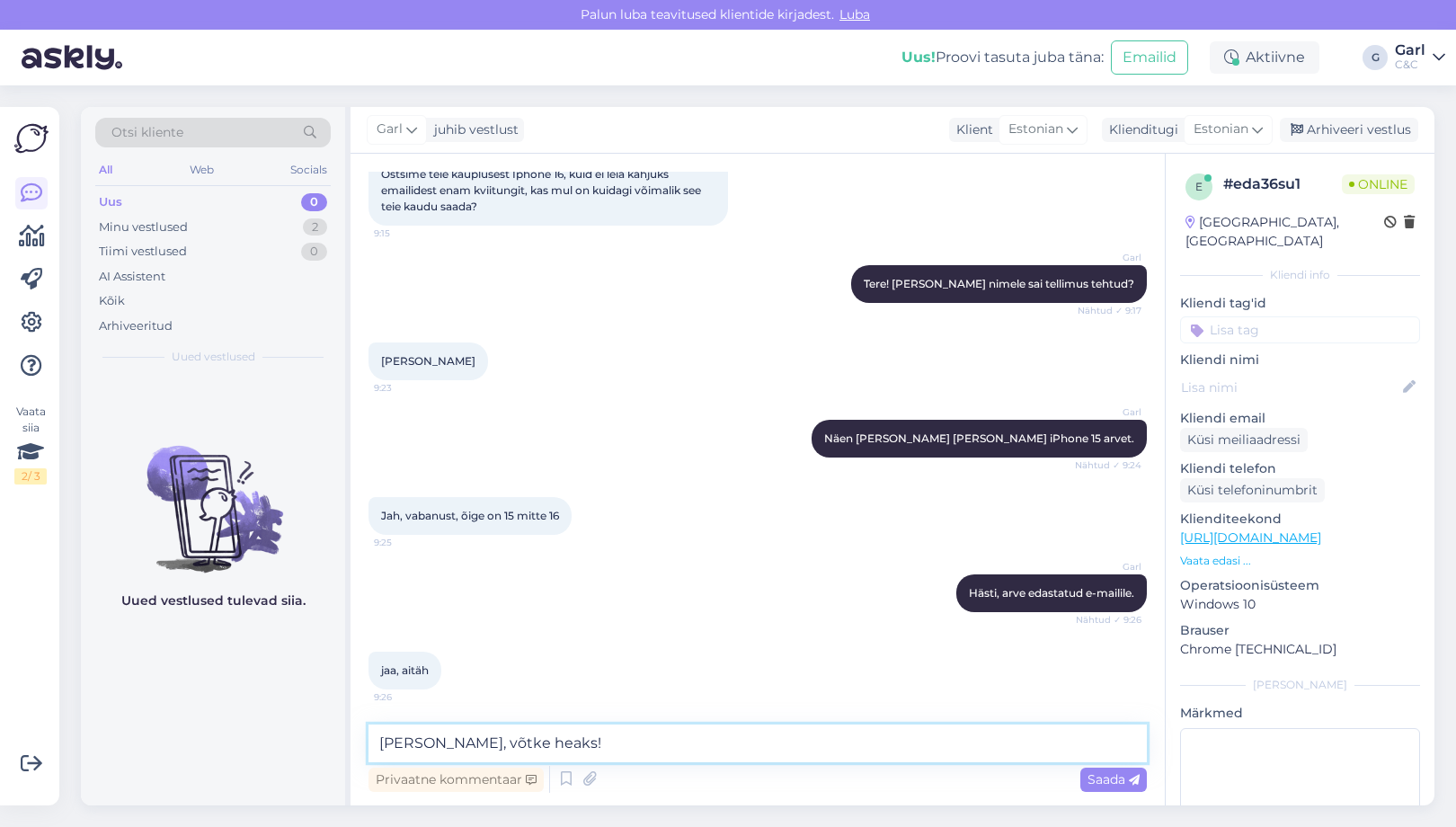
type textarea "[PERSON_NAME], võtke heaks!"
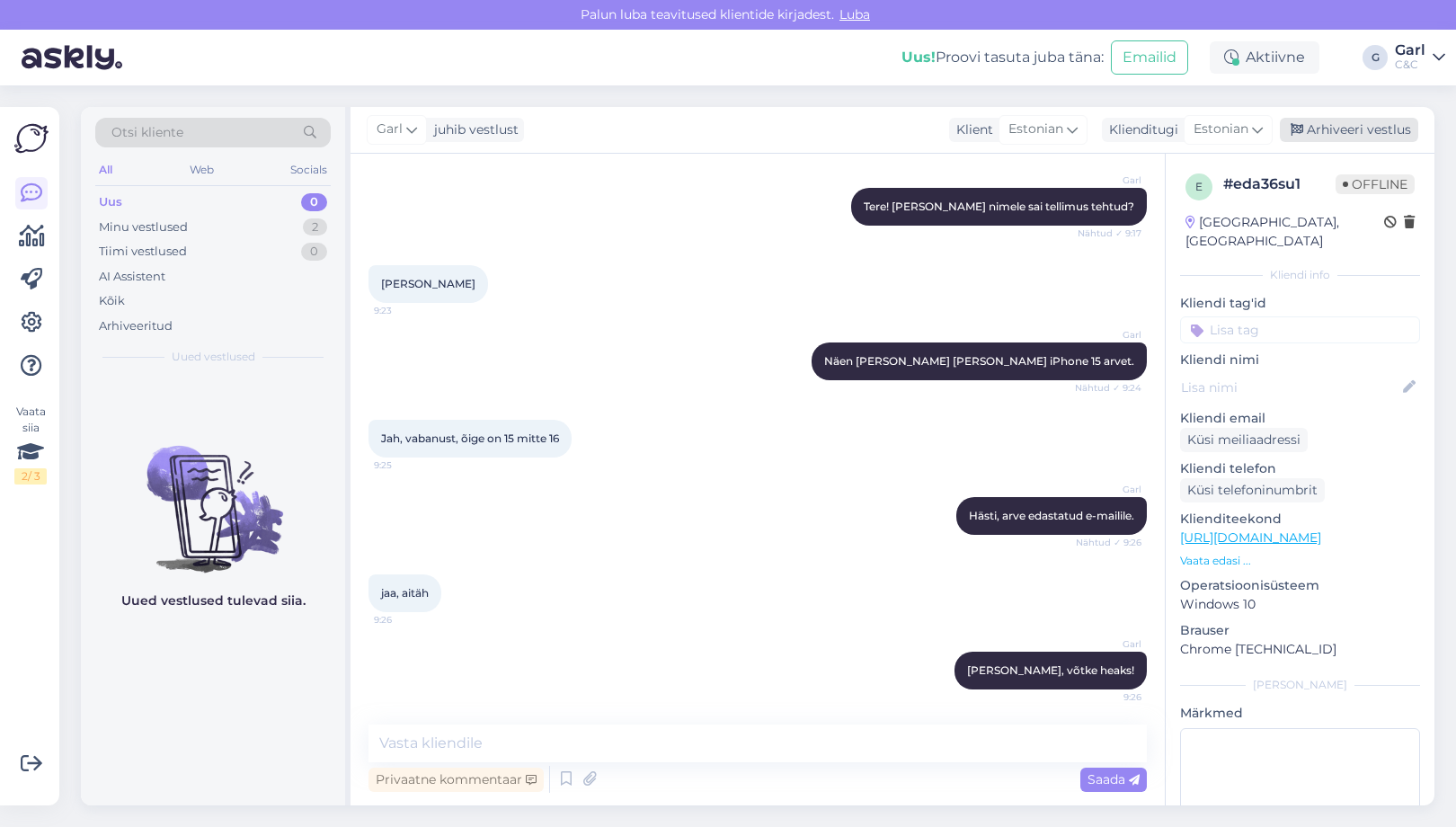
click at [1335, 129] on div "Arhiveeri vestlus" at bounding box center [1349, 129] width 139 height 24
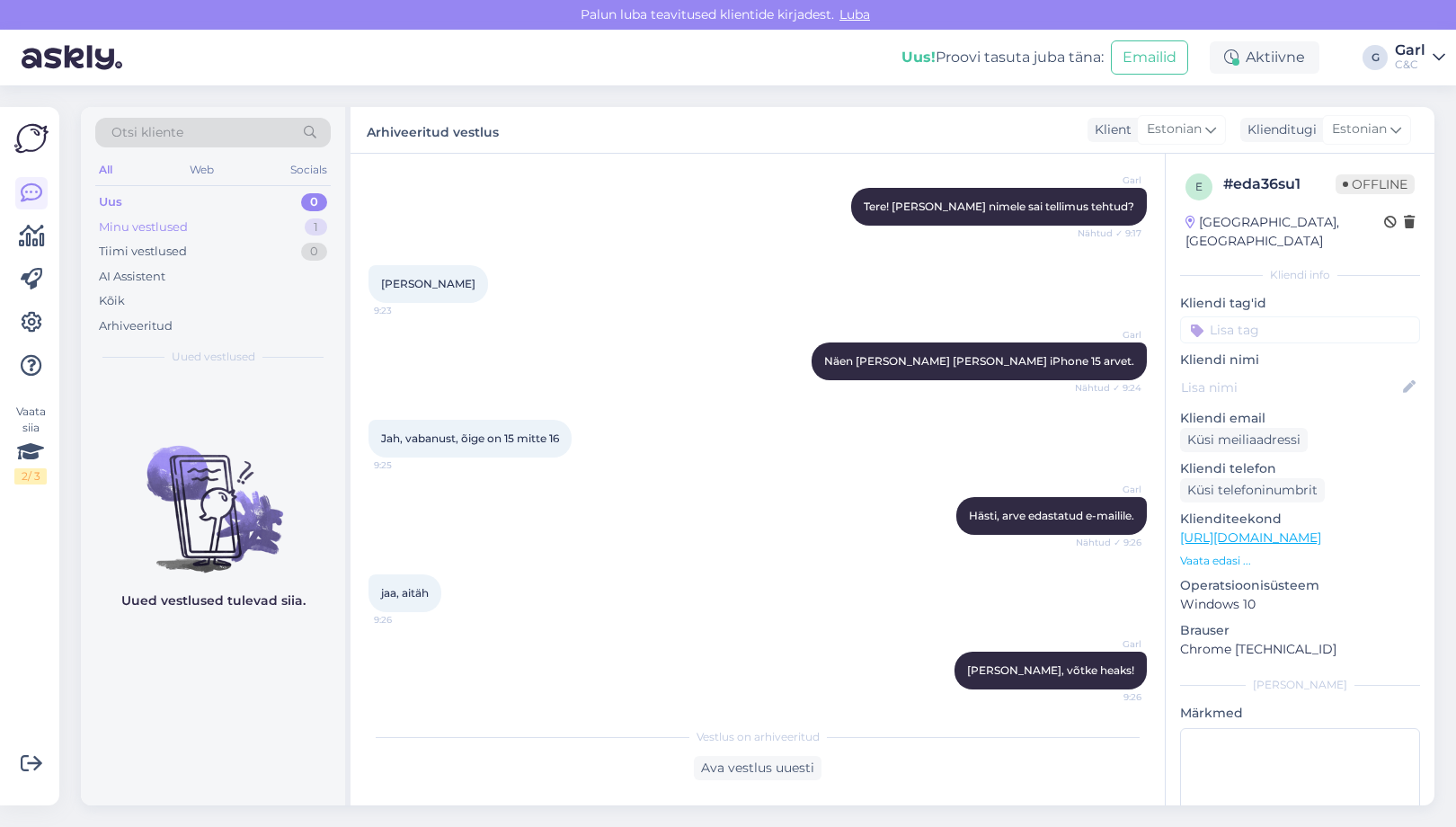
click at [282, 215] on div "Minu vestlused 1" at bounding box center [213, 227] width 236 height 25
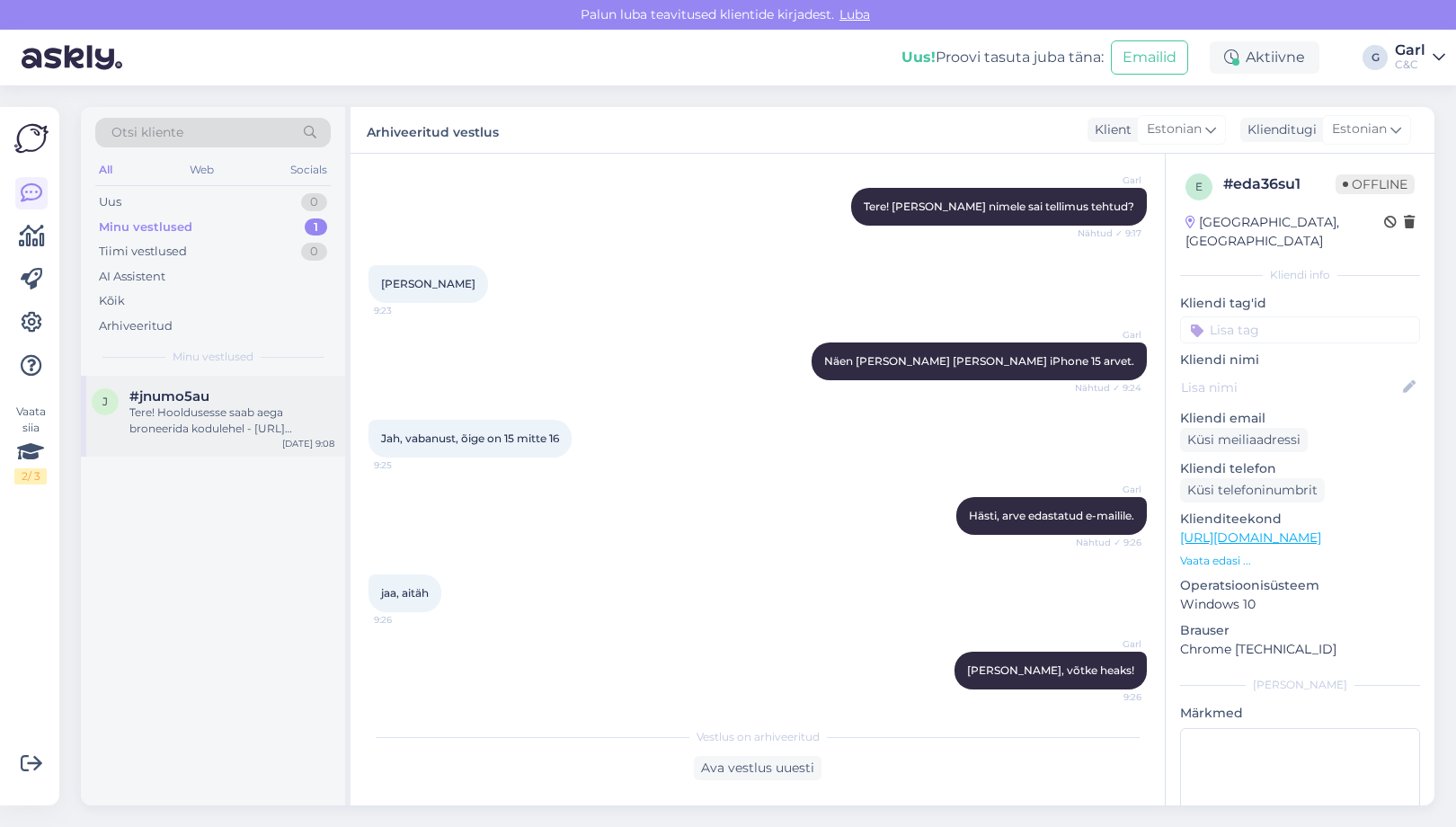
click at [282, 382] on div "j #jnumo5au Tere! Hooldusesse saab aega broneerida kodulehel - [URL][DOMAIN_NAM…" at bounding box center [213, 416] width 265 height 81
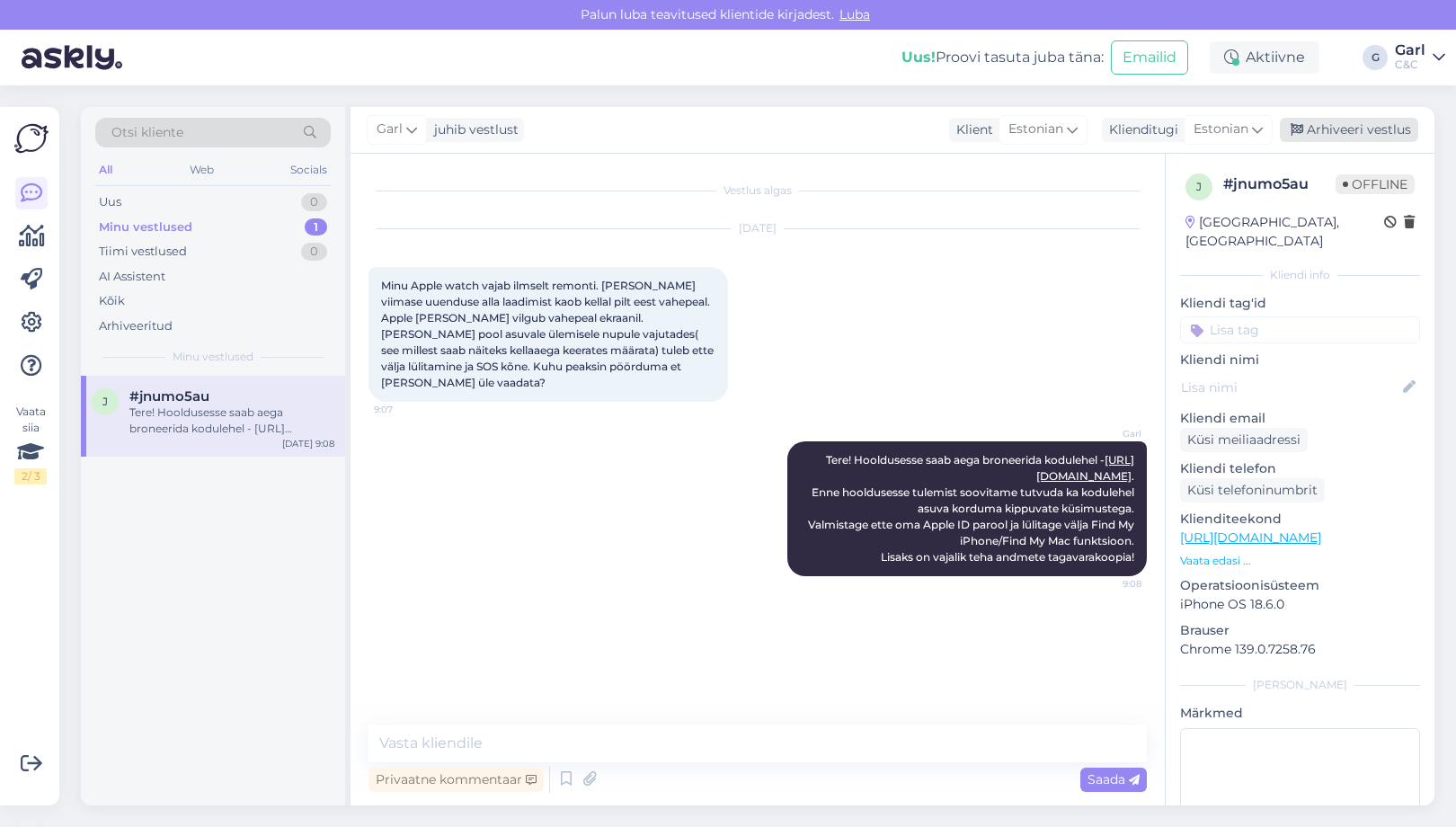
click at [1374, 129] on div "Arhiveeri vestlus" at bounding box center [1349, 129] width 139 height 24
